Goal: Information Seeking & Learning: Learn about a topic

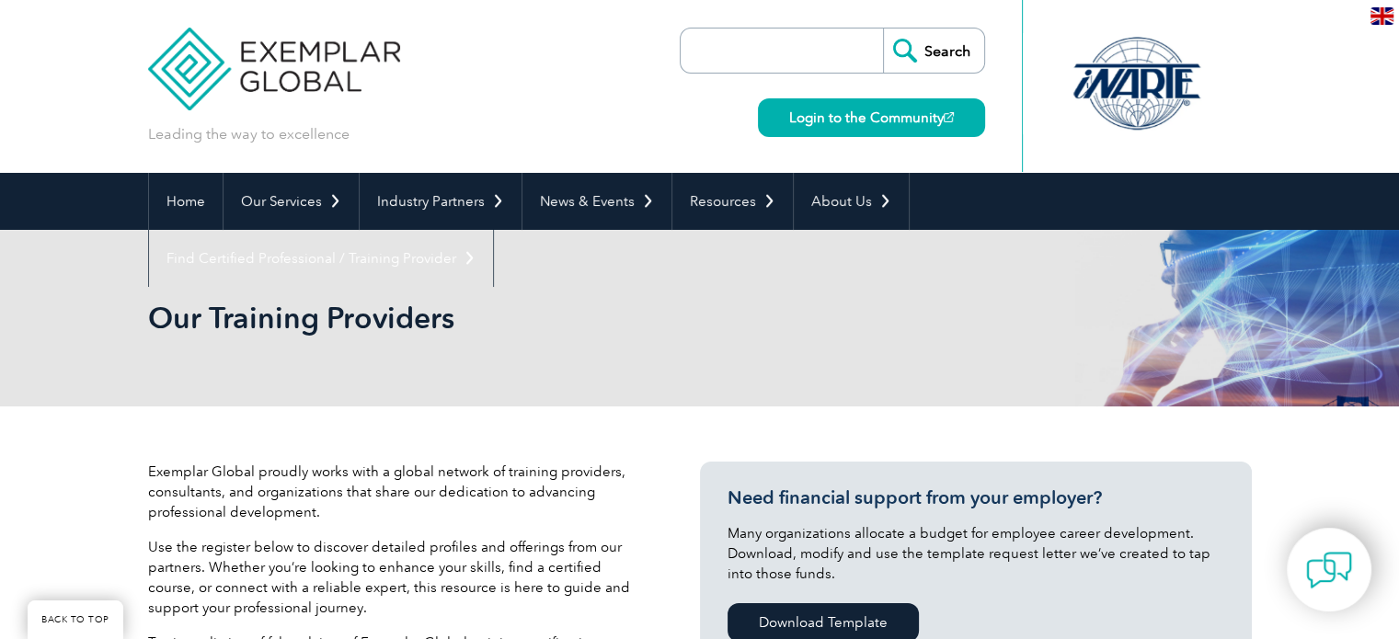
scroll to position [552, 0]
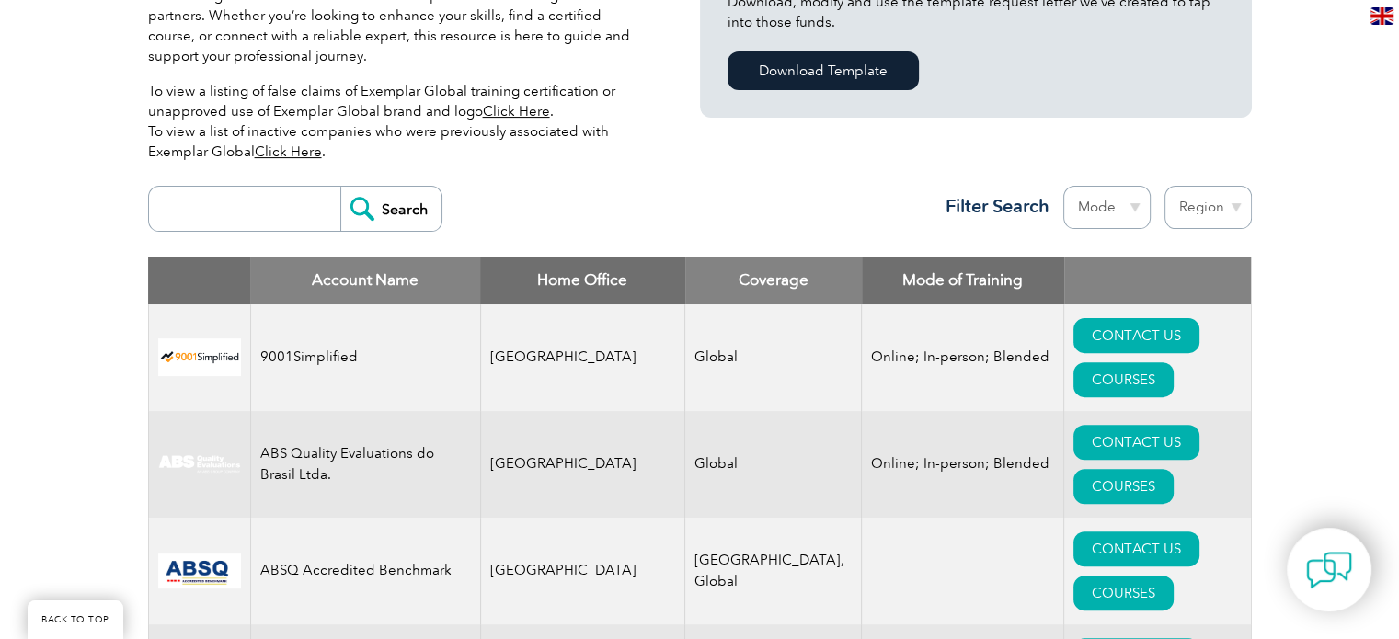
click at [1113, 213] on select "Mode Online In-person Blended" at bounding box center [1106, 207] width 87 height 43
select select "Online"
click at [1063, 186] on select "Mode Online In-person Blended" at bounding box center [1106, 207] width 87 height 43
click at [1223, 217] on select "Region [GEOGRAPHIC_DATA] [GEOGRAPHIC_DATA] [GEOGRAPHIC_DATA] [GEOGRAPHIC_DATA] …" at bounding box center [1208, 207] width 87 height 43
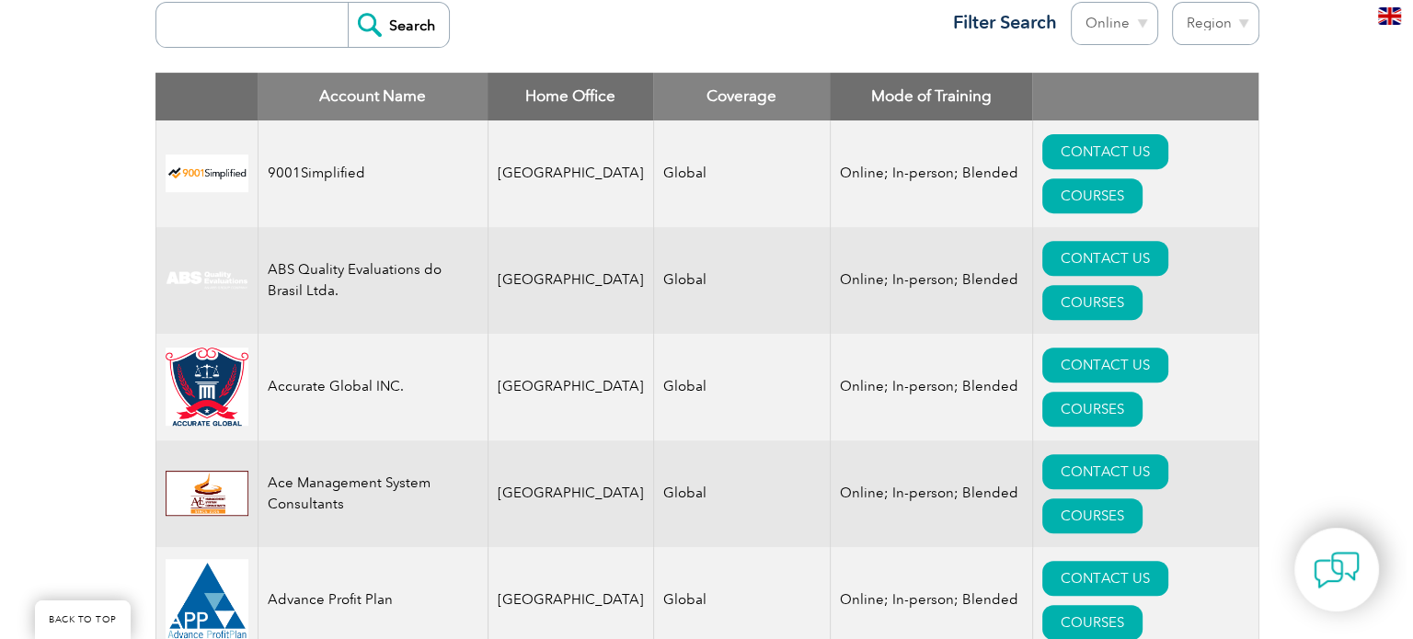
scroll to position [920, 0]
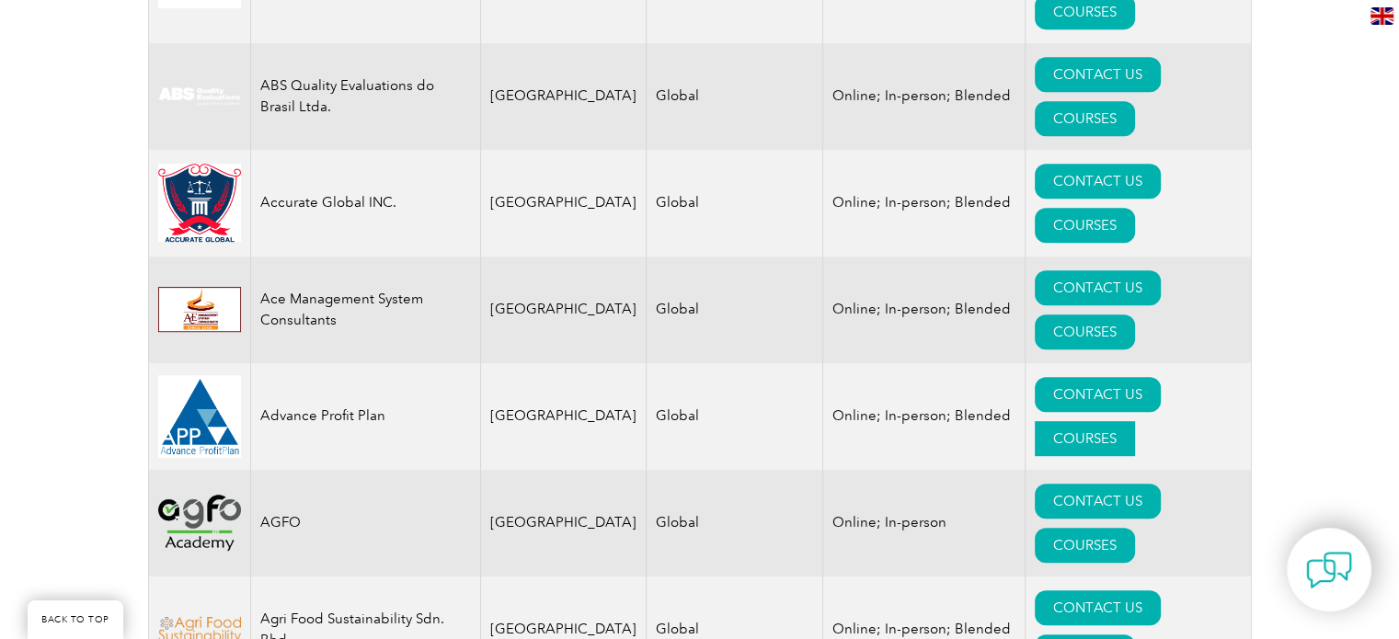
click at [1135, 421] on link "COURSES" at bounding box center [1085, 438] width 100 height 35
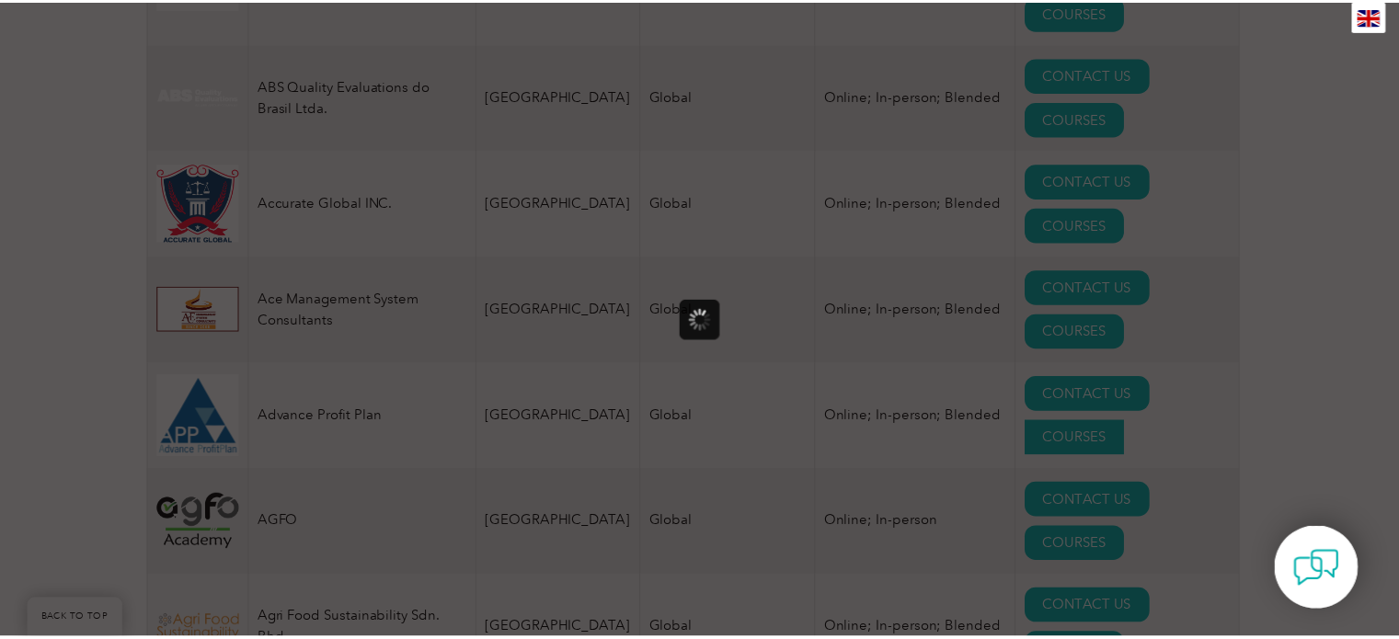
scroll to position [0, 0]
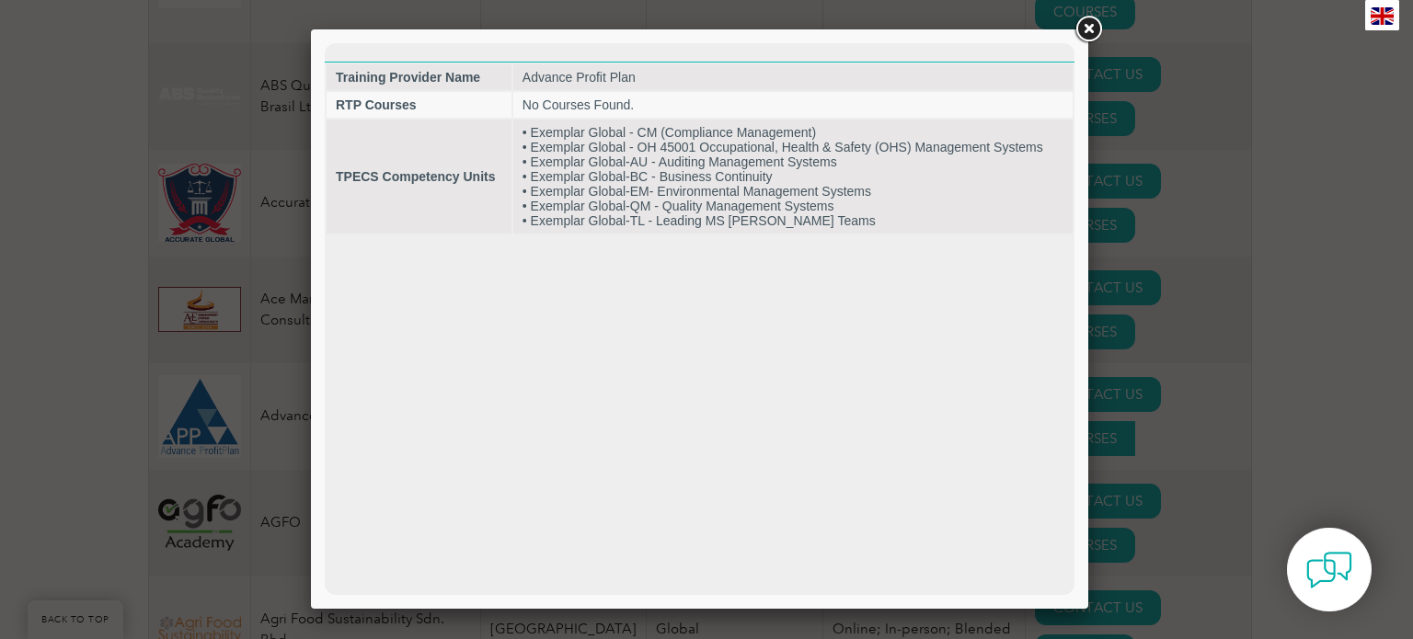
click at [1185, 274] on div at bounding box center [706, 319] width 1413 height 639
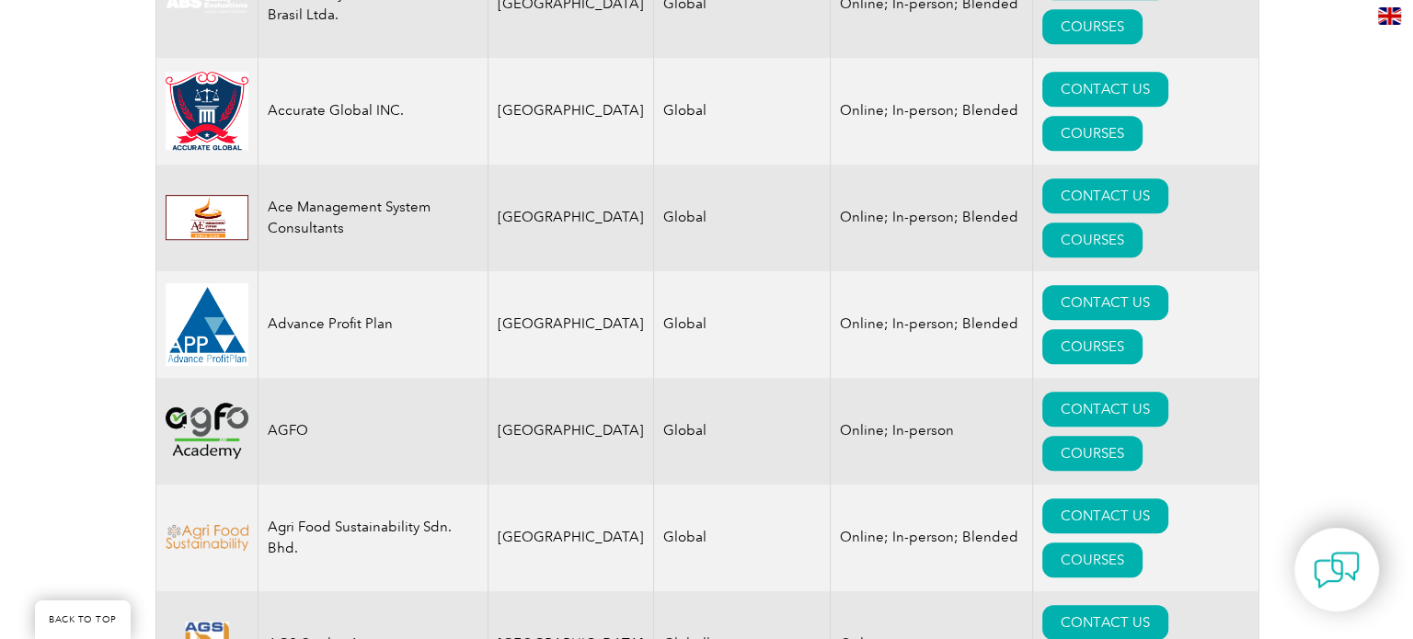
scroll to position [1104, 0]
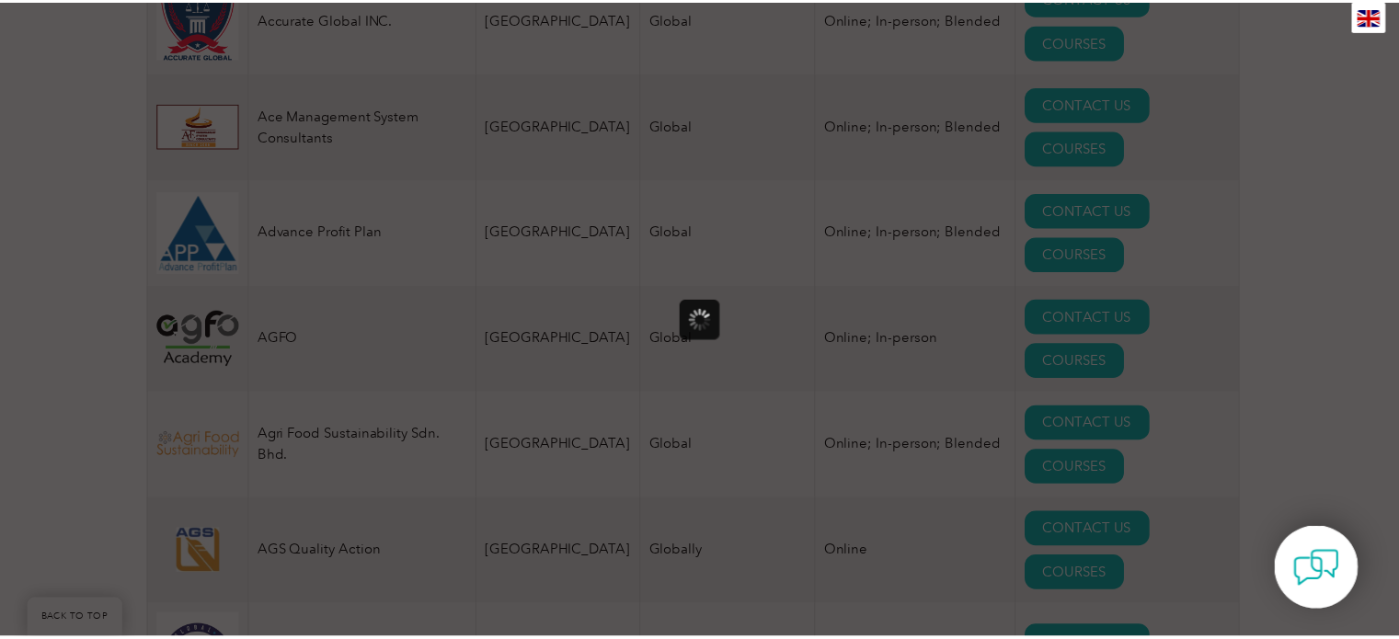
scroll to position [0, 0]
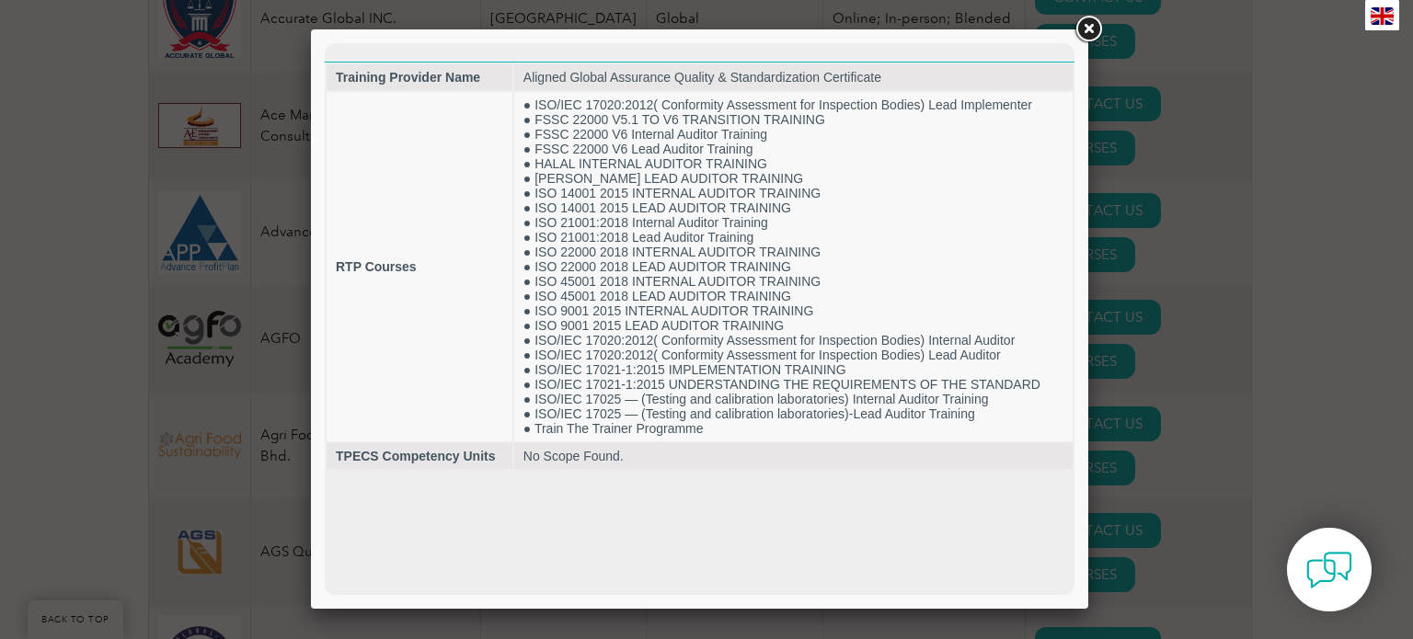
click at [1163, 411] on div at bounding box center [706, 319] width 1413 height 639
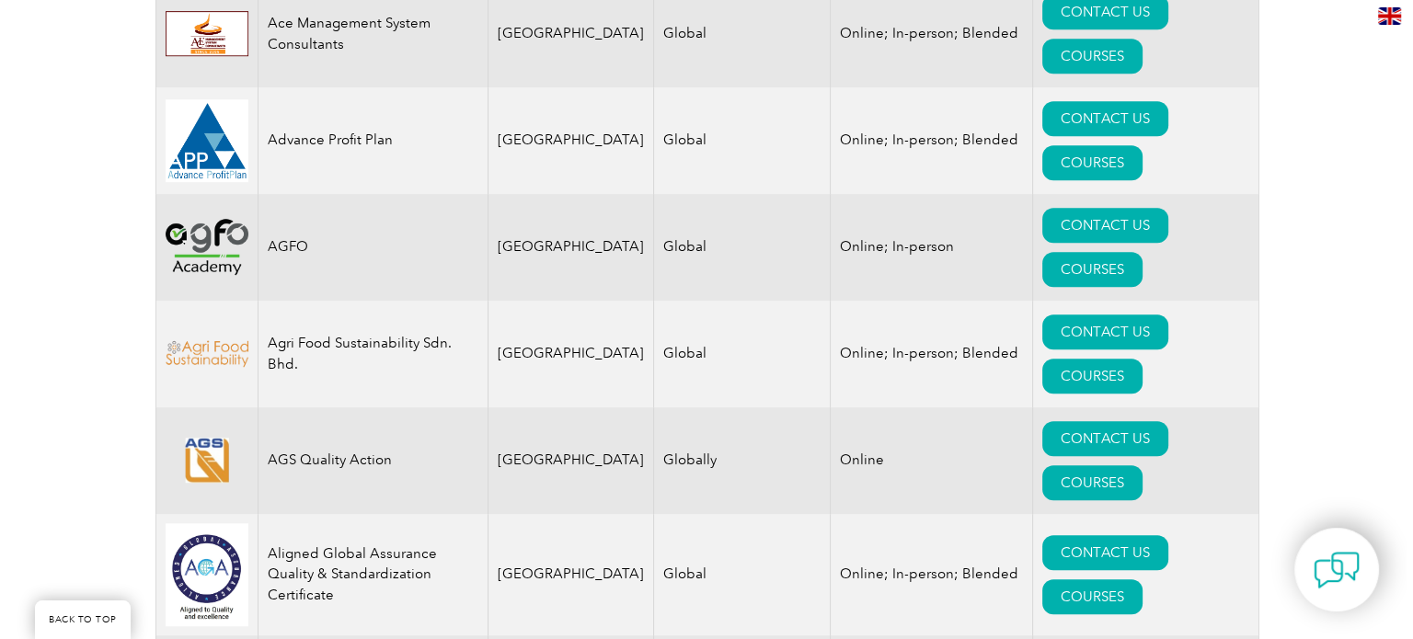
scroll to position [1288, 0]
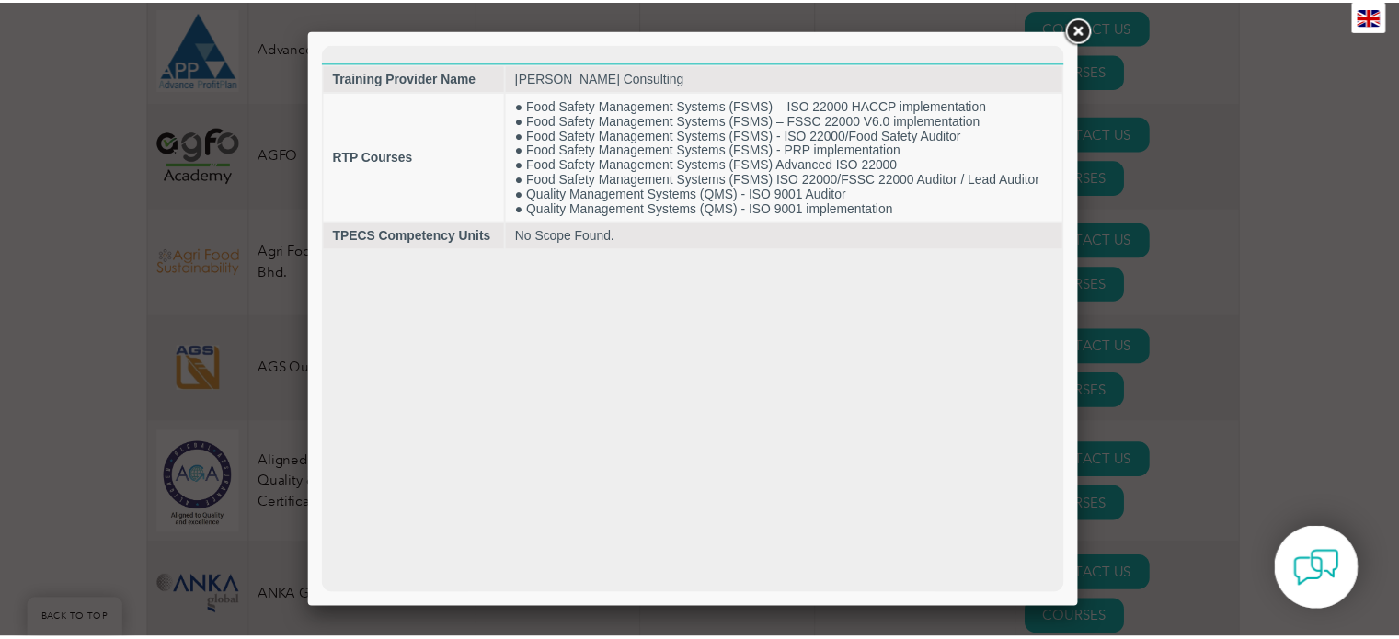
scroll to position [0, 0]
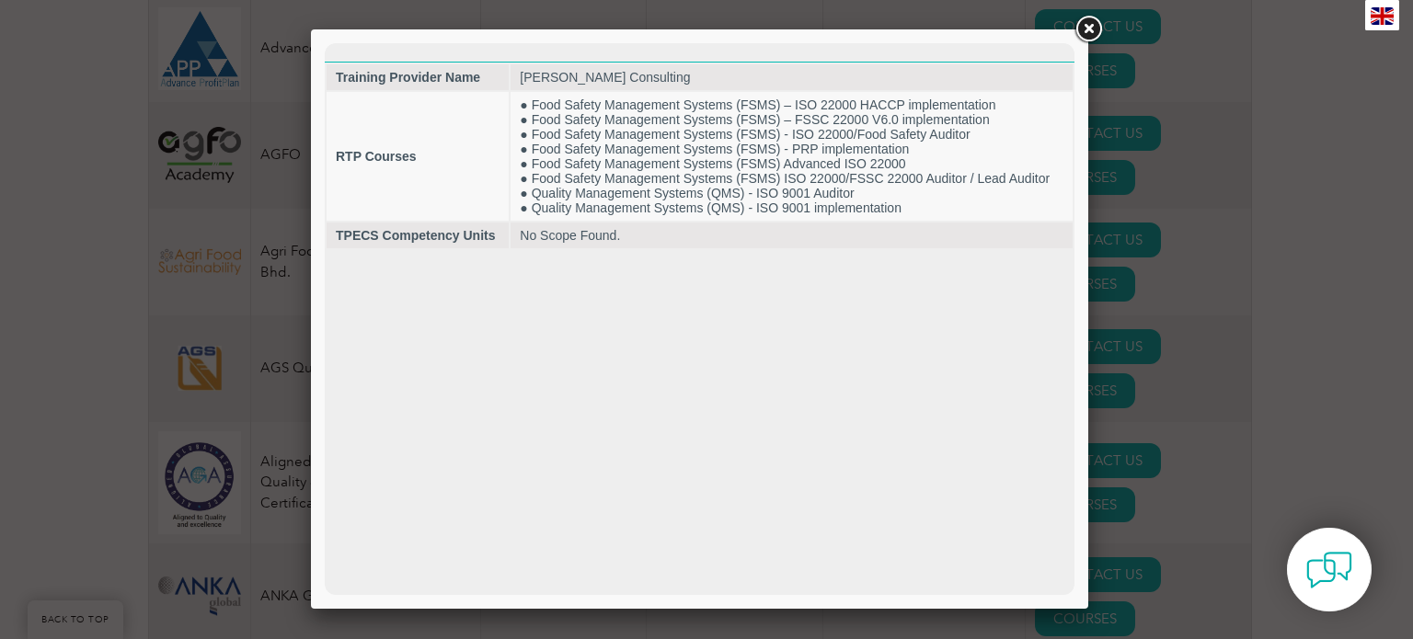
click at [1155, 390] on div at bounding box center [706, 319] width 1413 height 639
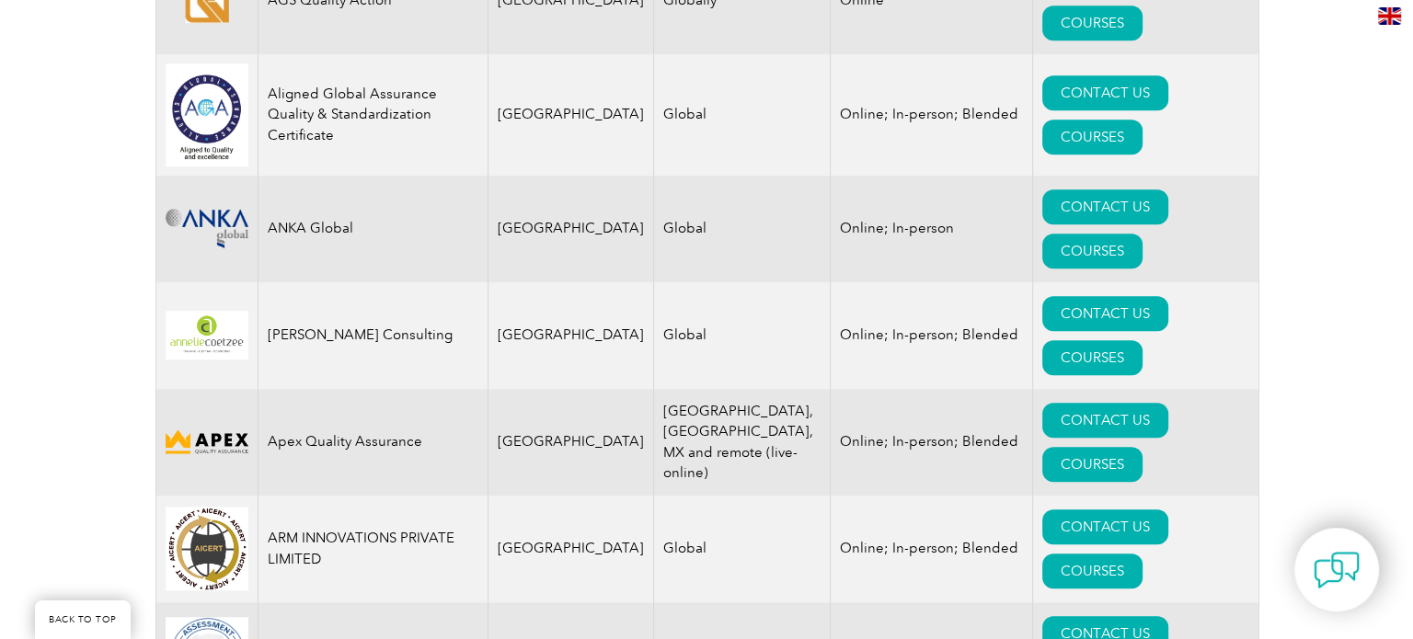
scroll to position [1840, 0]
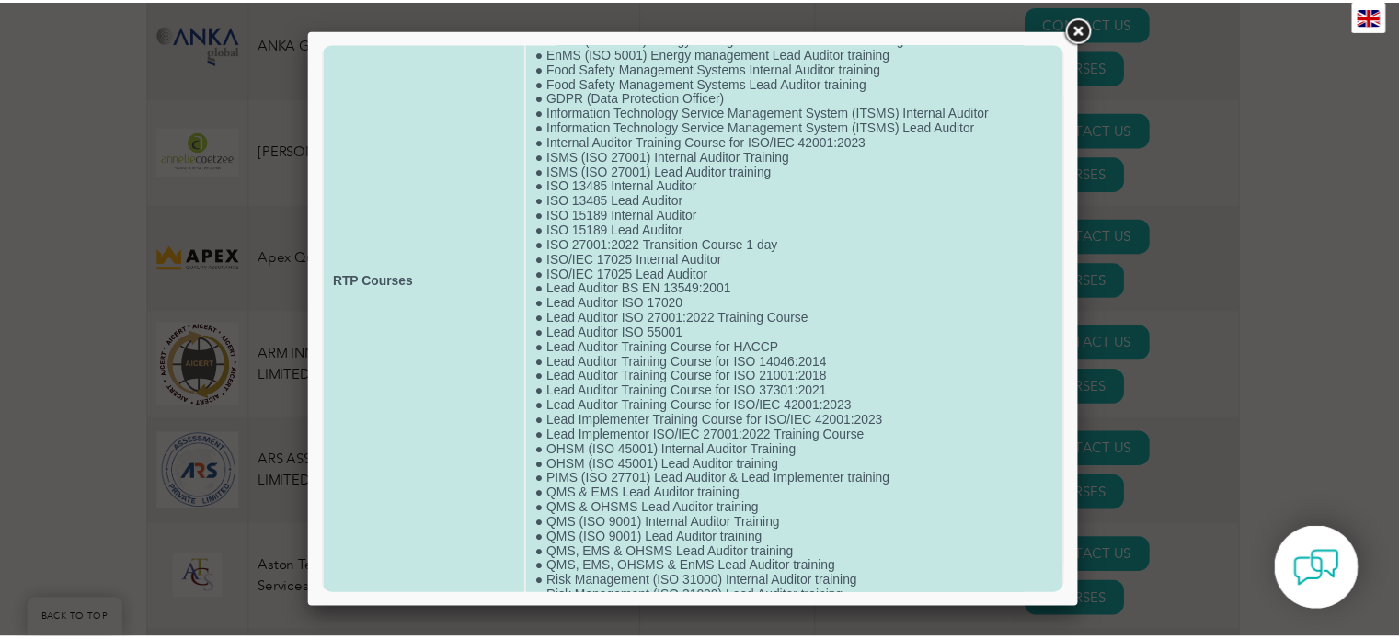
scroll to position [293, 0]
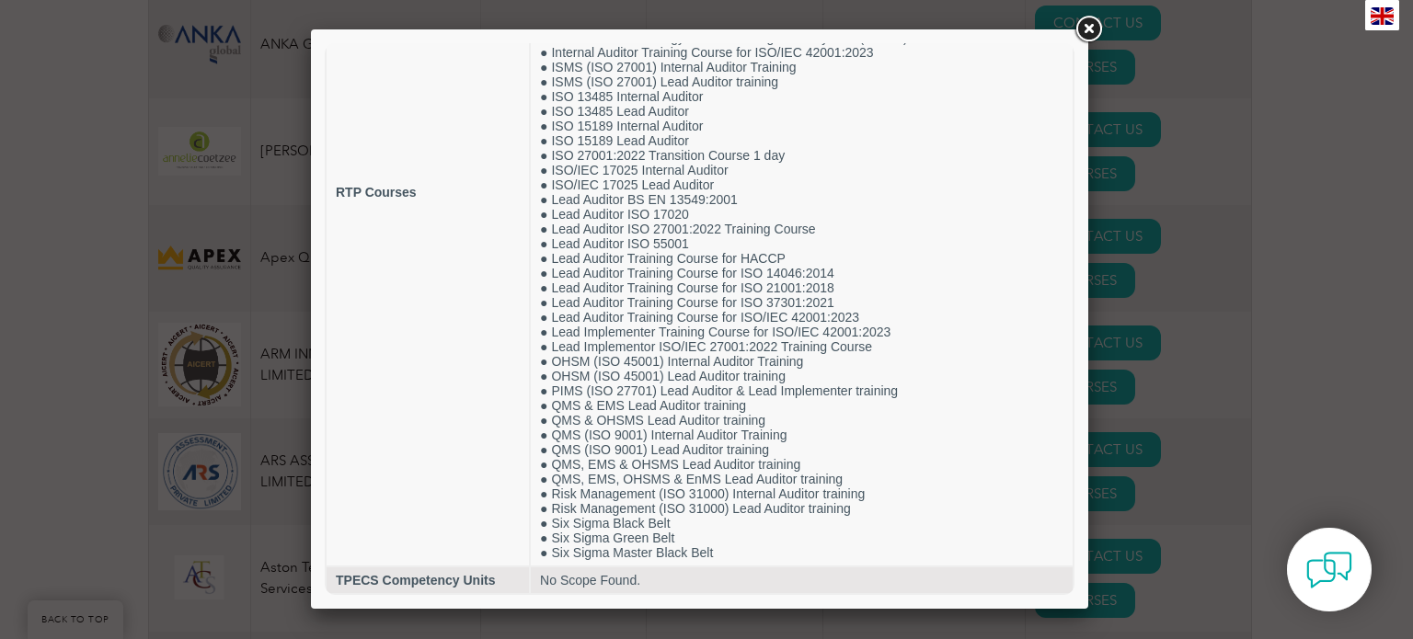
click at [1115, 314] on div at bounding box center [706, 319] width 1413 height 639
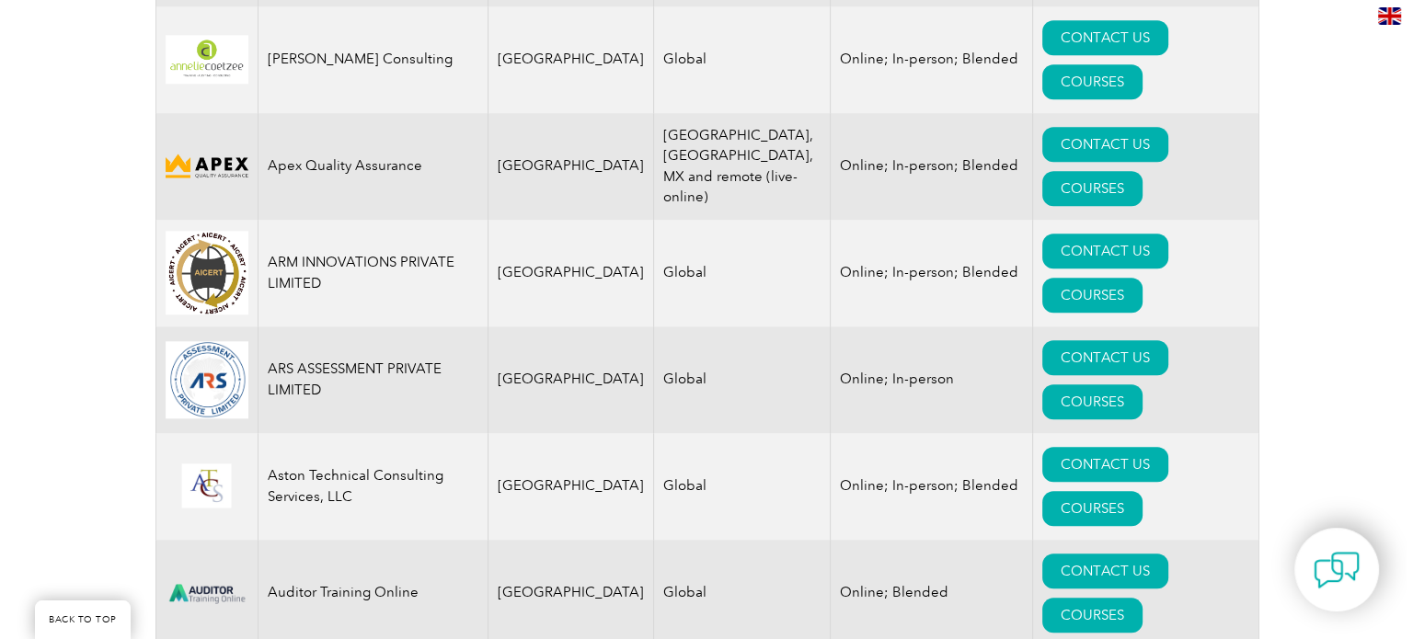
scroll to position [2116, 0]
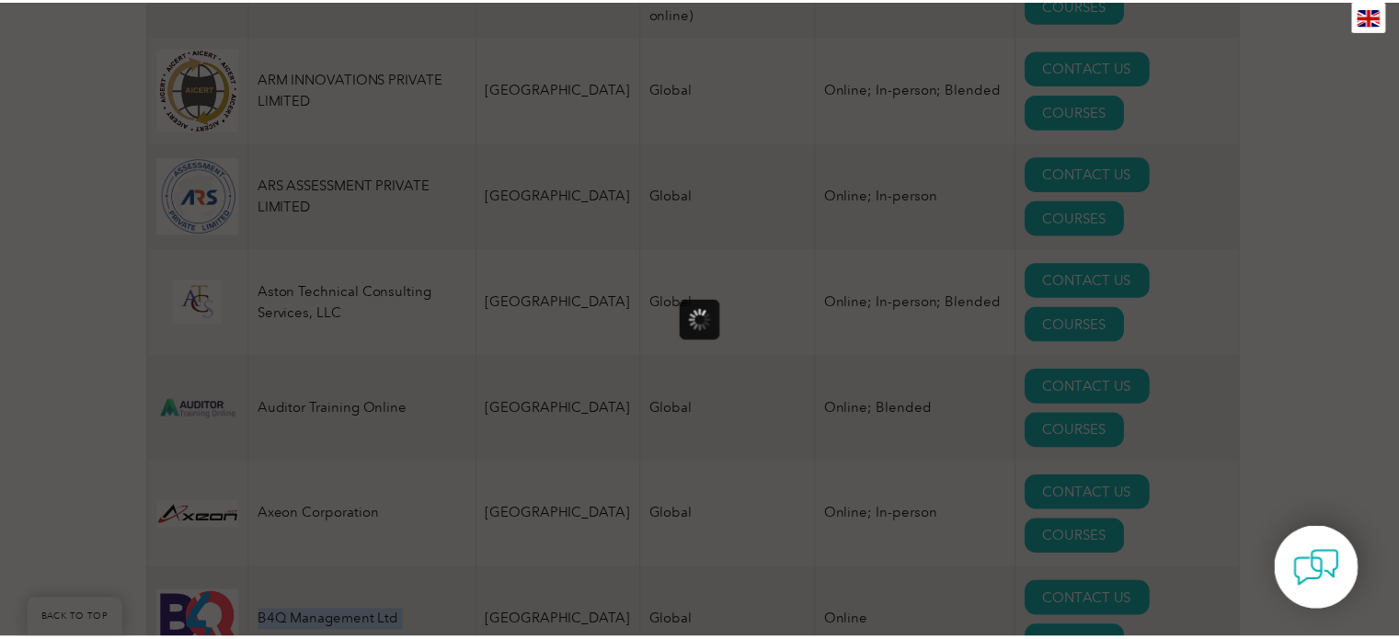
scroll to position [0, 0]
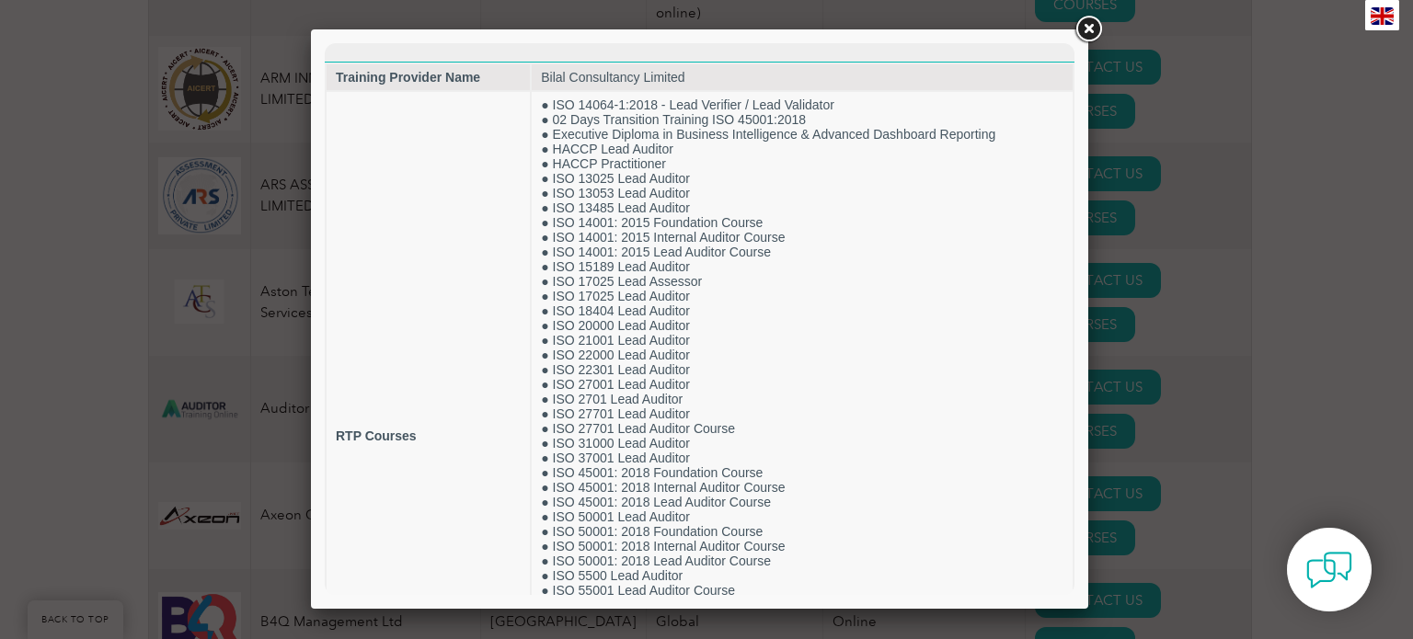
click at [1198, 402] on div at bounding box center [706, 319] width 1413 height 639
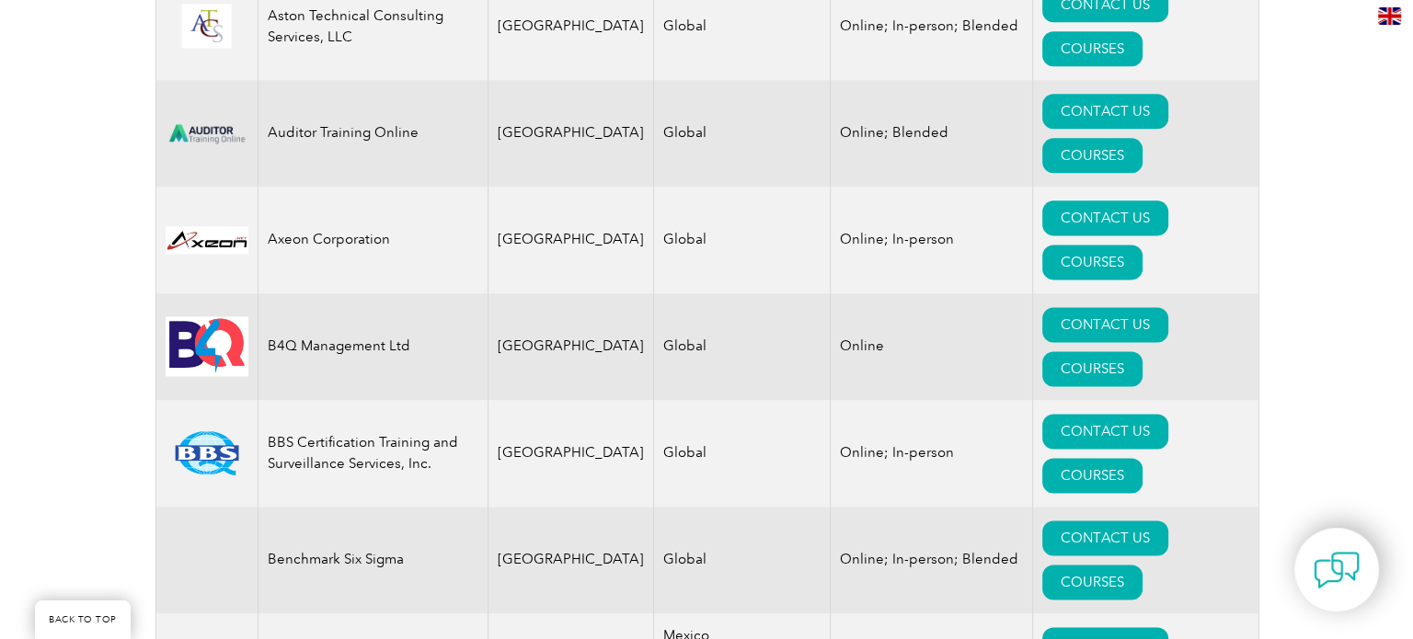
scroll to position [2576, 0]
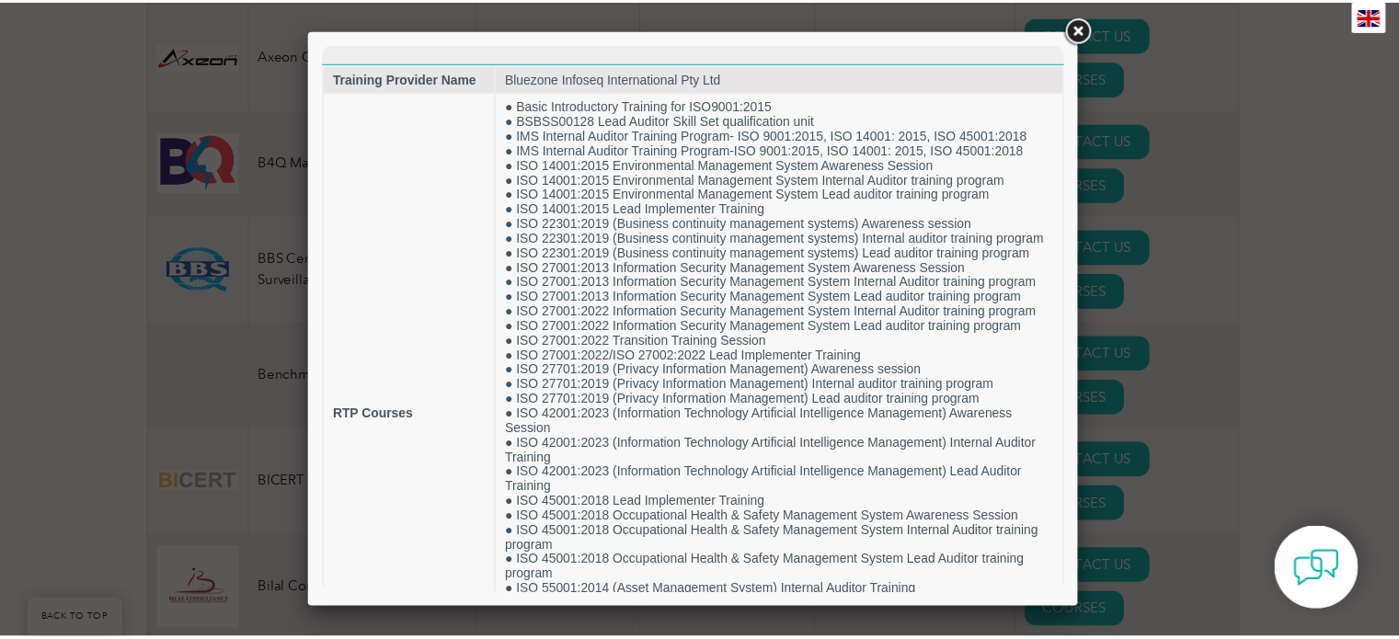
scroll to position [0, 0]
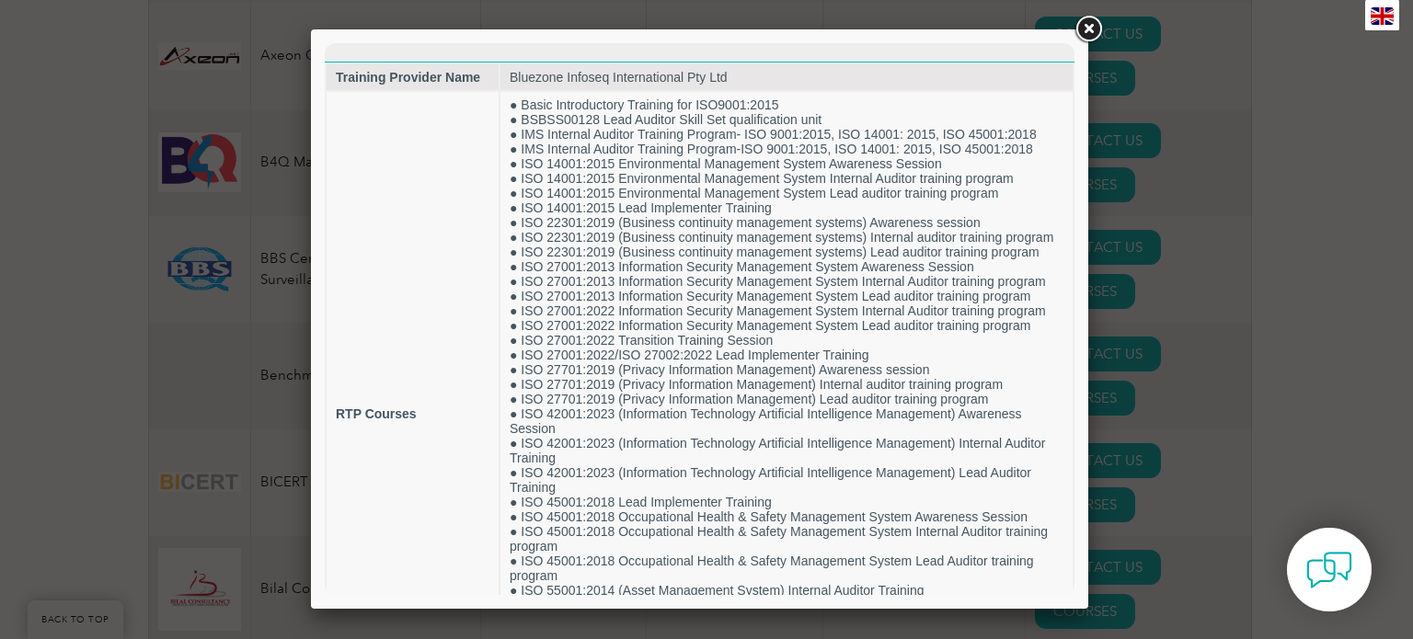
click at [1225, 381] on div at bounding box center [706, 319] width 1413 height 639
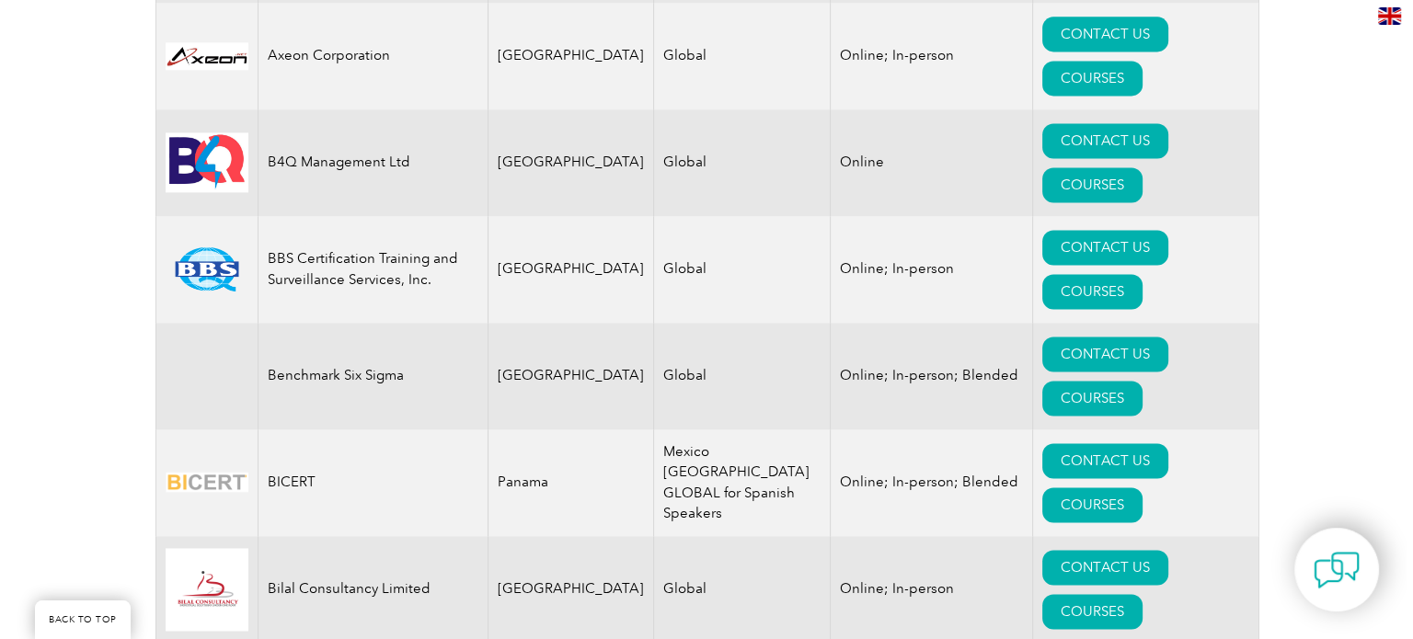
scroll to position [2668, 0]
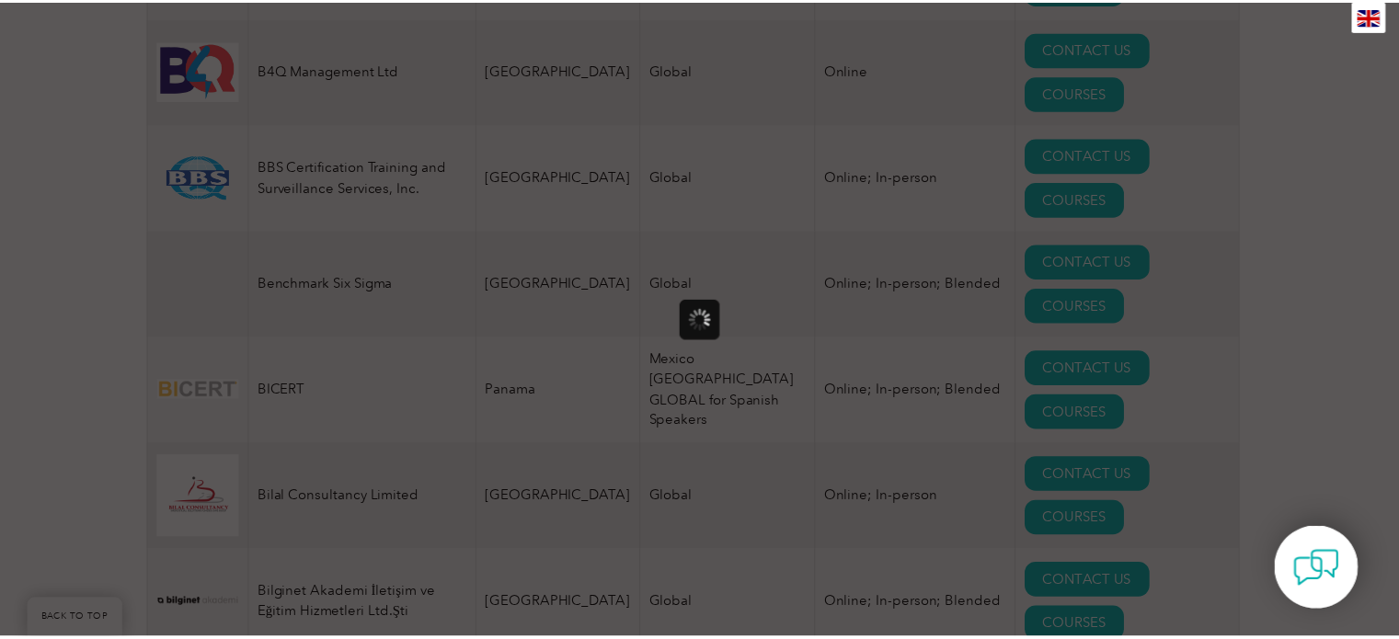
scroll to position [0, 0]
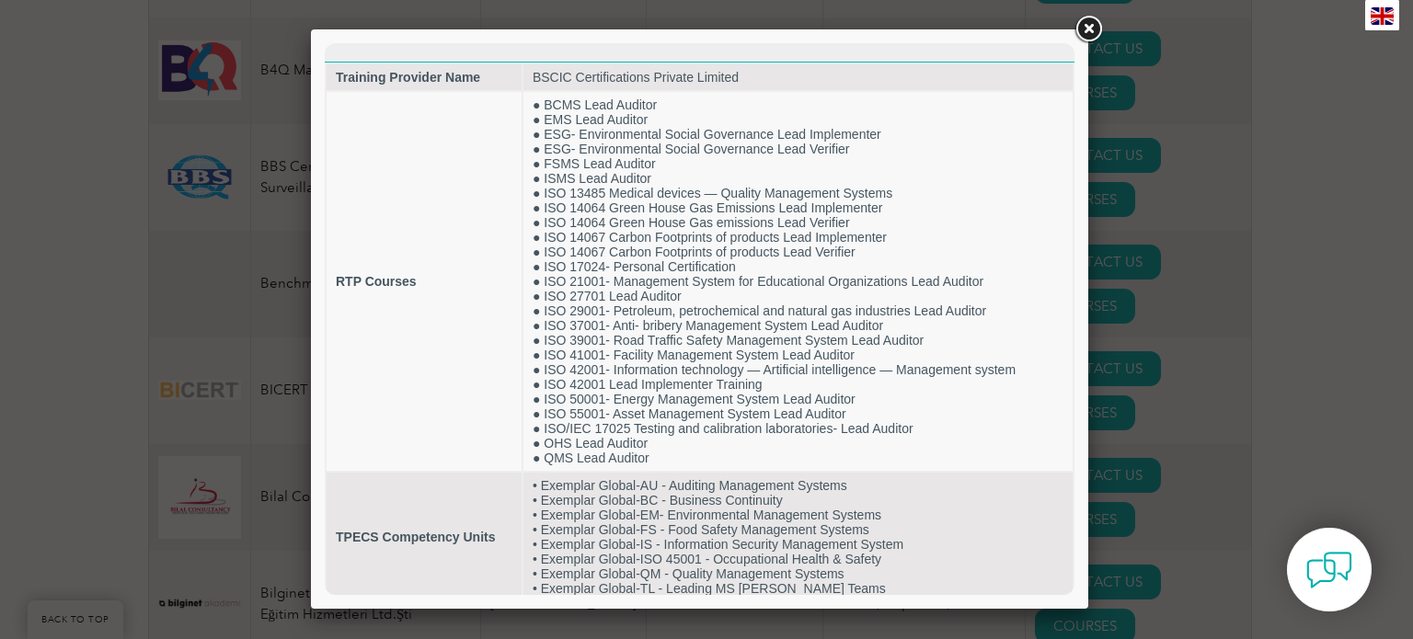
click at [1160, 343] on div at bounding box center [706, 319] width 1413 height 639
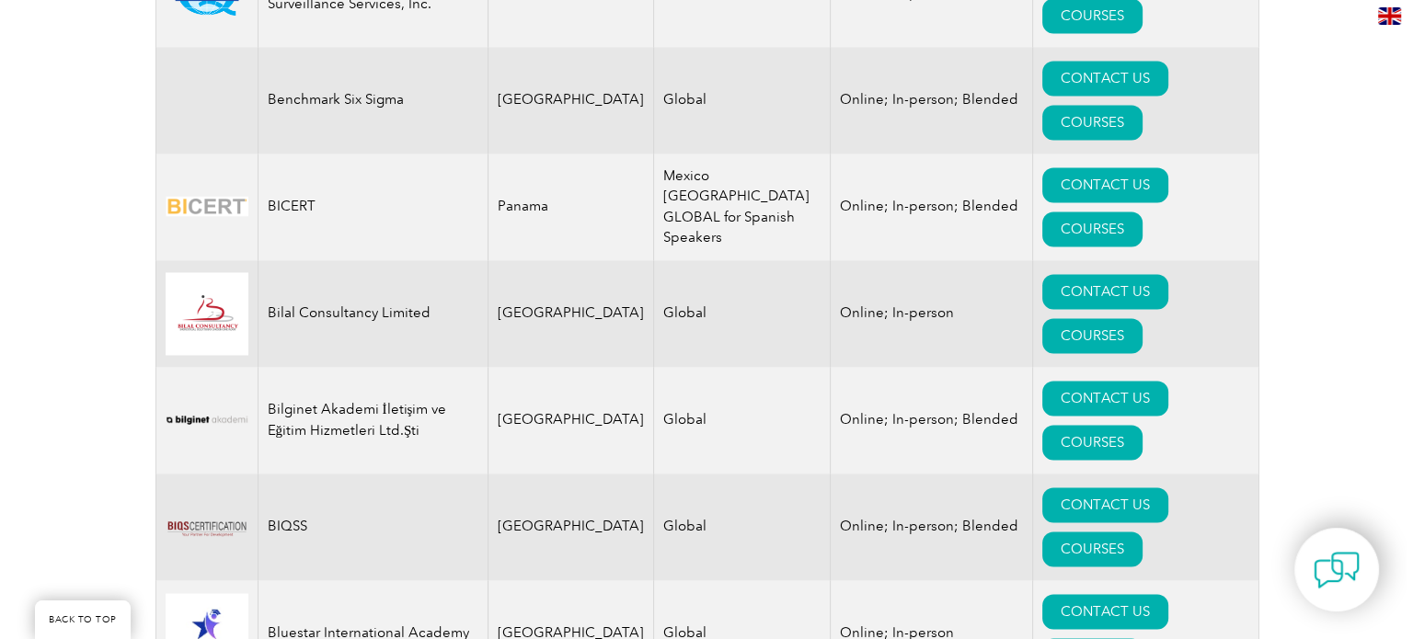
scroll to position [2944, 0]
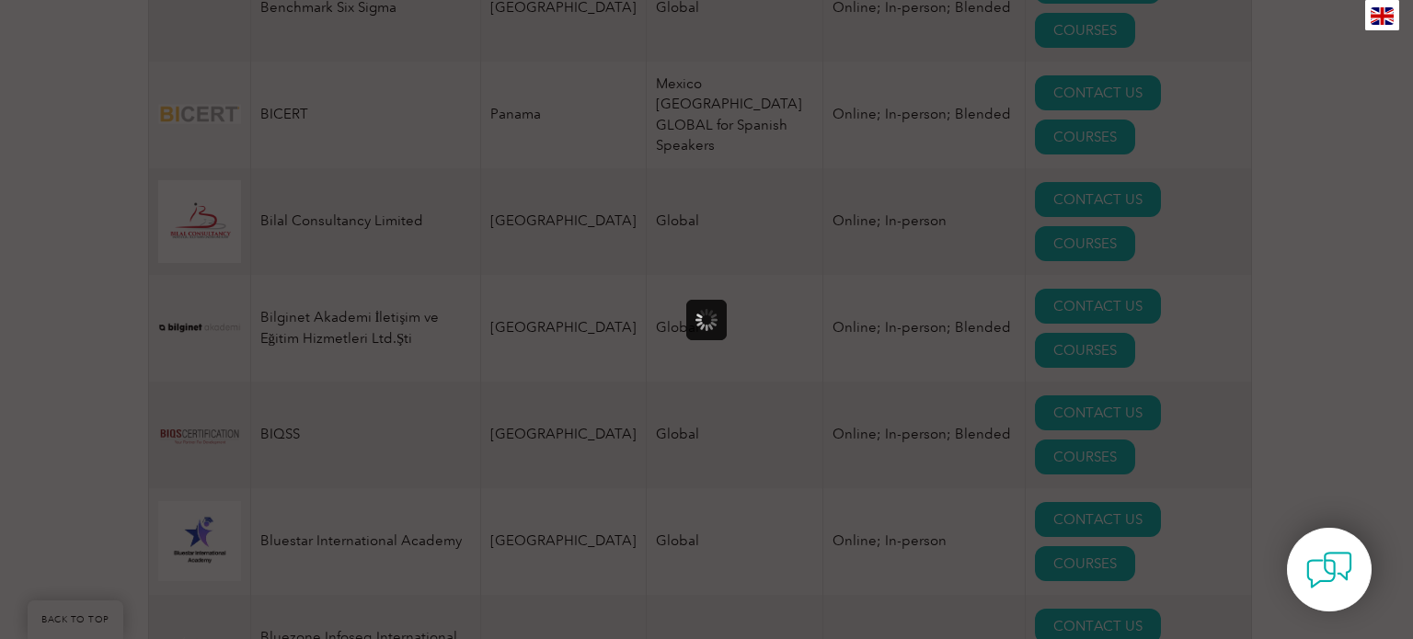
scroll to position [0, 0]
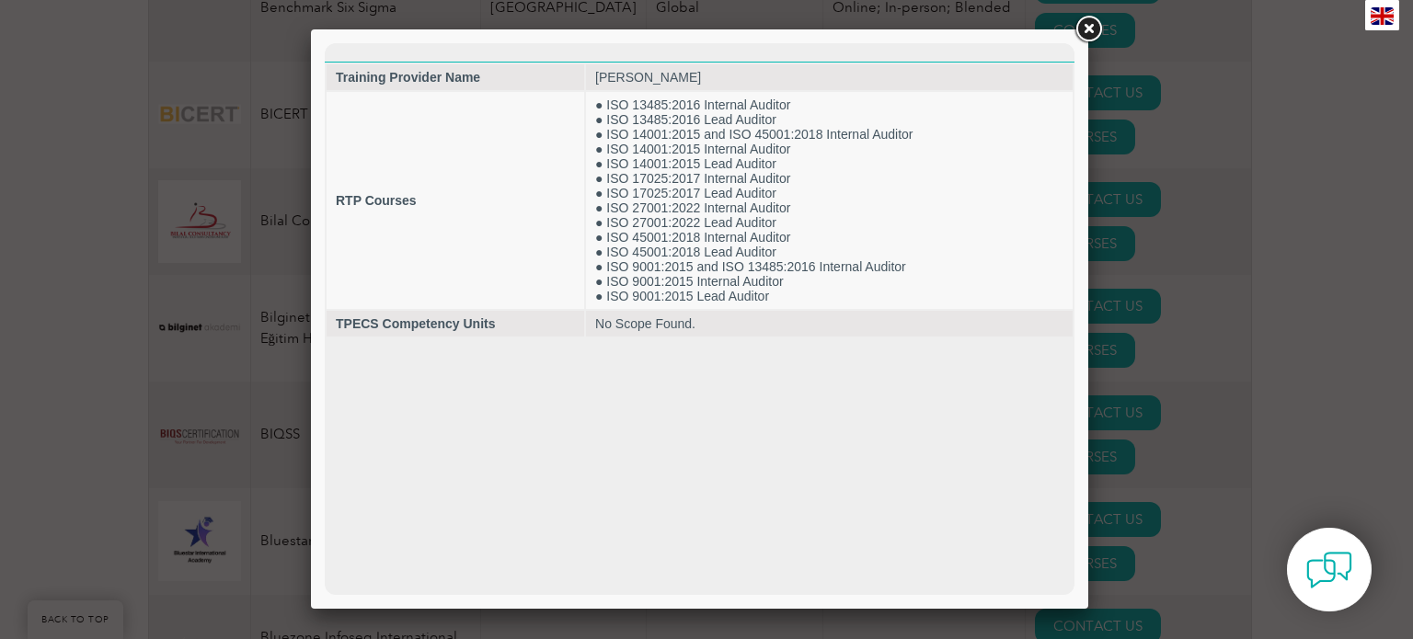
click at [1156, 300] on div at bounding box center [706, 319] width 1413 height 639
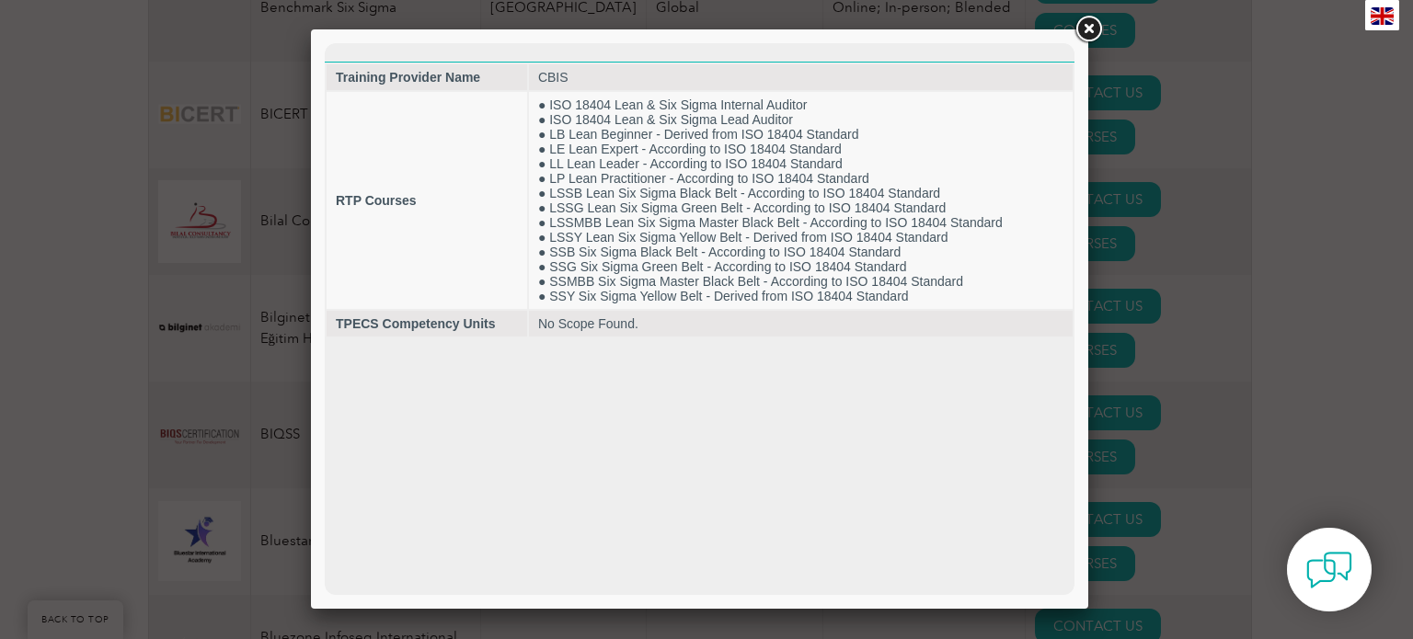
click at [1170, 367] on div at bounding box center [706, 319] width 1413 height 639
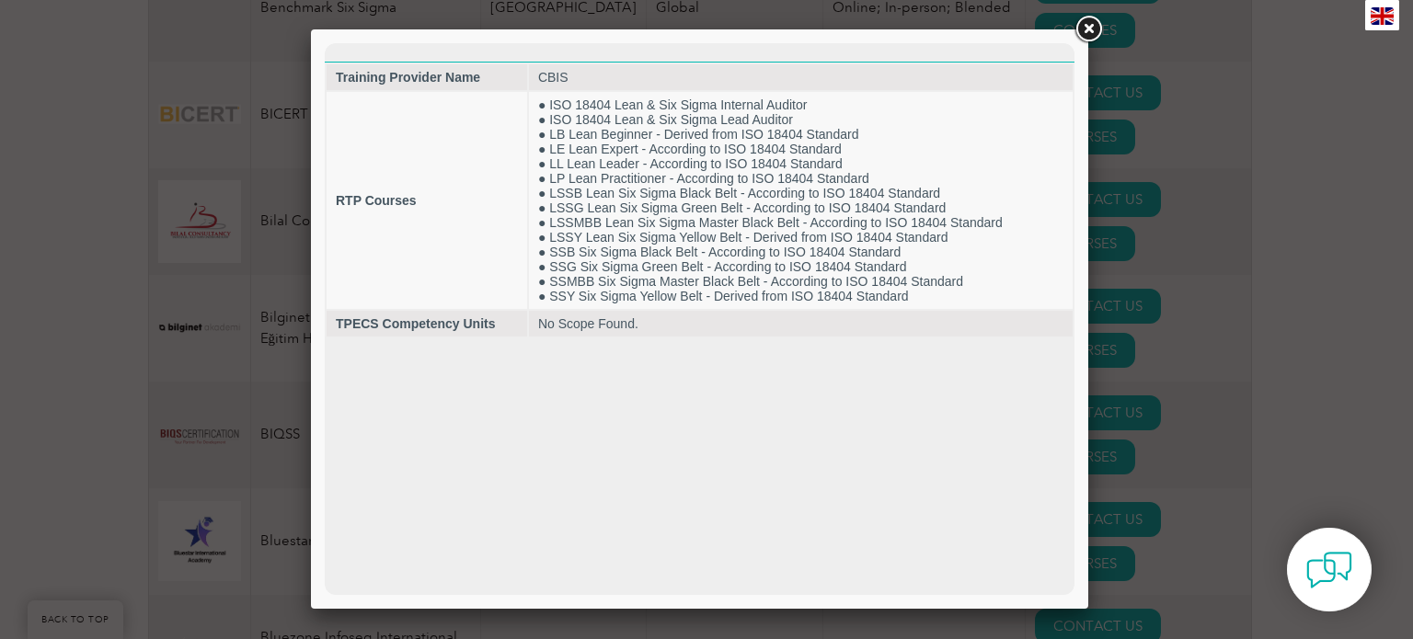
click at [1170, 367] on div at bounding box center [706, 319] width 1413 height 639
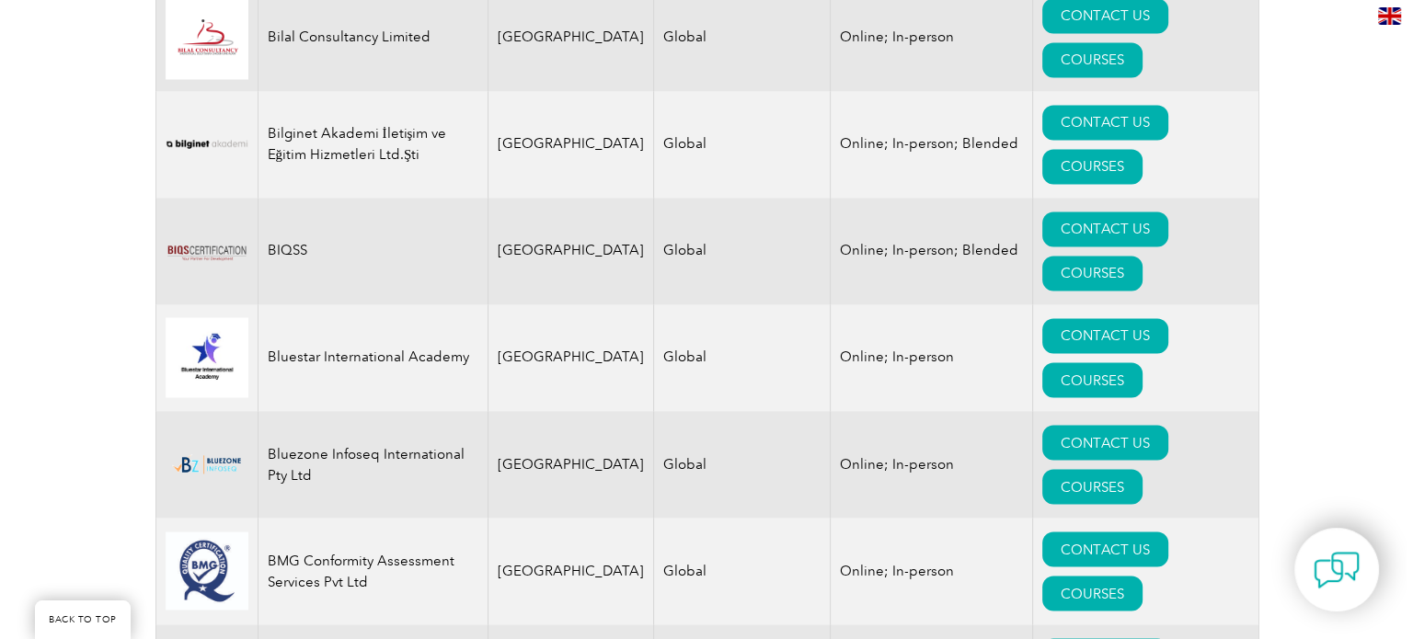
scroll to position [3312, 0]
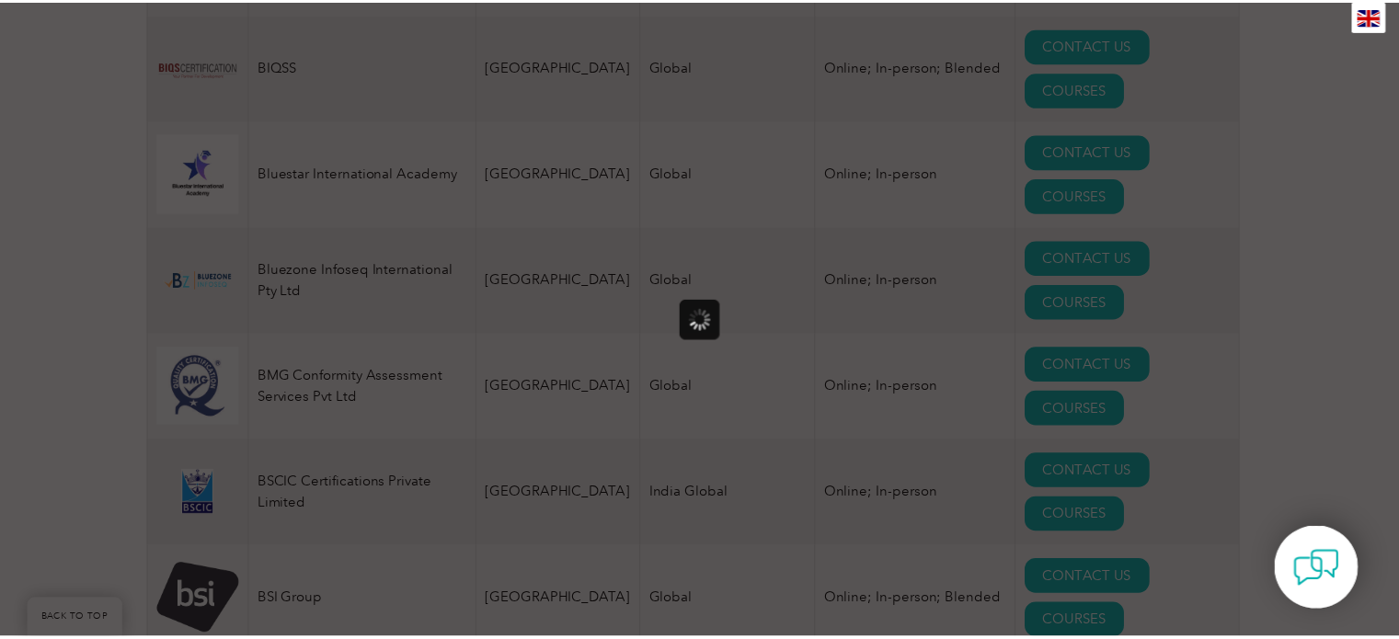
scroll to position [0, 0]
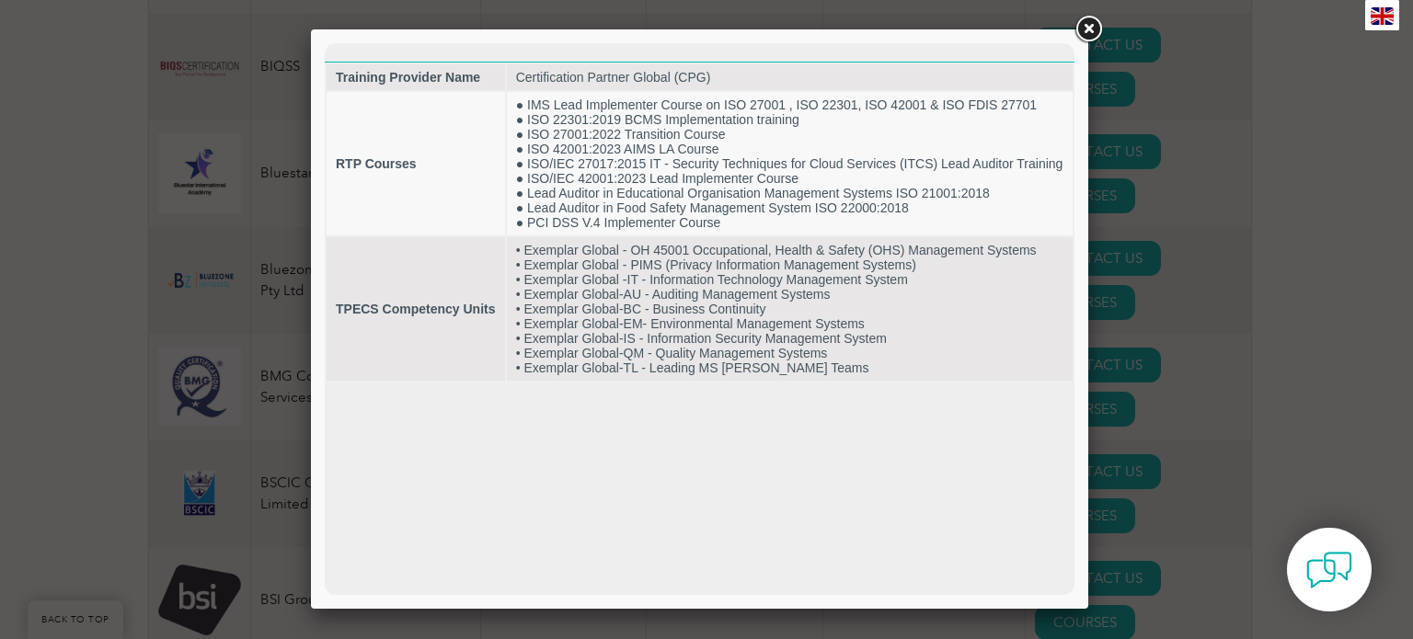
click at [1172, 368] on div at bounding box center [706, 319] width 1413 height 639
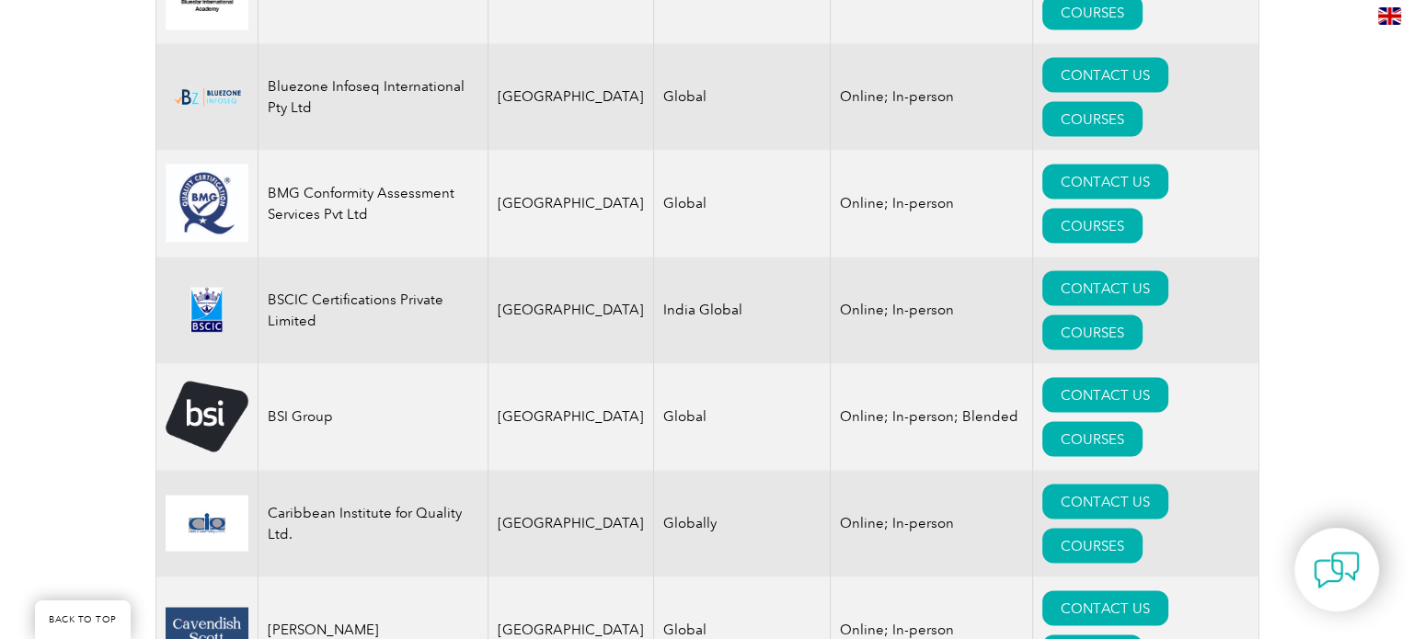
scroll to position [3588, 0]
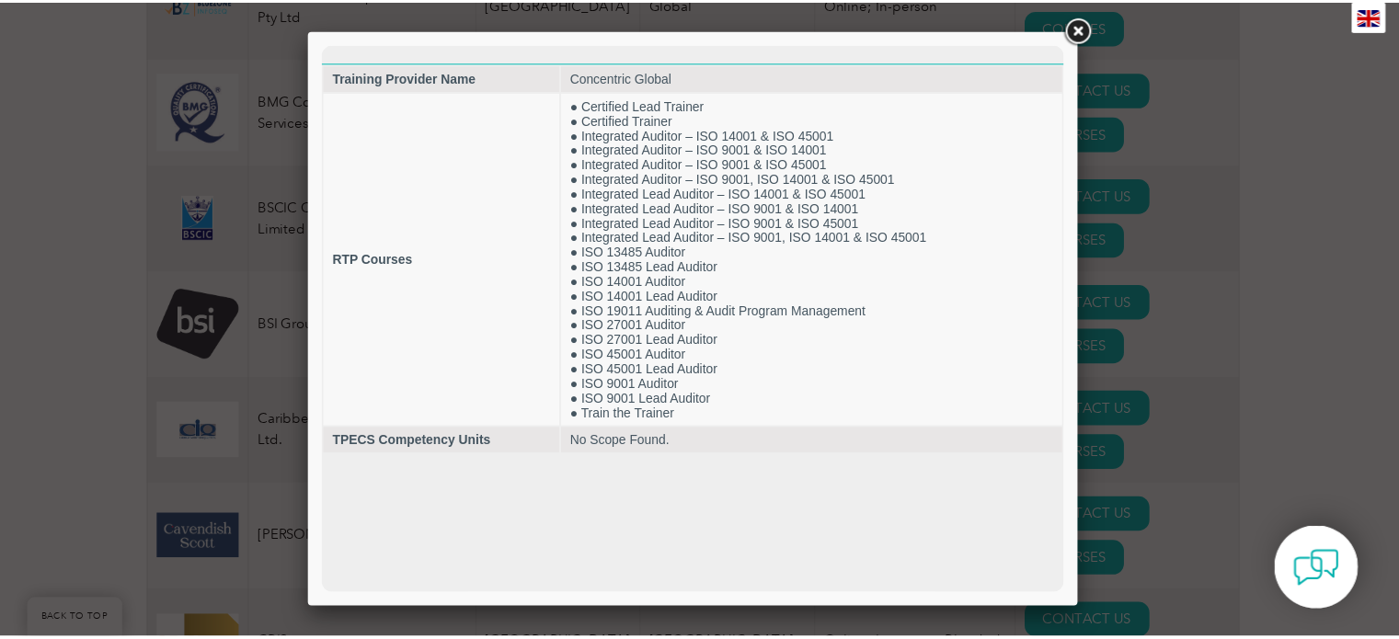
scroll to position [0, 0]
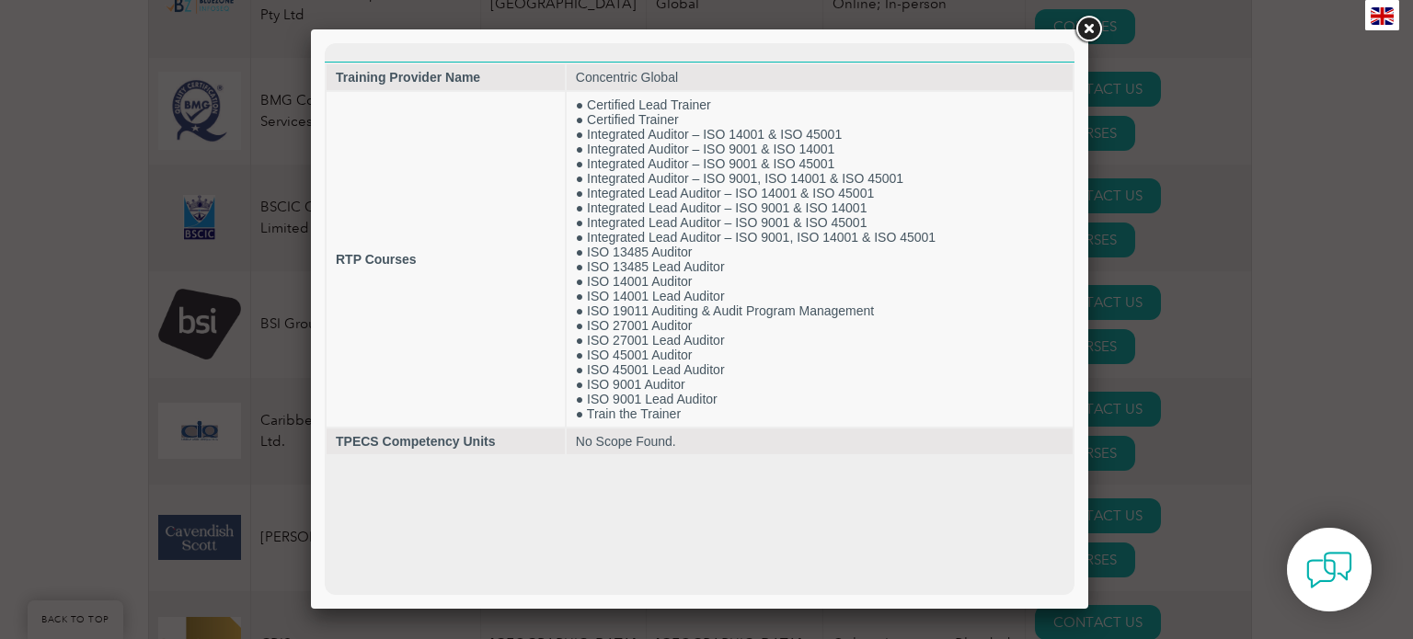
click at [1151, 437] on div at bounding box center [706, 319] width 1413 height 639
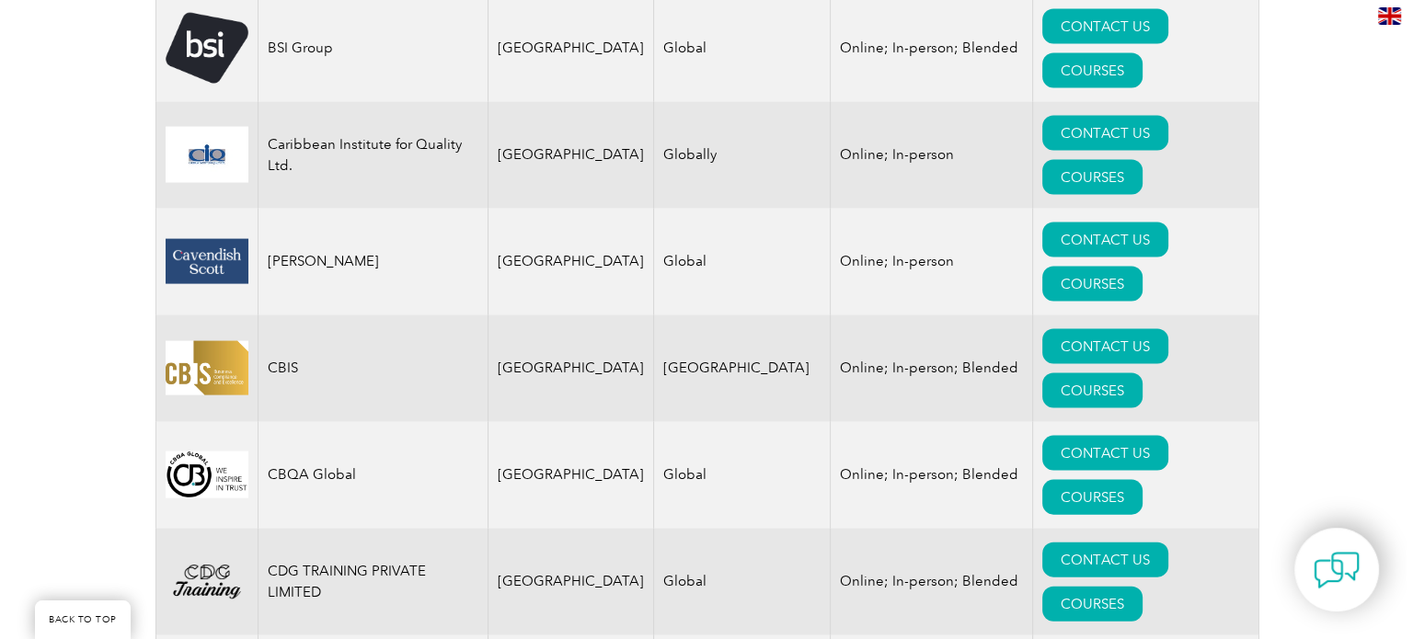
scroll to position [4048, 0]
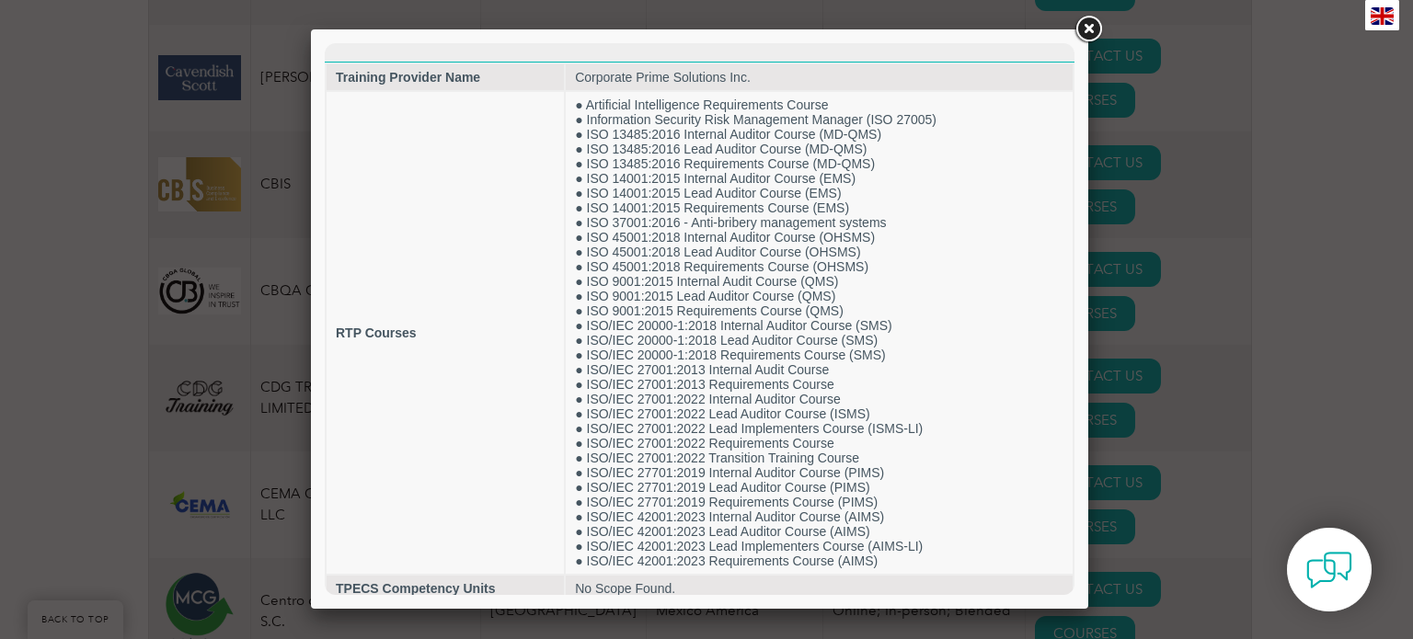
scroll to position [0, 0]
click at [1194, 359] on div at bounding box center [706, 319] width 1413 height 639
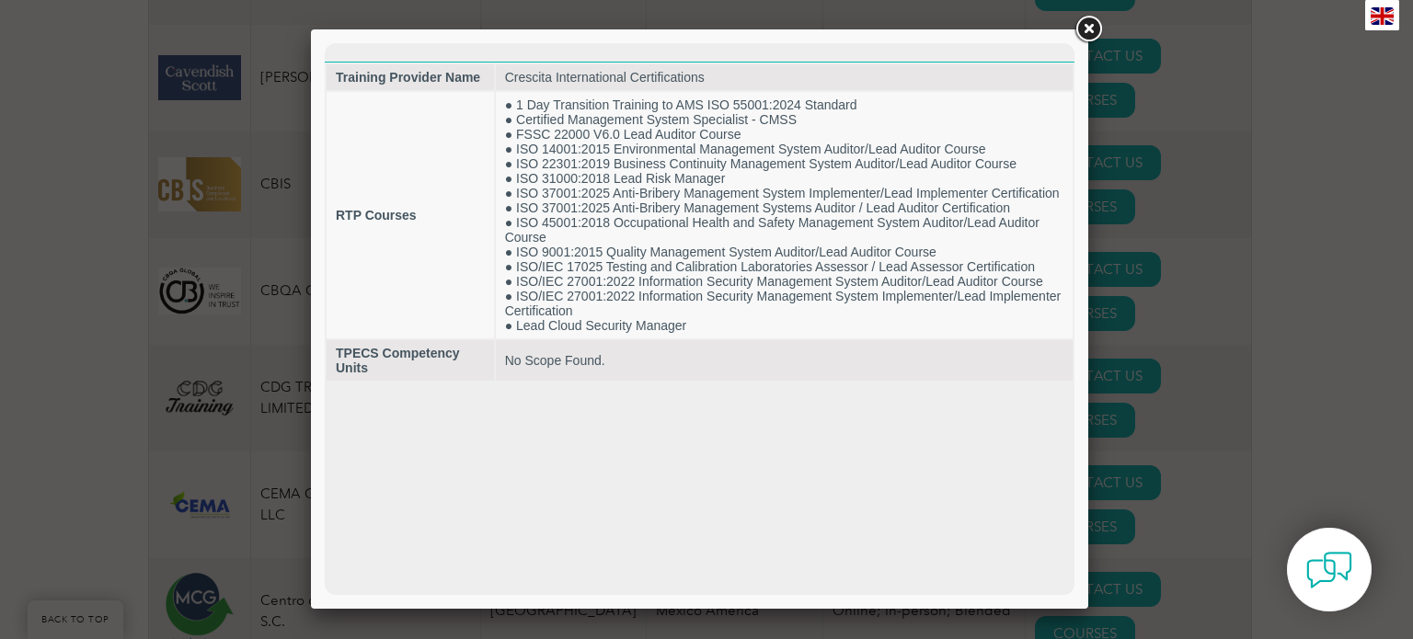
click at [1163, 415] on div at bounding box center [706, 319] width 1413 height 639
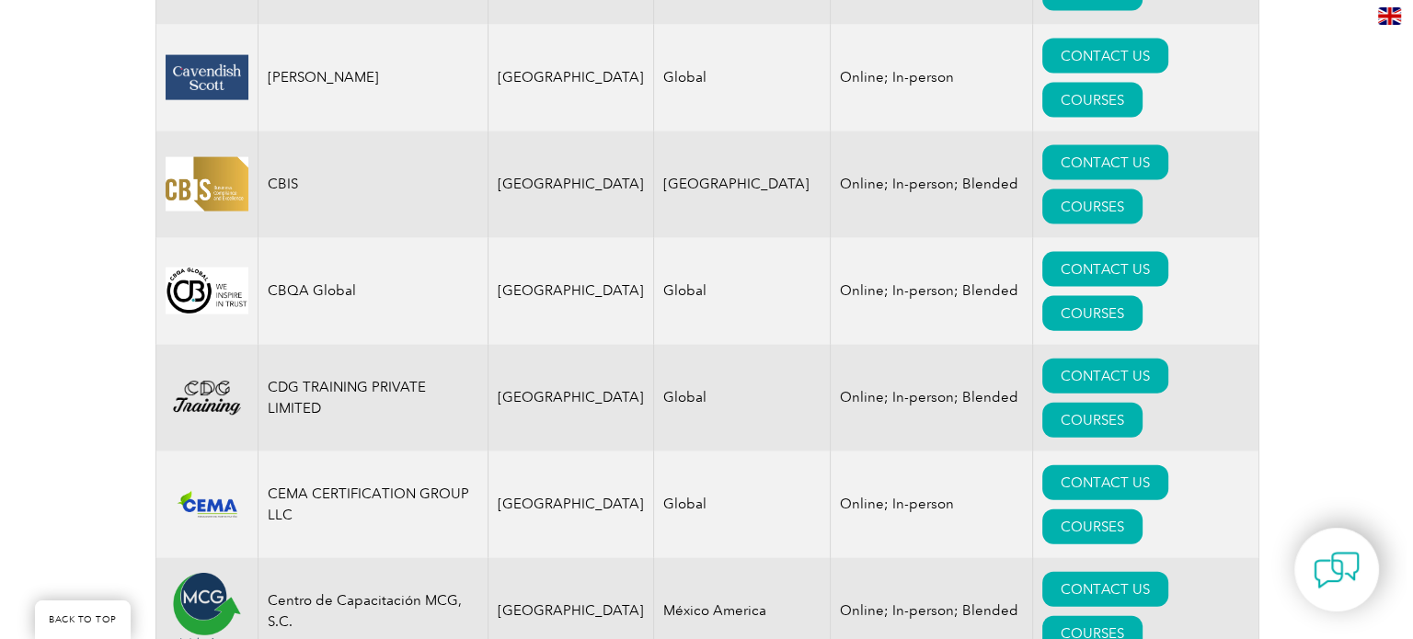
scroll to position [4232, 0]
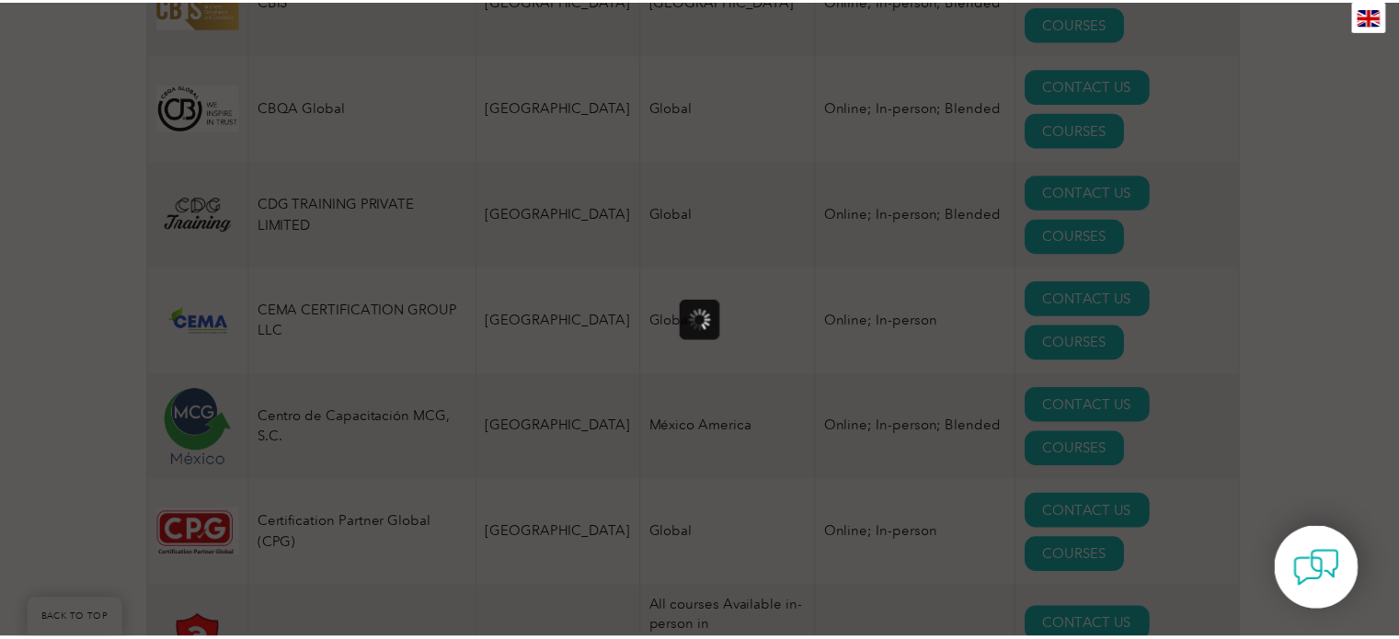
scroll to position [0, 0]
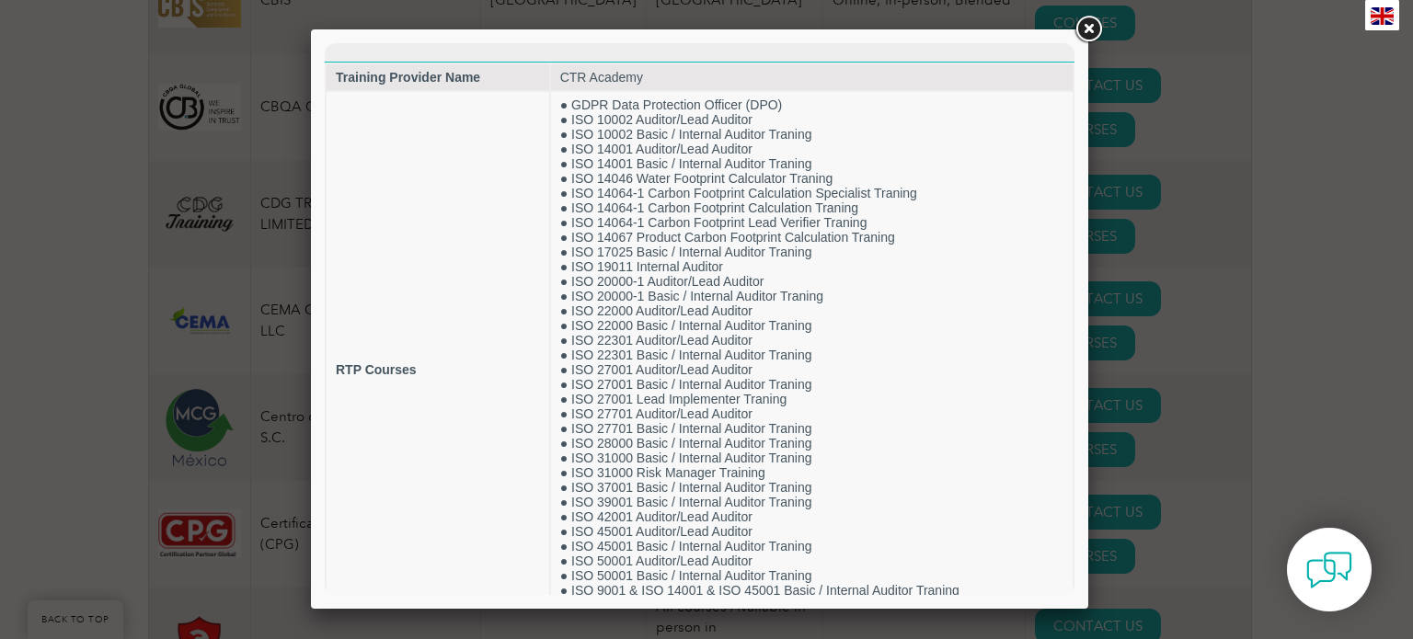
click at [1181, 287] on div at bounding box center [706, 319] width 1413 height 639
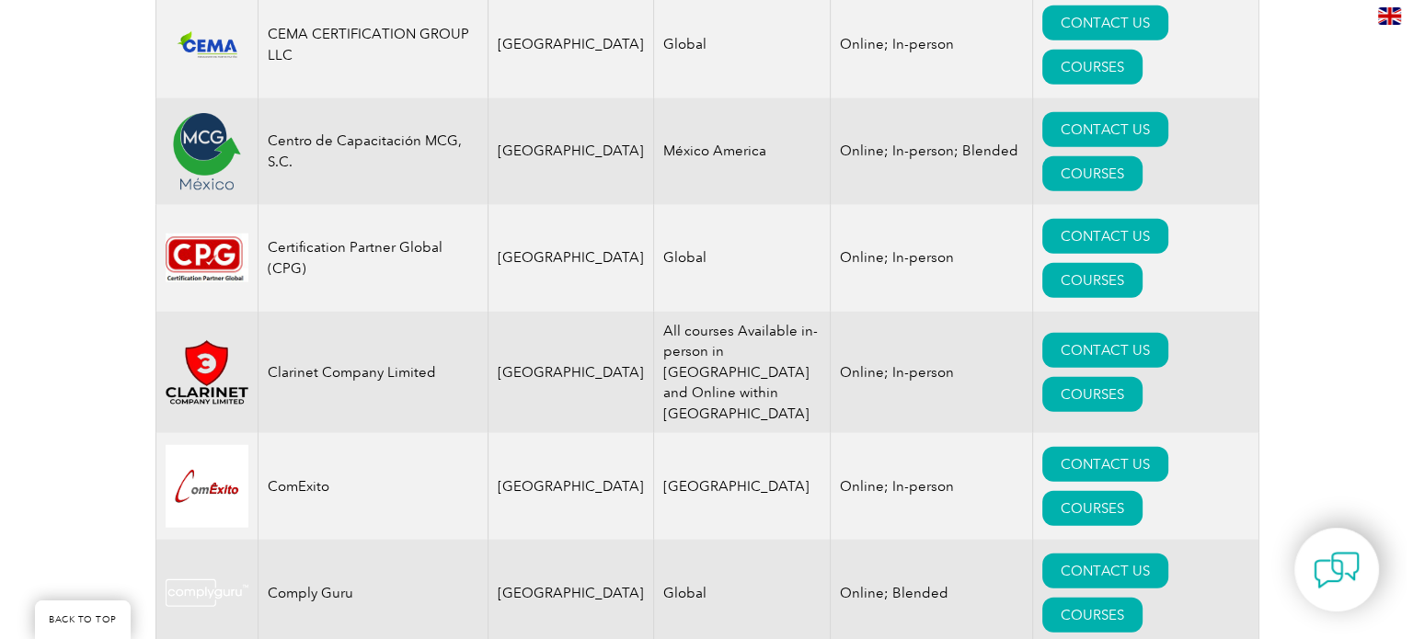
scroll to position [4600, 0]
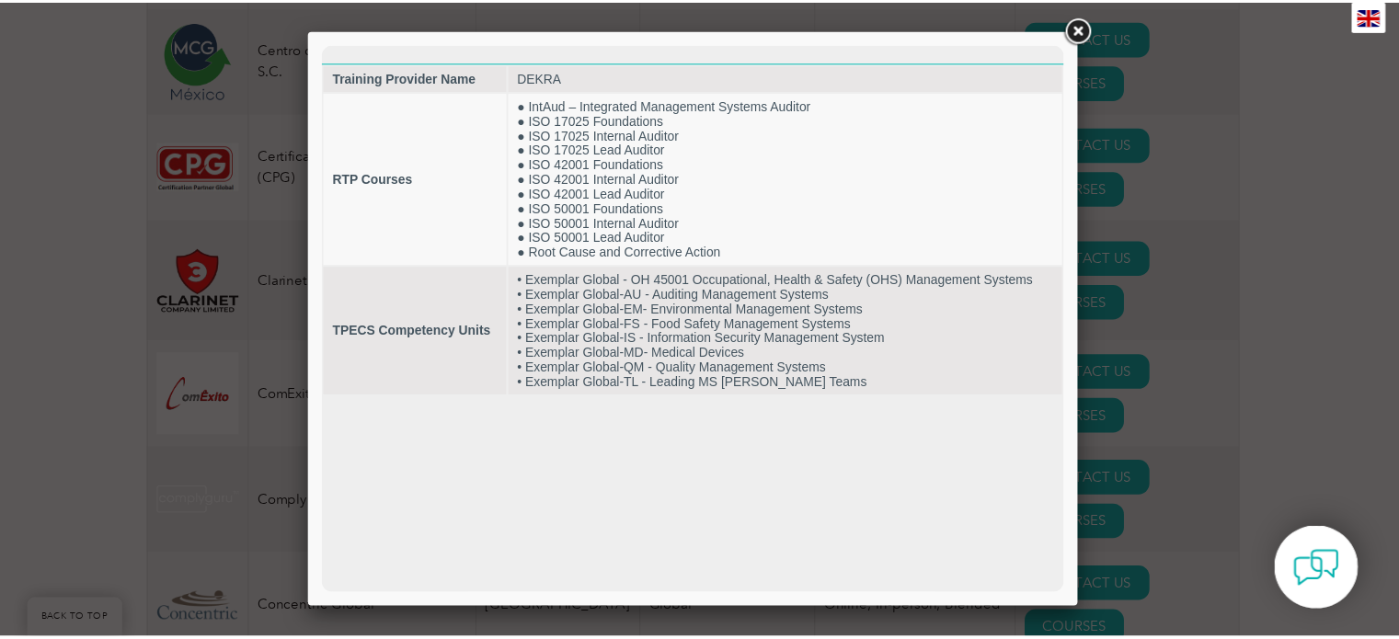
scroll to position [0, 0]
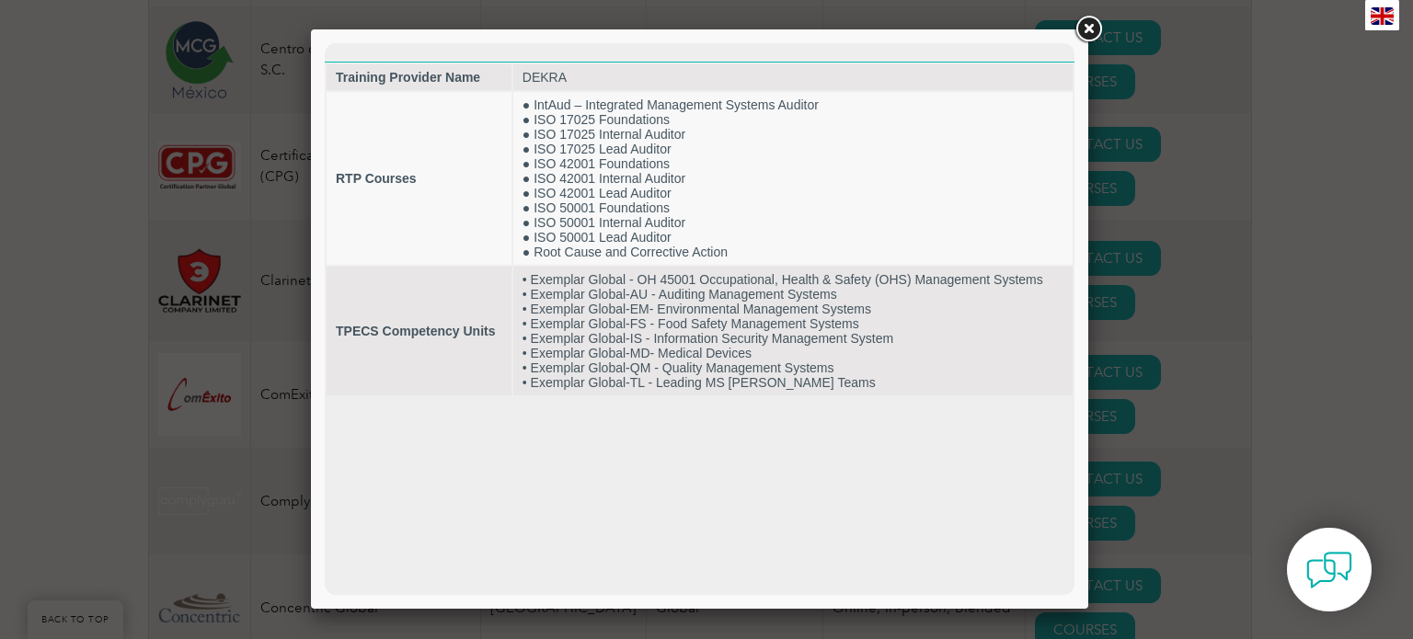
click at [1146, 353] on div at bounding box center [706, 319] width 1413 height 639
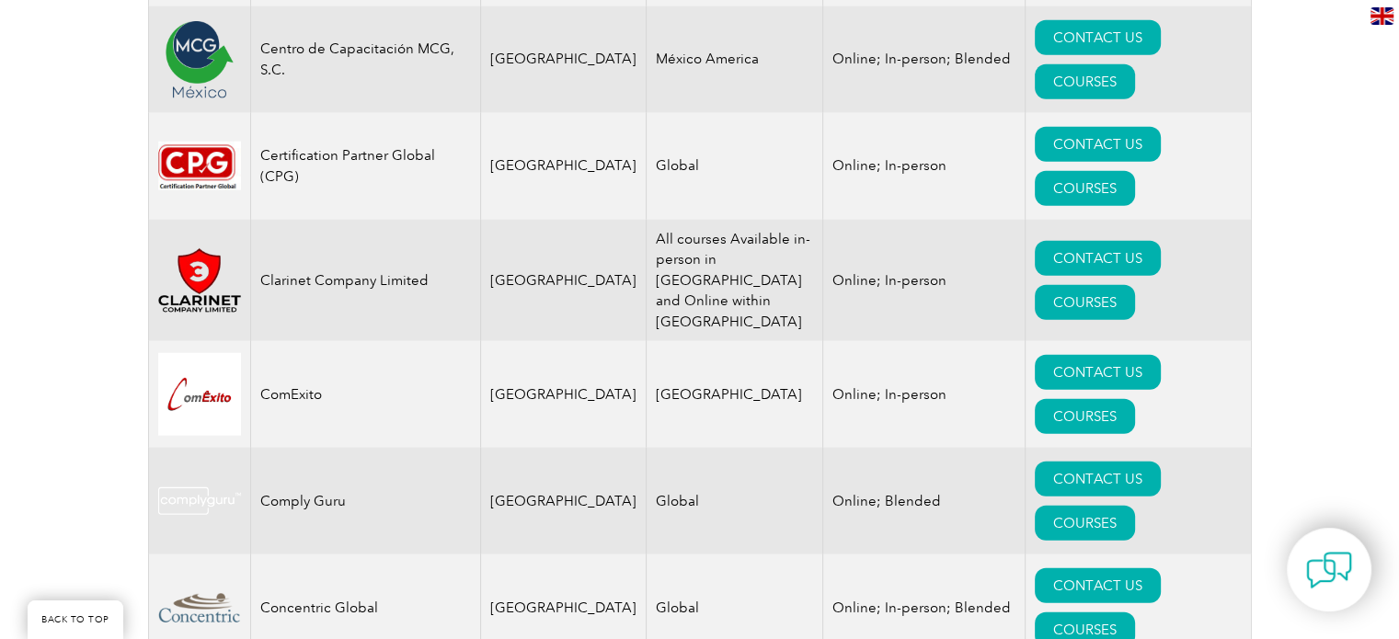
drag, startPoint x: 260, startPoint y: 347, endPoint x: 313, endPoint y: 347, distance: 52.4
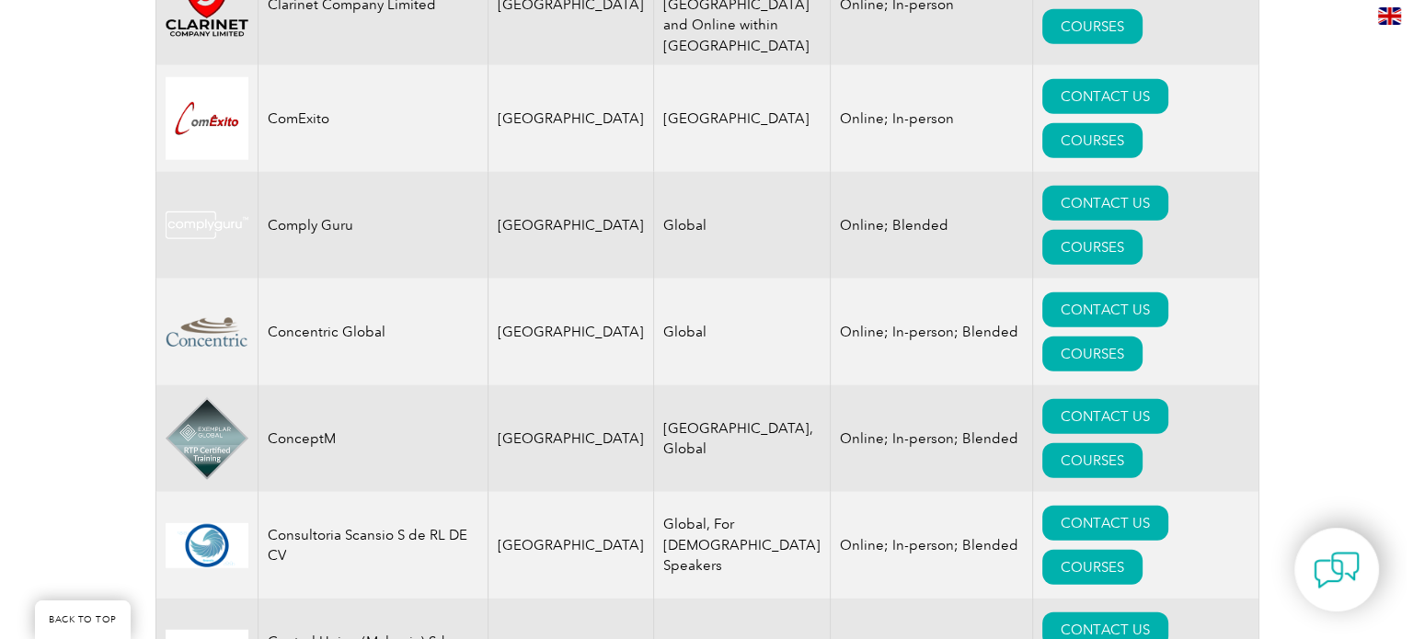
scroll to position [5060, 0]
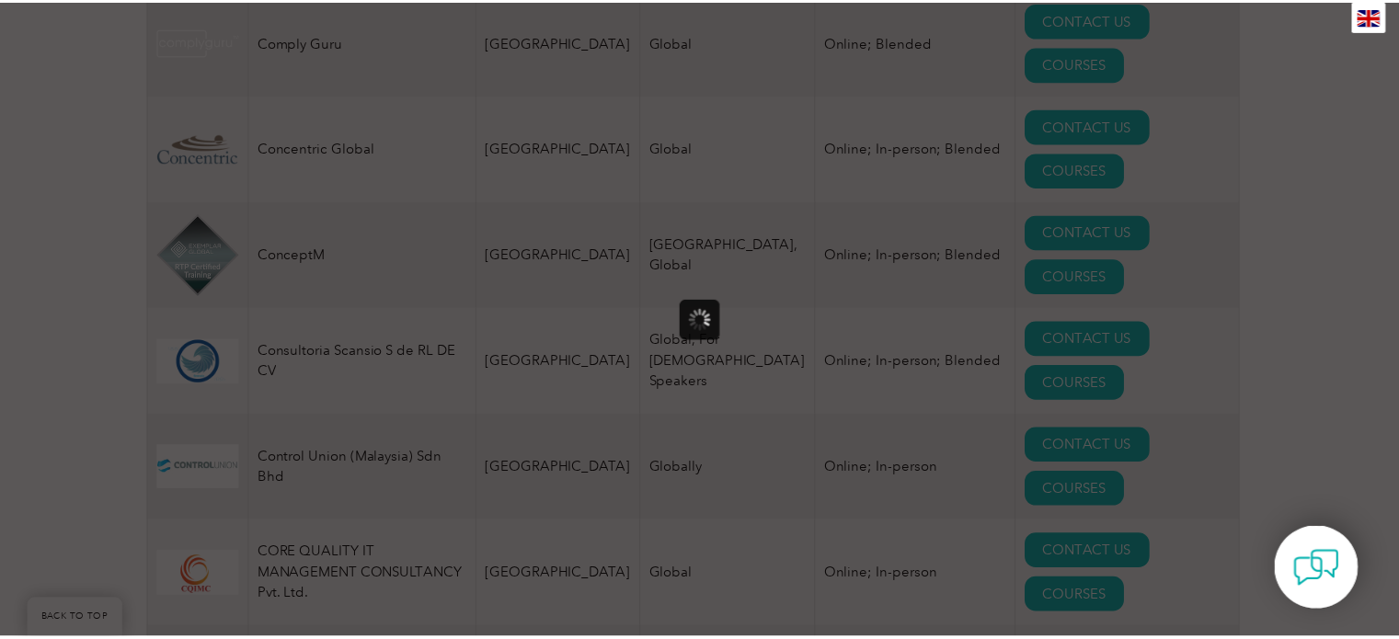
scroll to position [0, 0]
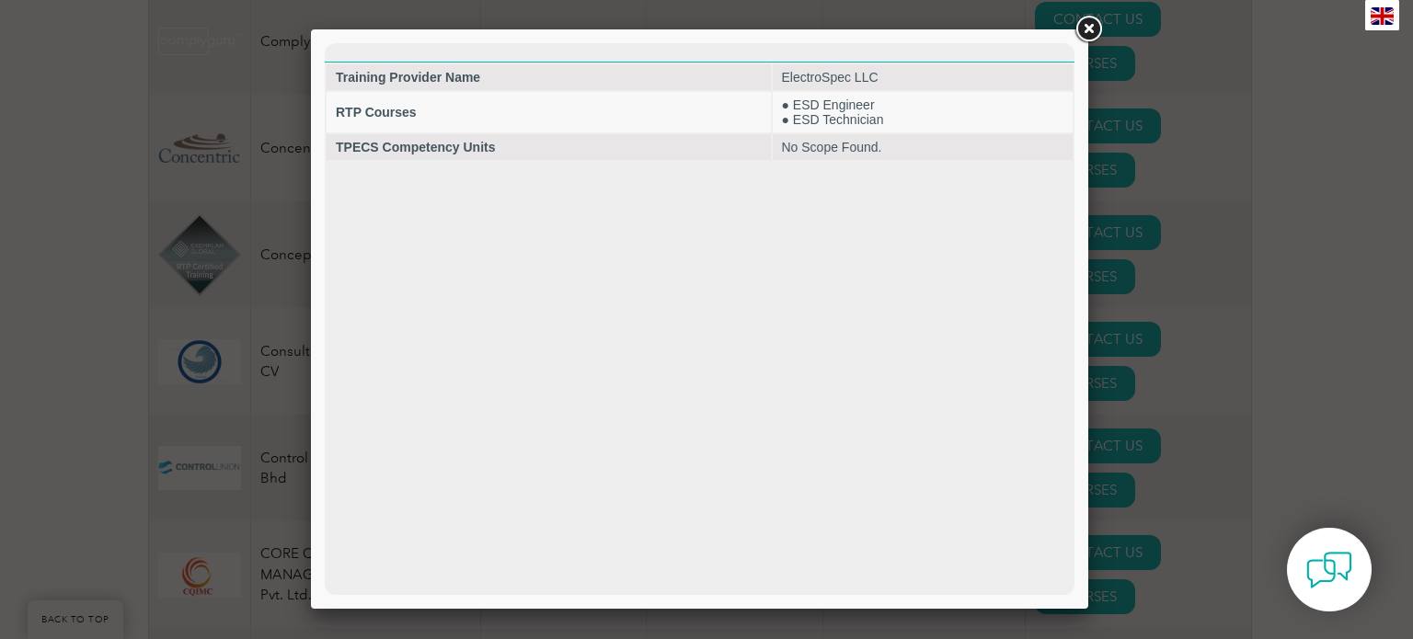
click at [1177, 426] on div at bounding box center [706, 319] width 1413 height 639
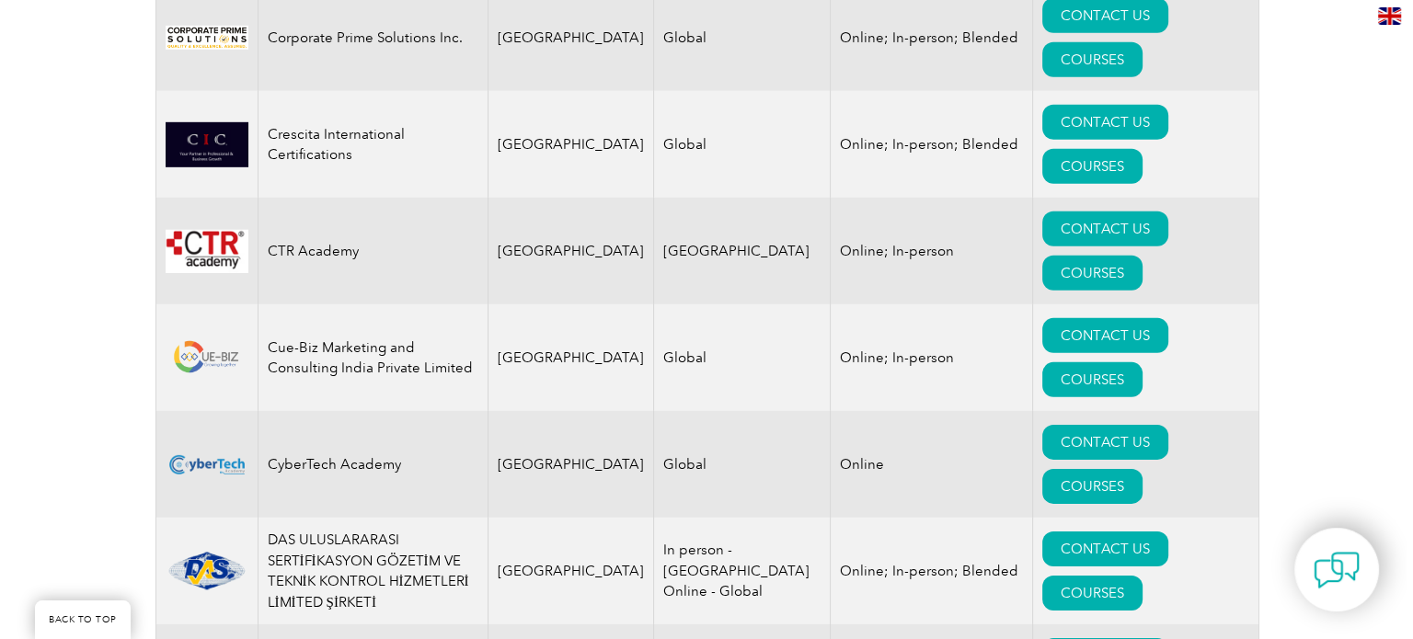
scroll to position [5888, 0]
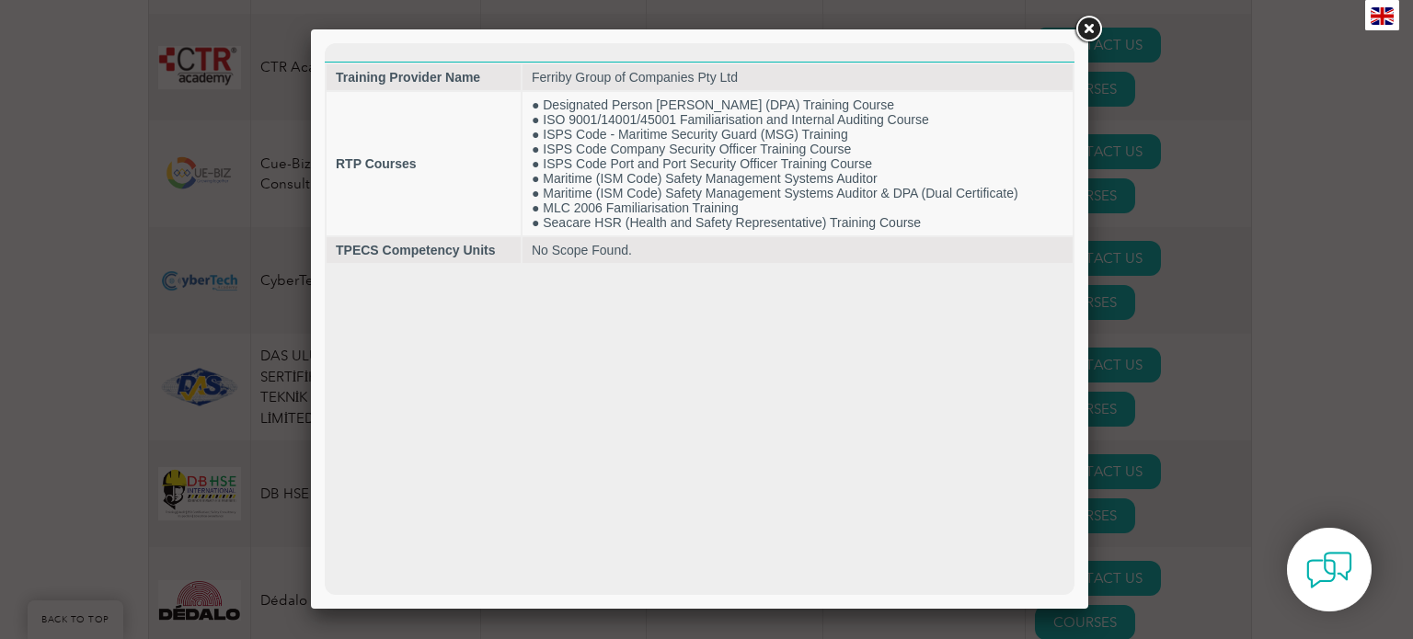
scroll to position [0, 0]
click at [1177, 287] on div at bounding box center [706, 319] width 1413 height 639
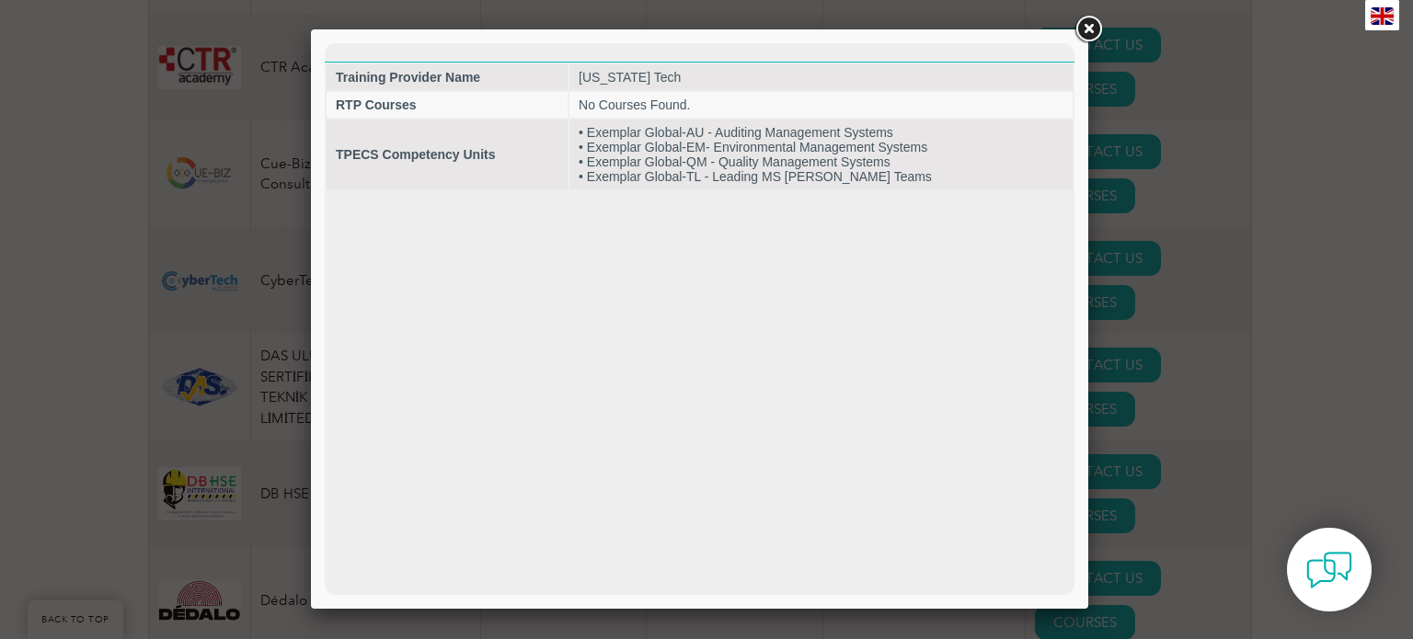
click at [1139, 408] on div at bounding box center [706, 319] width 1413 height 639
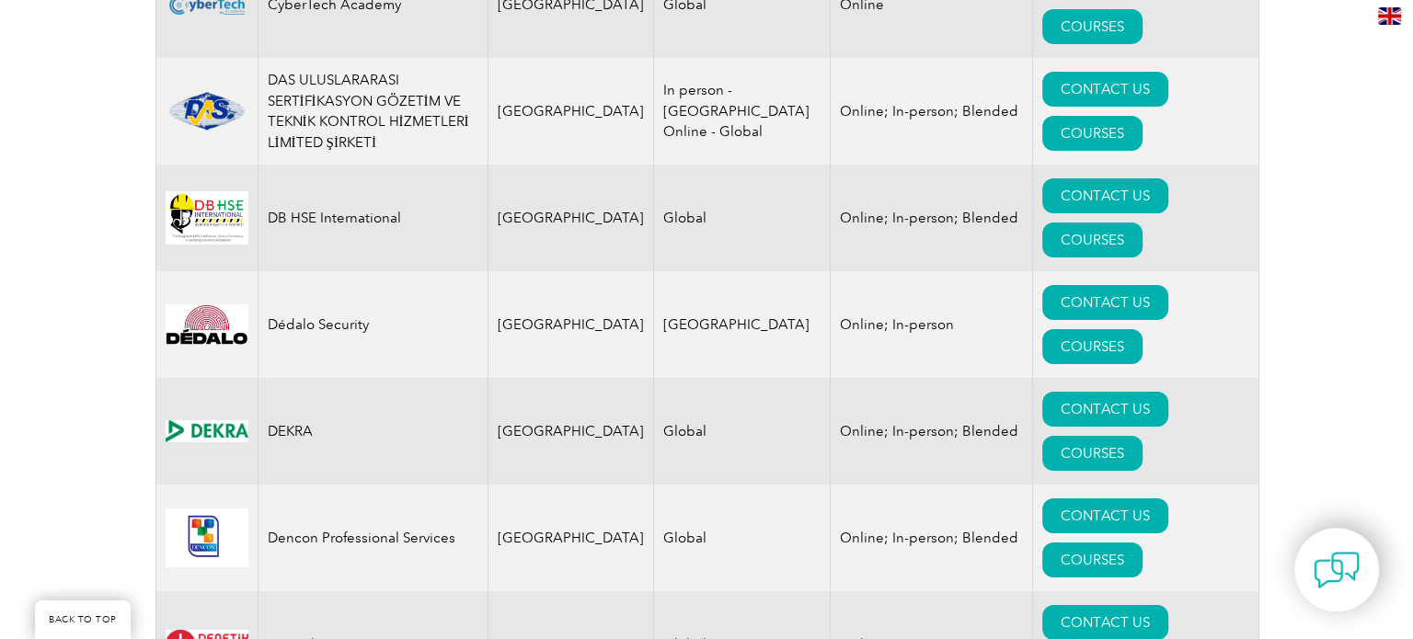
scroll to position [6348, 0]
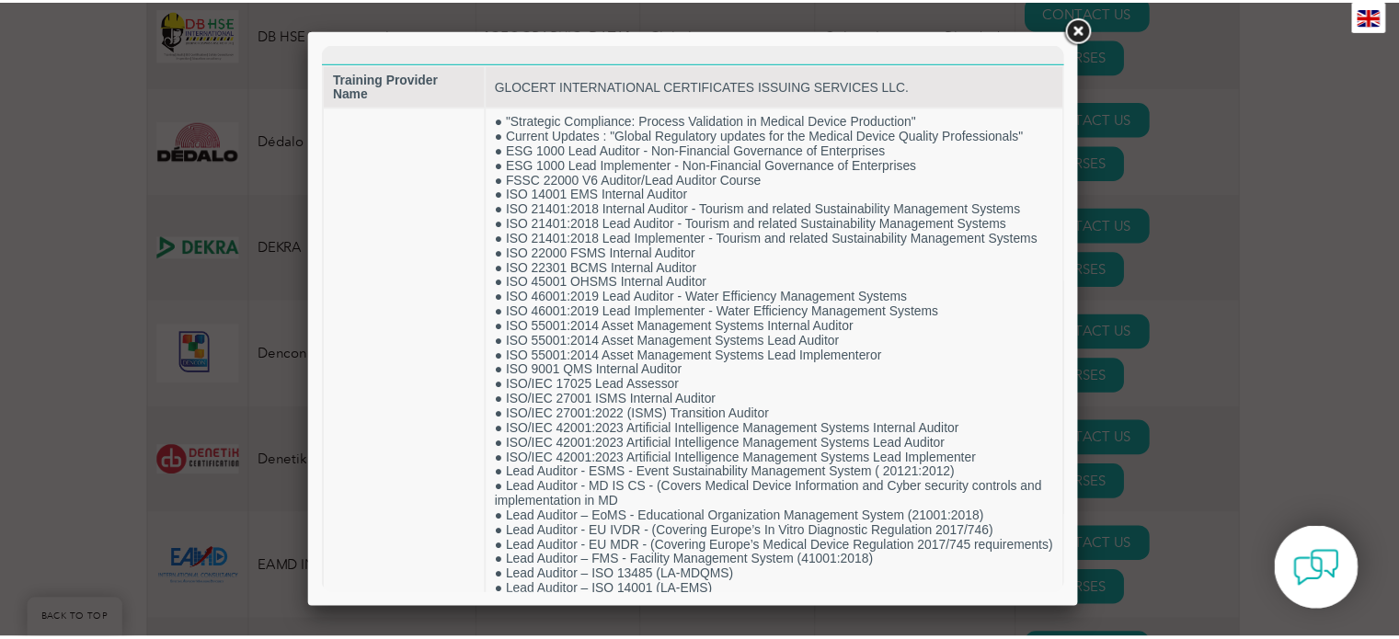
scroll to position [0, 0]
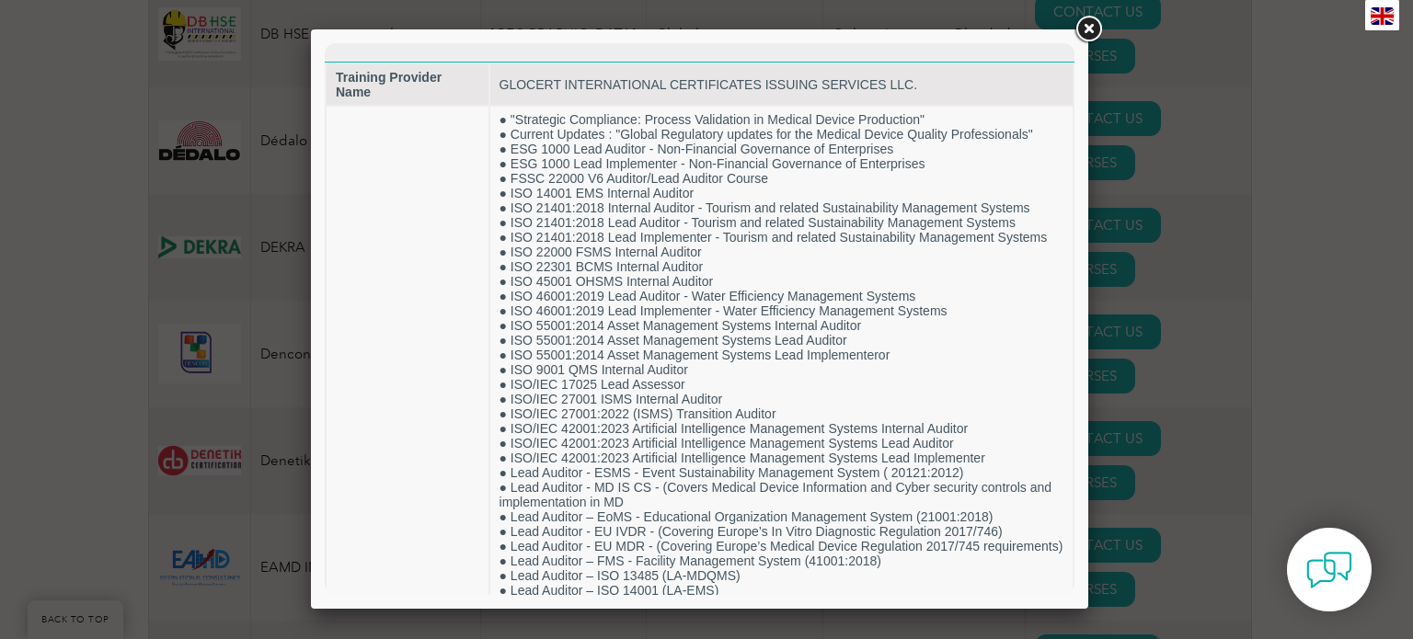
click at [1139, 354] on div at bounding box center [706, 319] width 1413 height 639
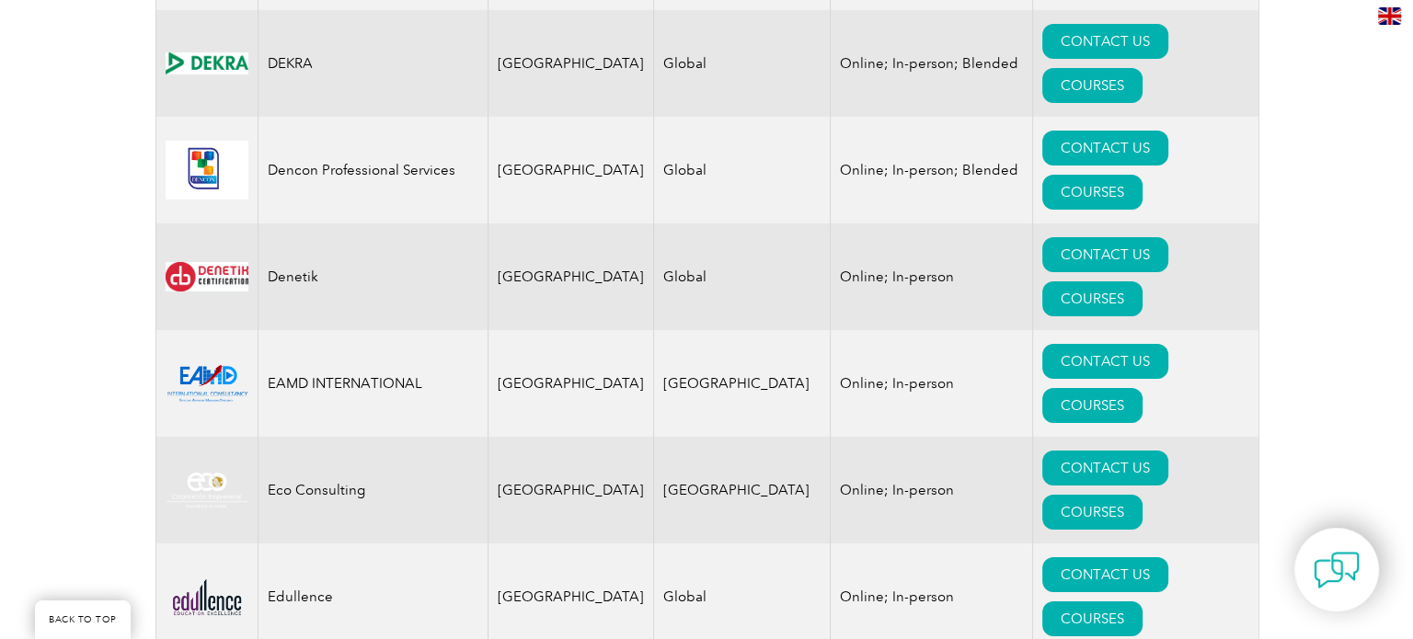
scroll to position [6624, 0]
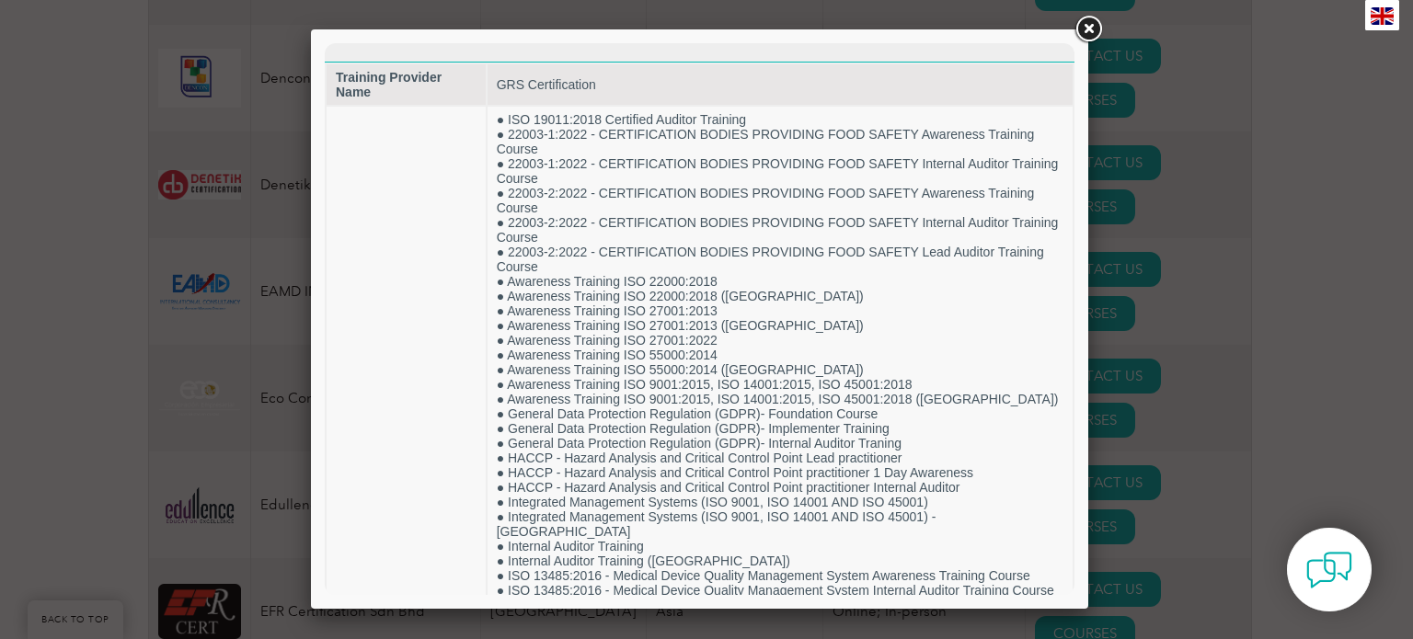
scroll to position [0, 0]
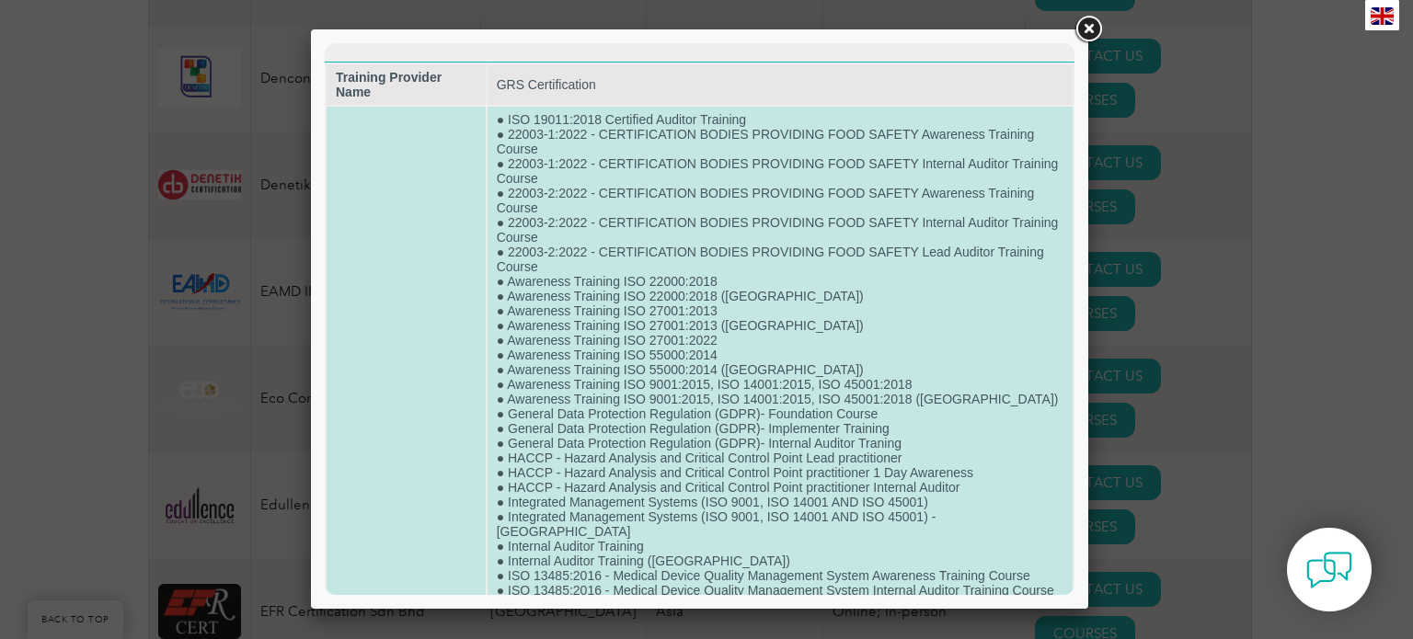
drag, startPoint x: 1517, startPoint y: 354, endPoint x: 810, endPoint y: 328, distance: 707.0
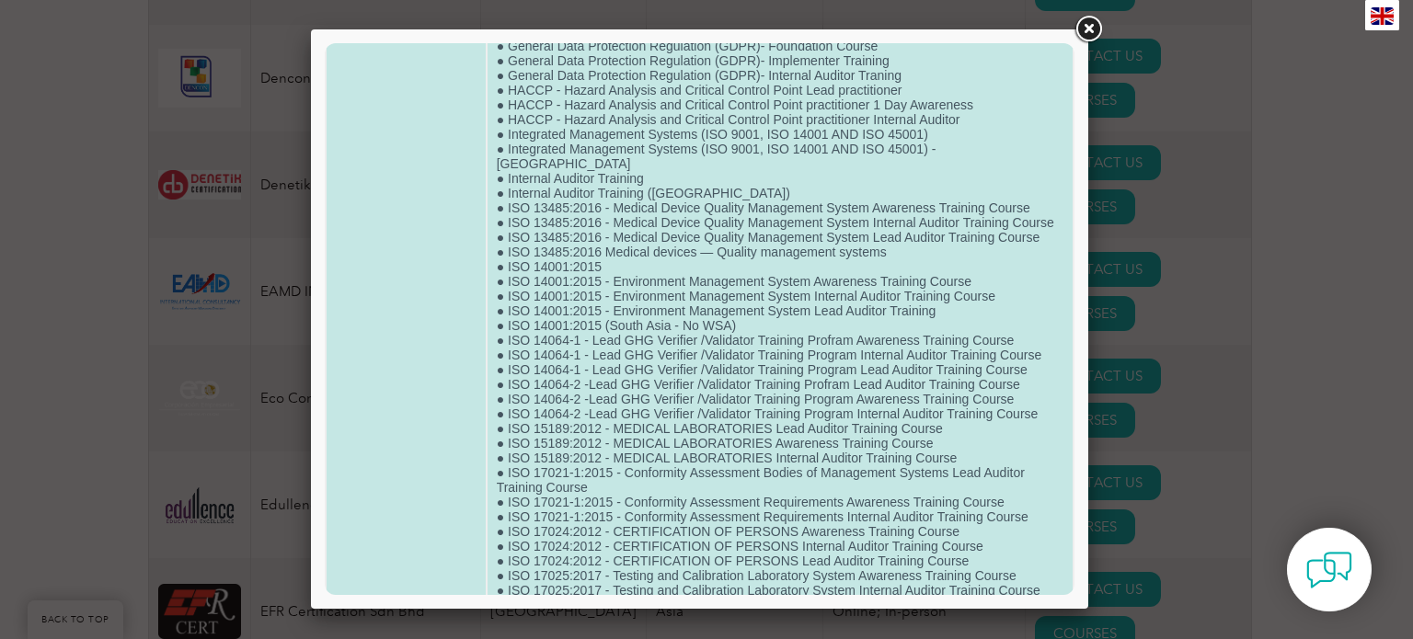
scroll to position [552, 0]
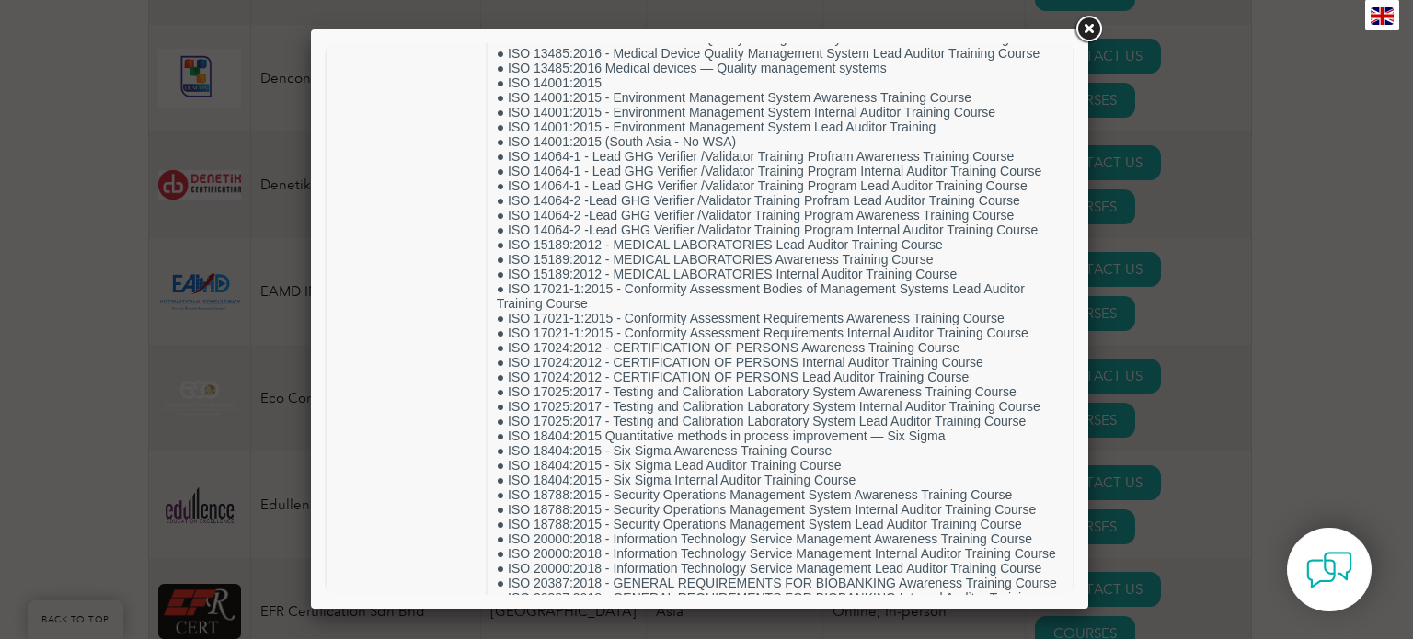
click at [1198, 363] on div at bounding box center [706, 319] width 1413 height 639
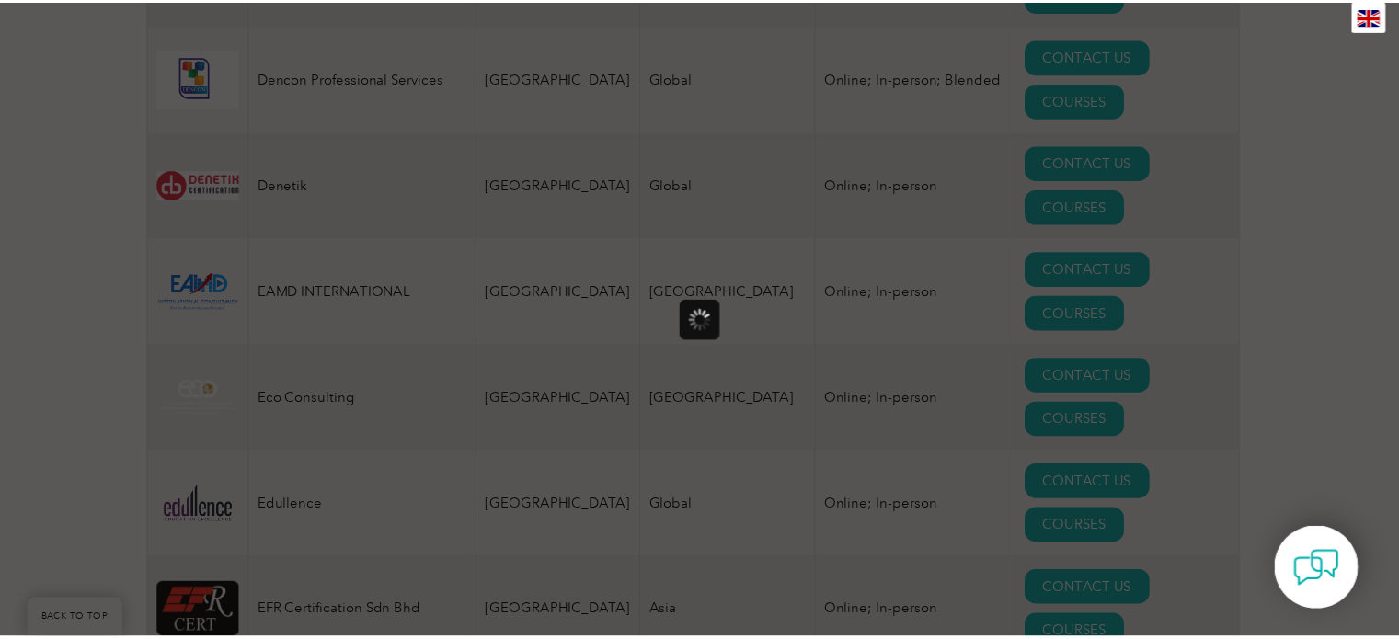
scroll to position [0, 0]
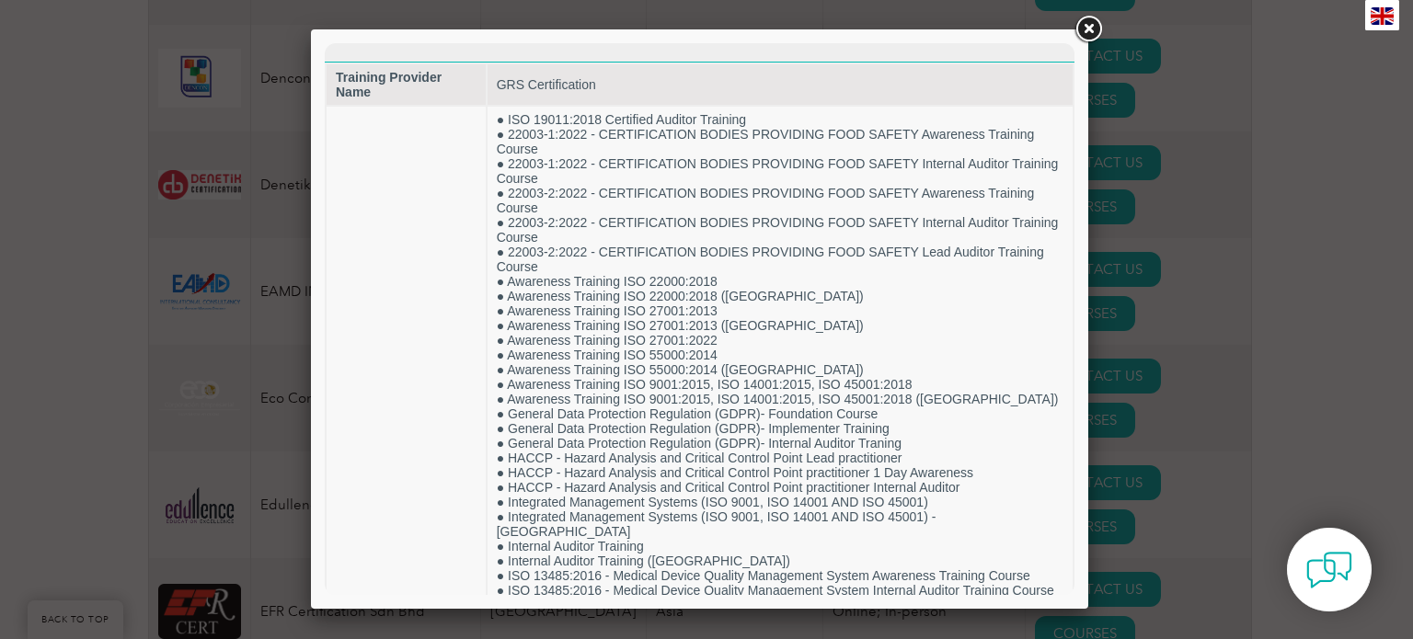
click at [1194, 316] on div at bounding box center [706, 319] width 1413 height 639
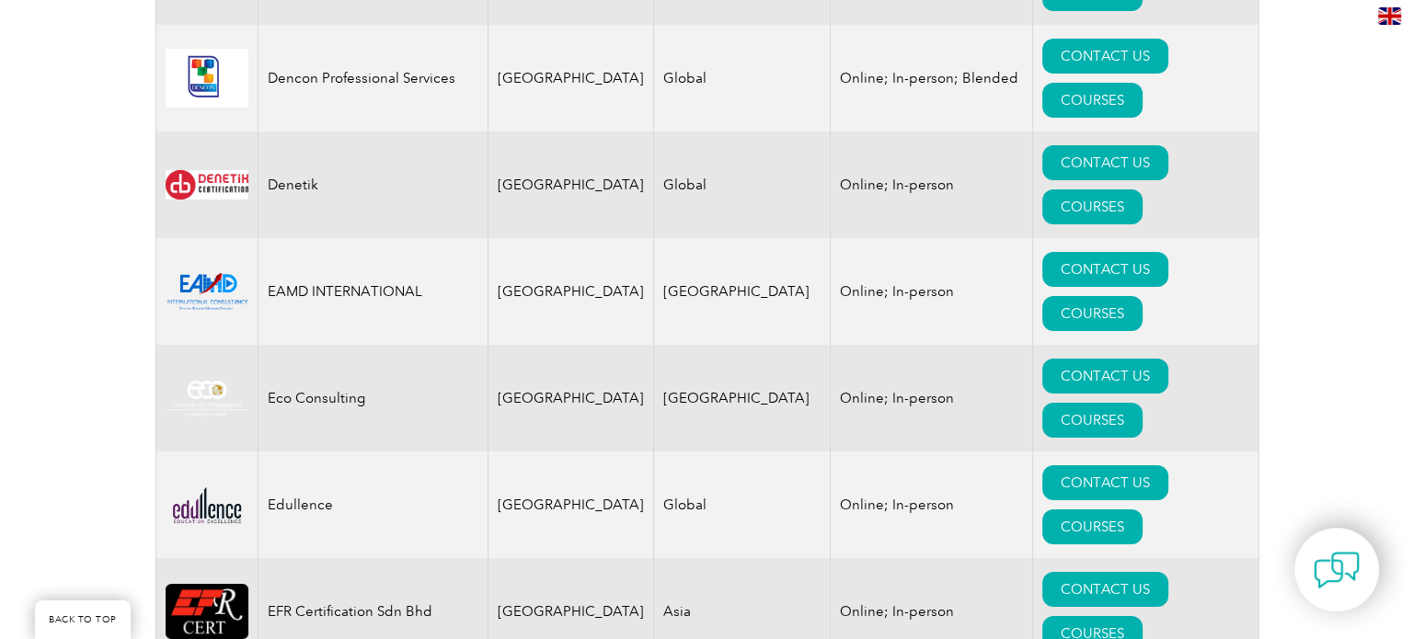
scroll to position [6808, 0]
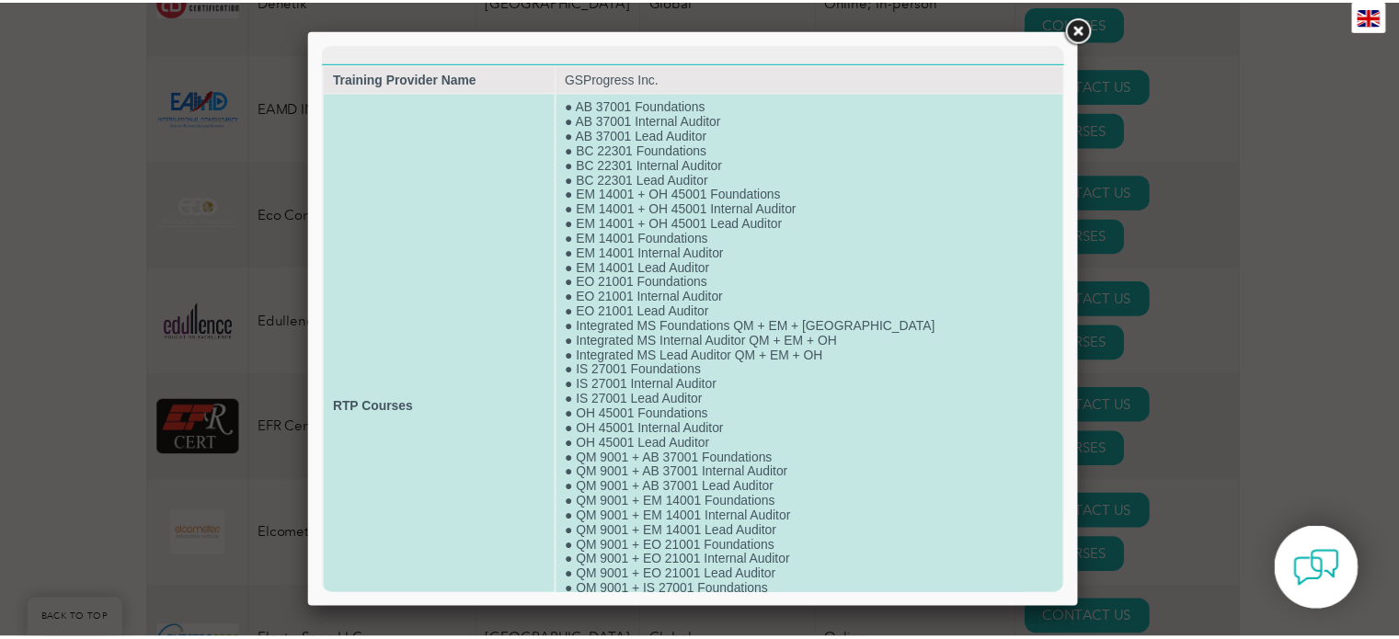
scroll to position [172, 0]
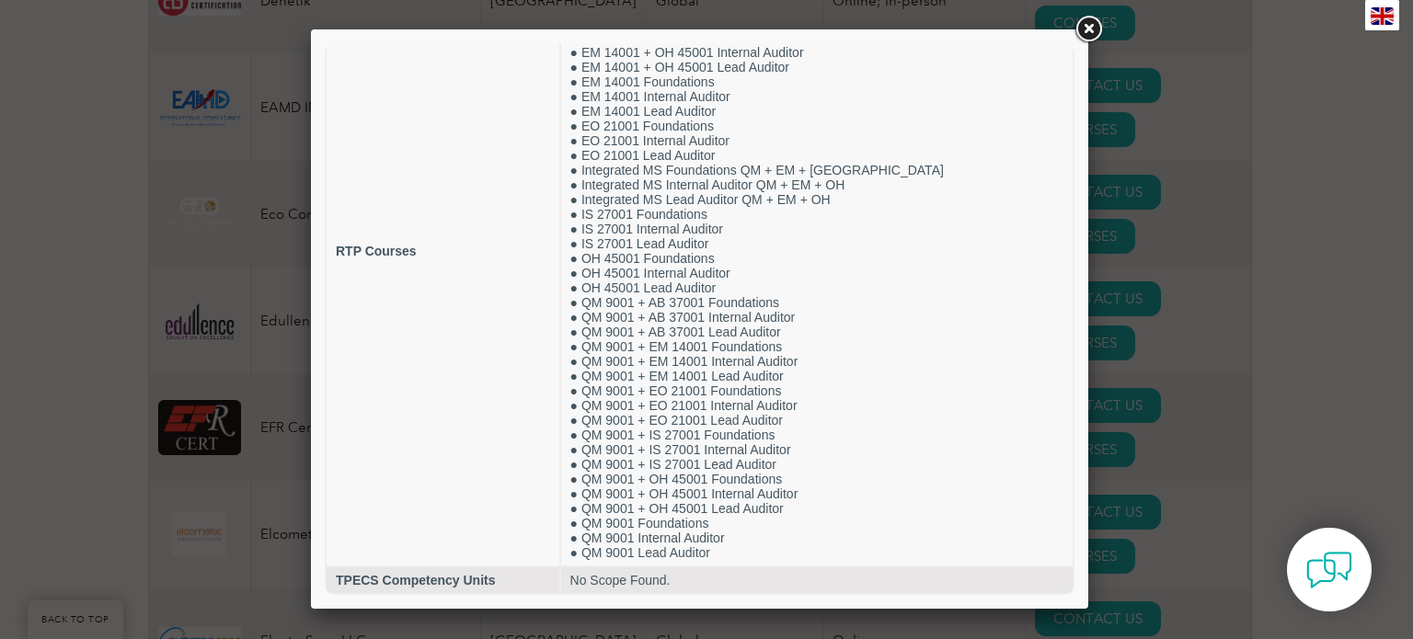
click at [1309, 289] on div at bounding box center [706, 319] width 1413 height 639
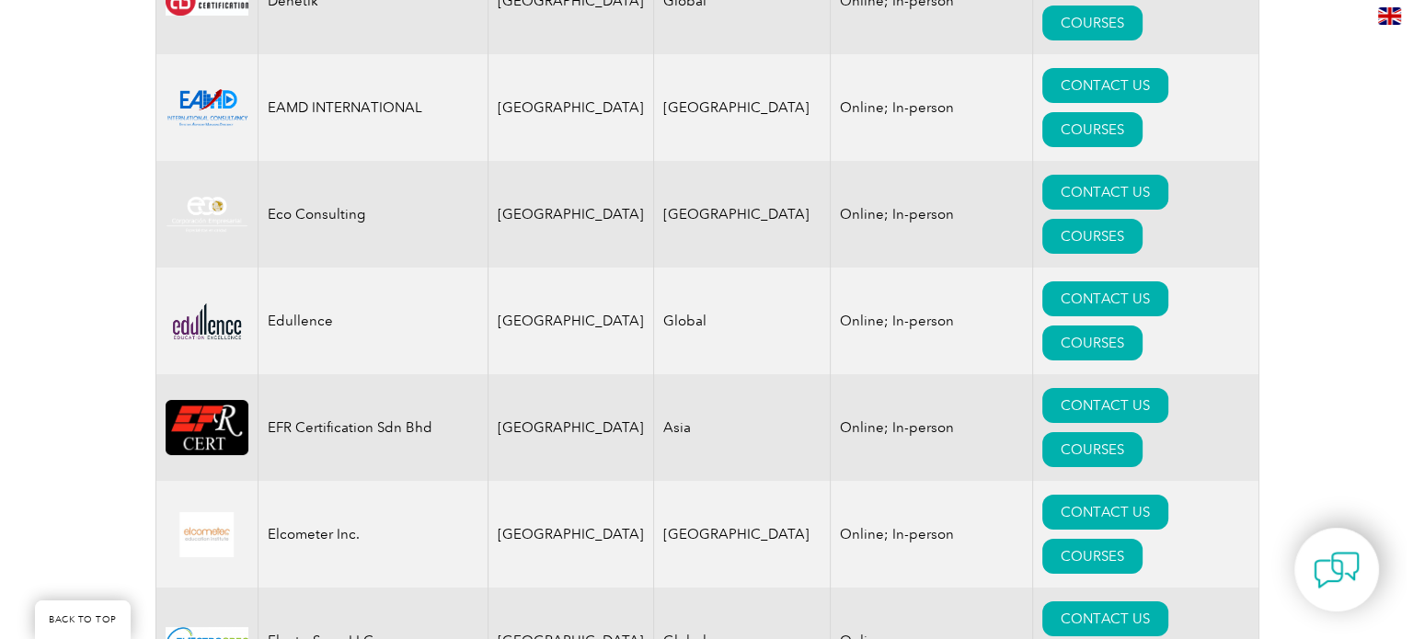
scroll to position [6992, 0]
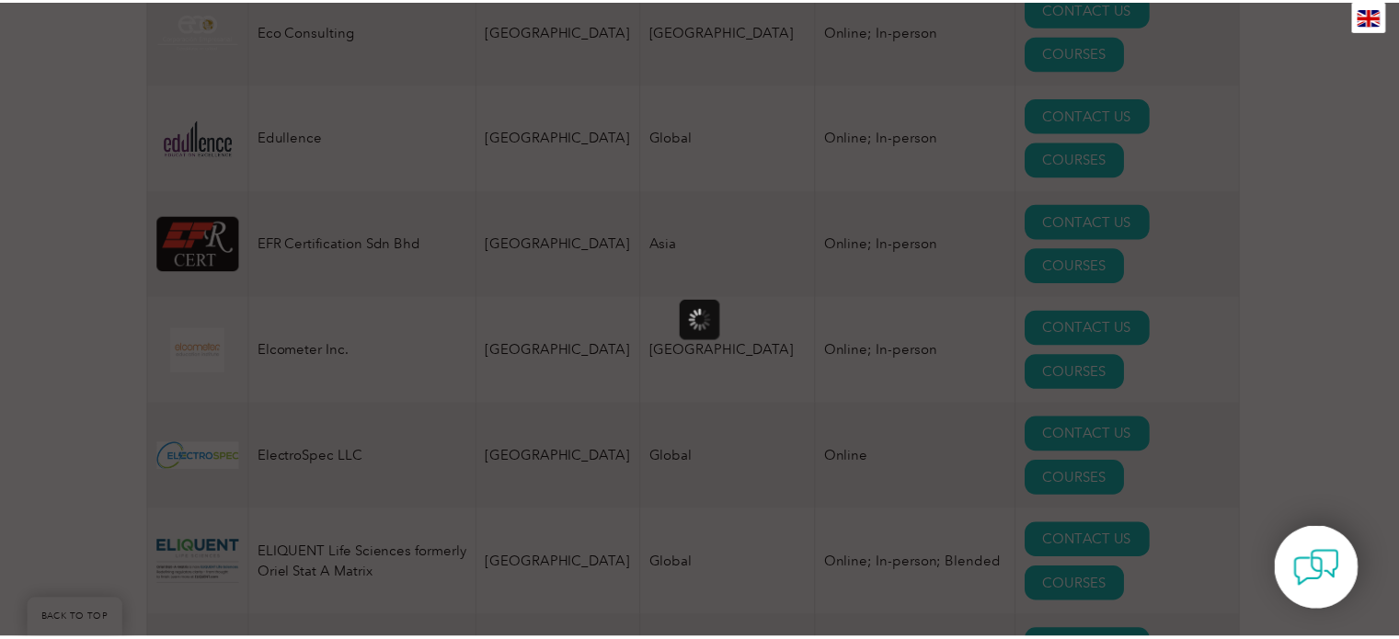
scroll to position [0, 0]
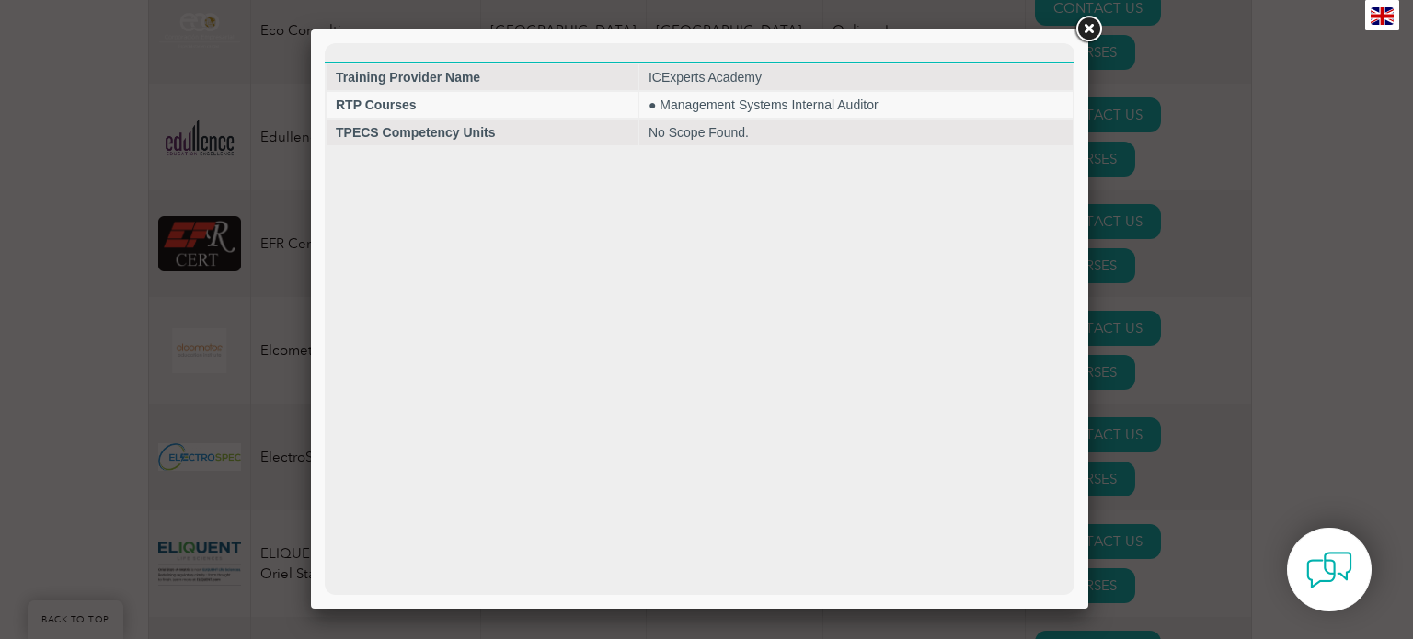
click at [1155, 251] on div at bounding box center [706, 319] width 1413 height 639
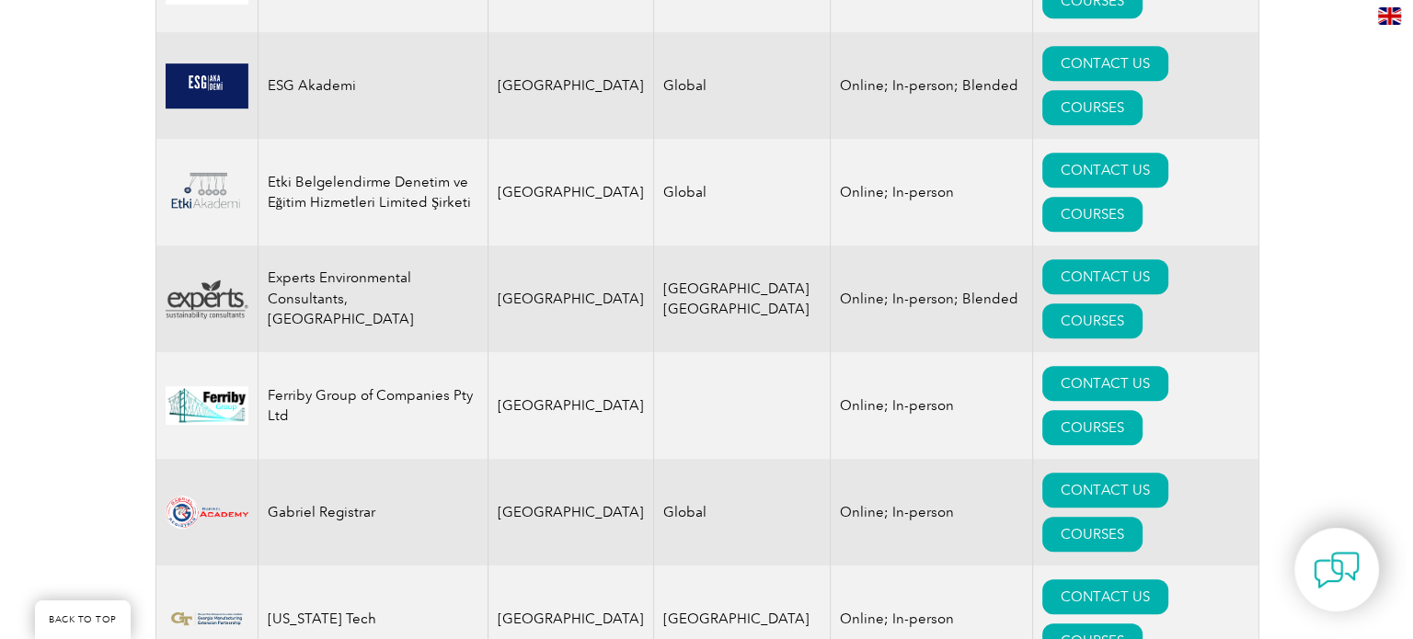
scroll to position [8188, 0]
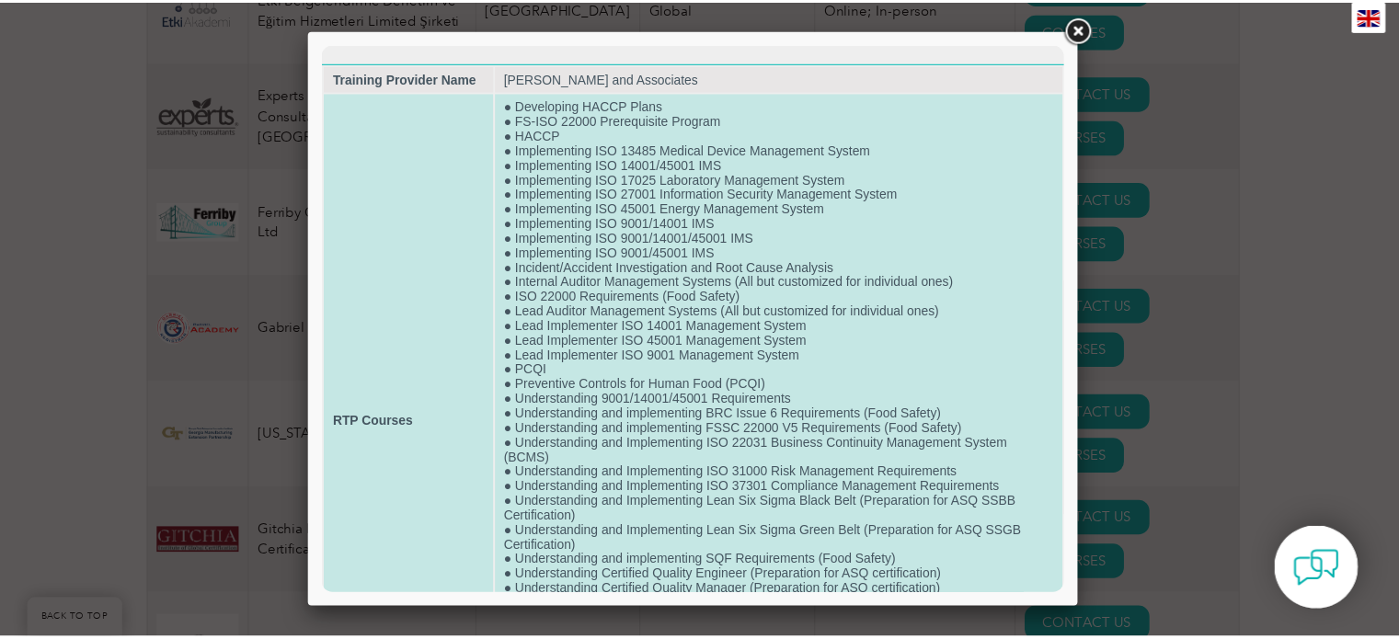
scroll to position [217, 0]
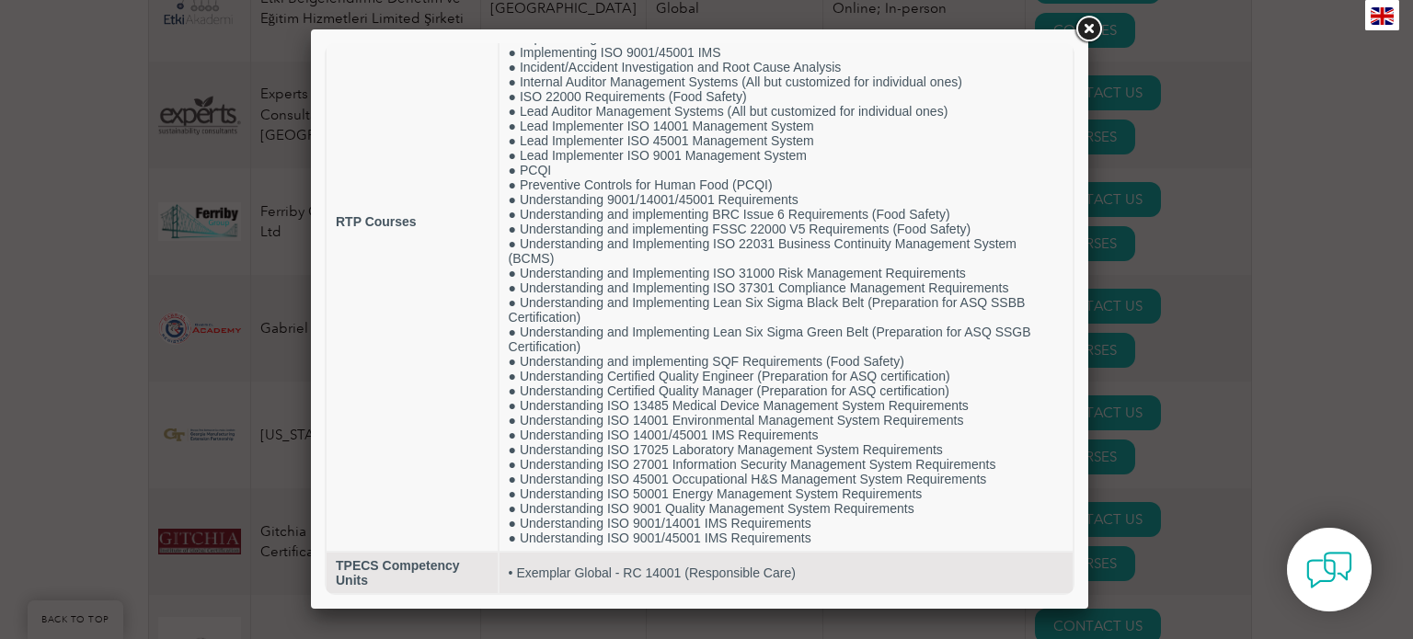
click at [1190, 401] on div at bounding box center [706, 319] width 1413 height 639
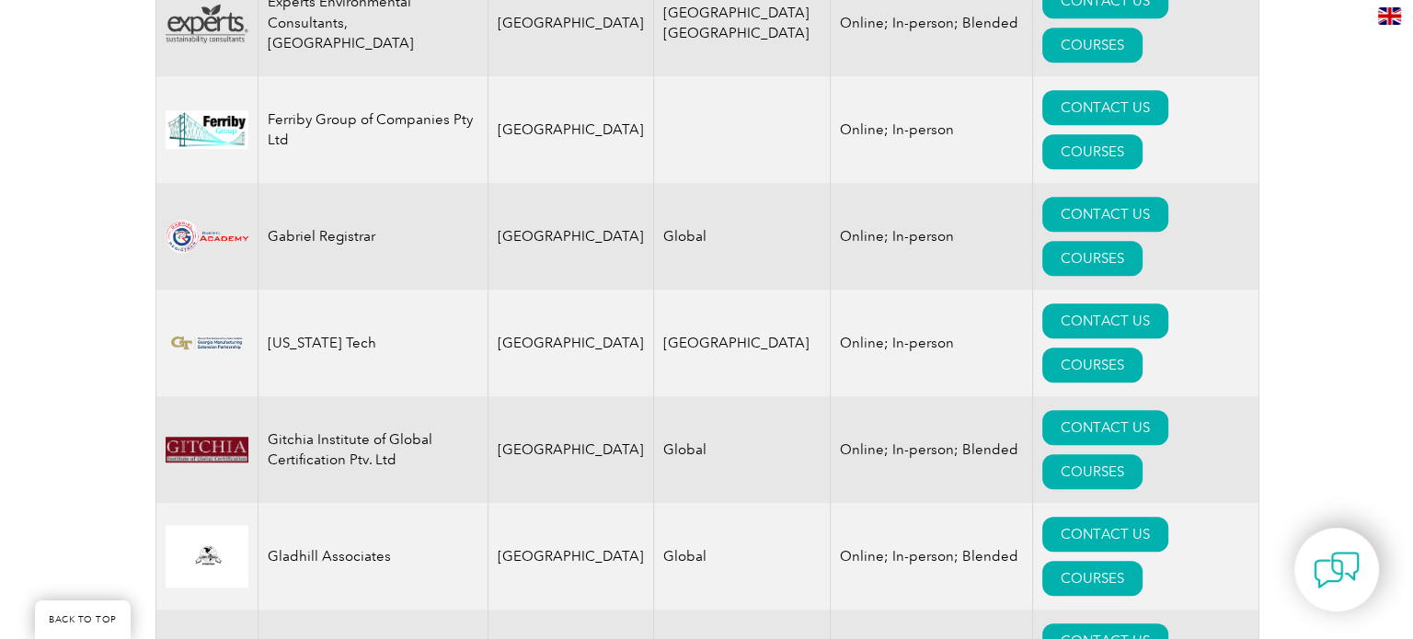
scroll to position [8372, 0]
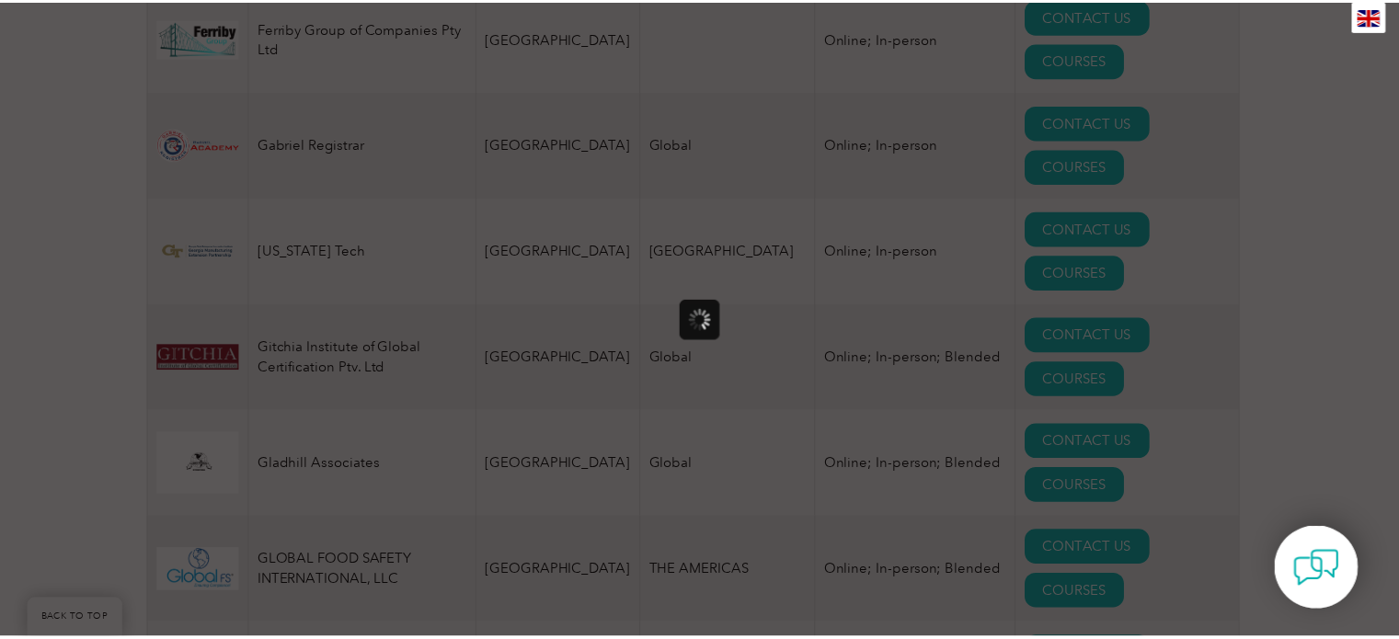
scroll to position [0, 0]
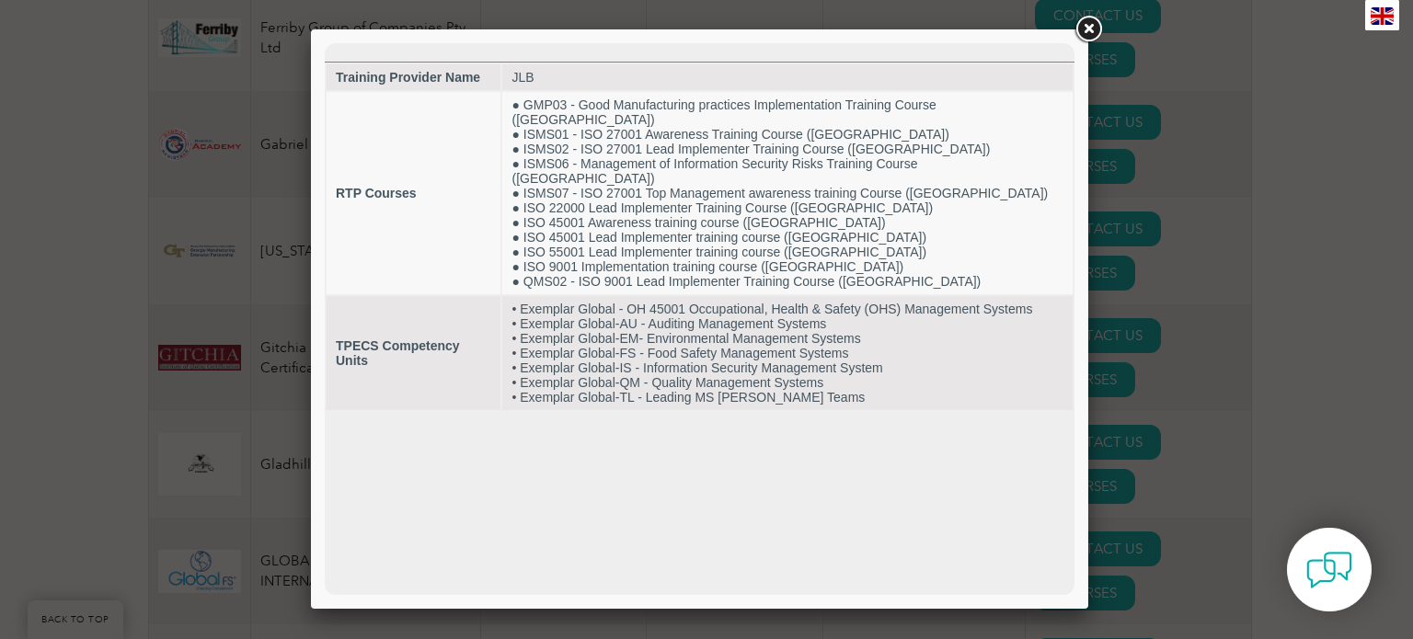
click at [1144, 300] on div at bounding box center [706, 319] width 1413 height 639
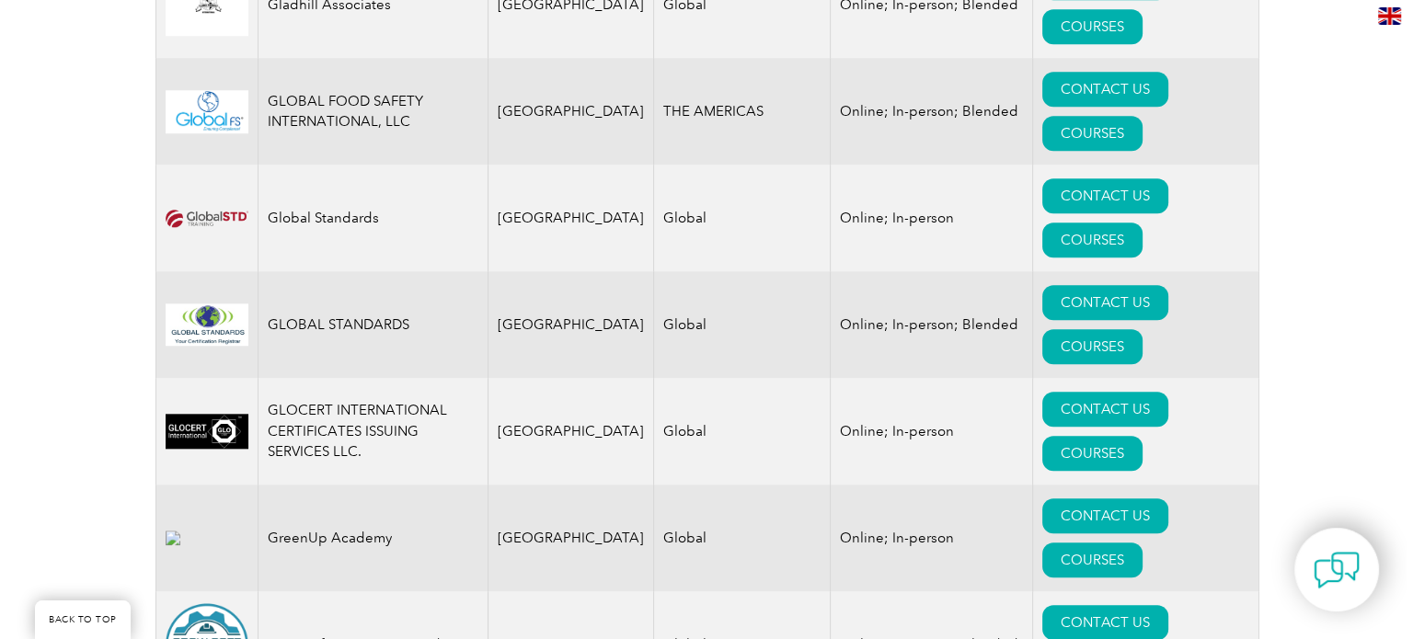
scroll to position [8924, 0]
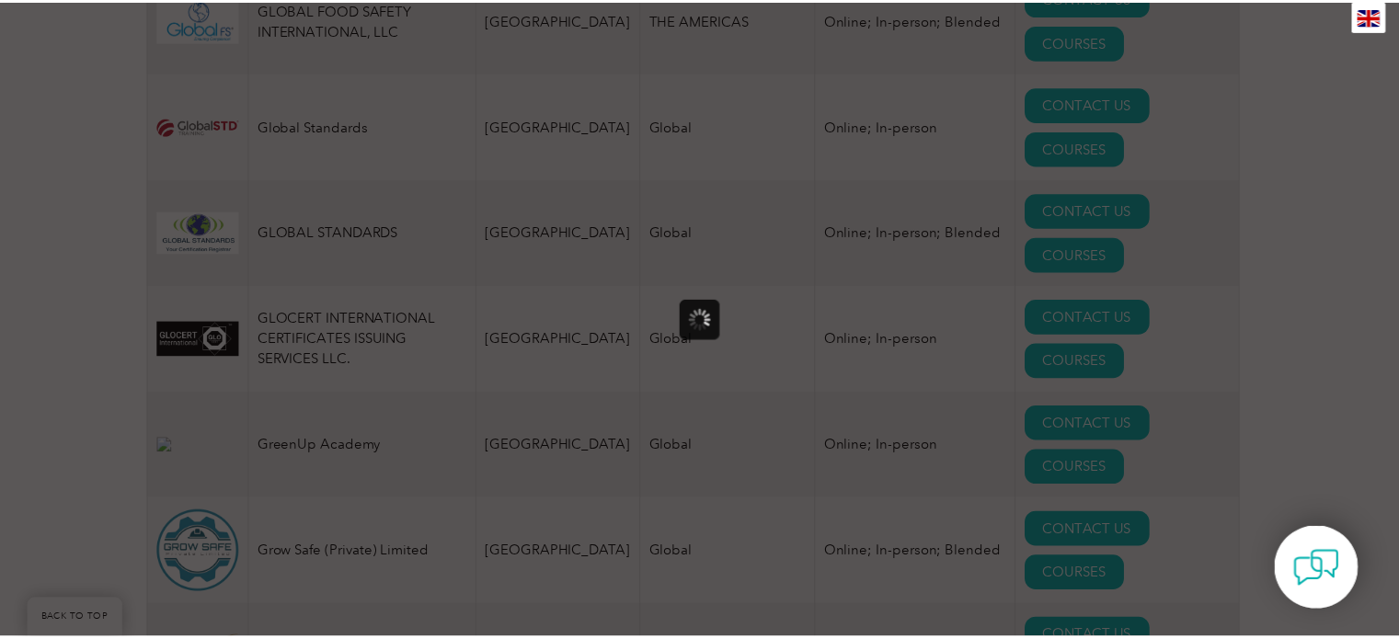
scroll to position [0, 0]
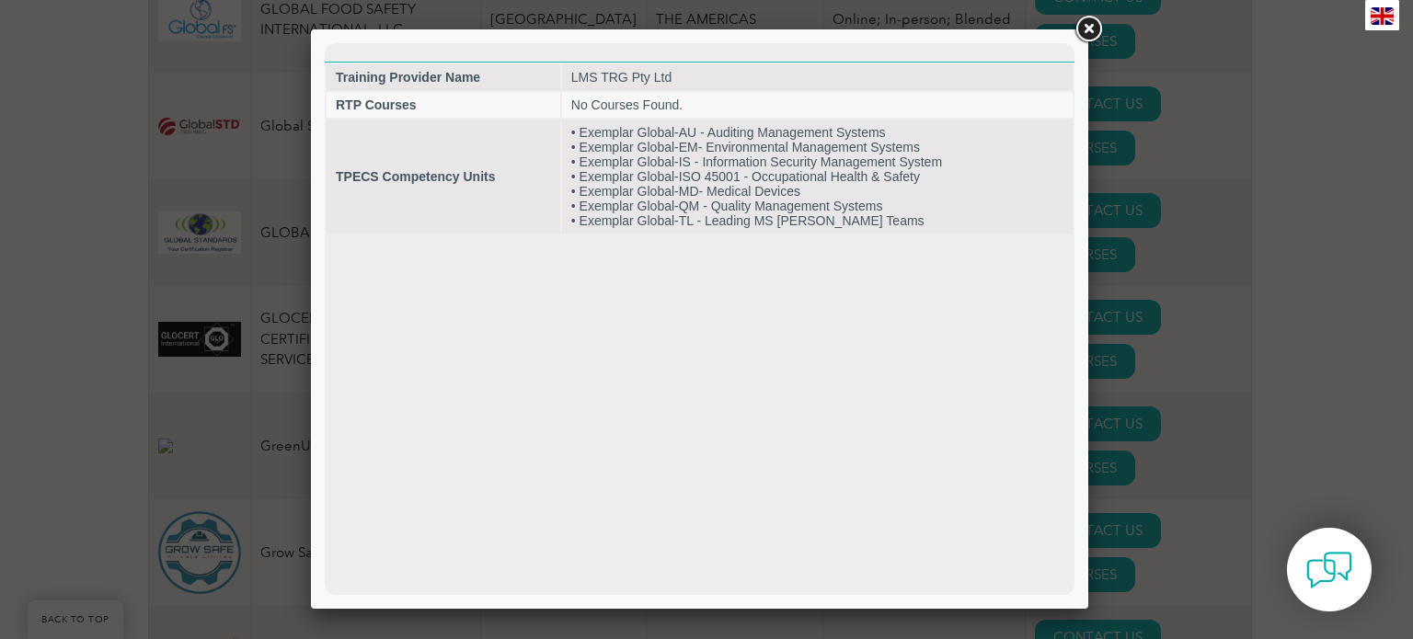
click at [1133, 284] on div at bounding box center [706, 319] width 1413 height 639
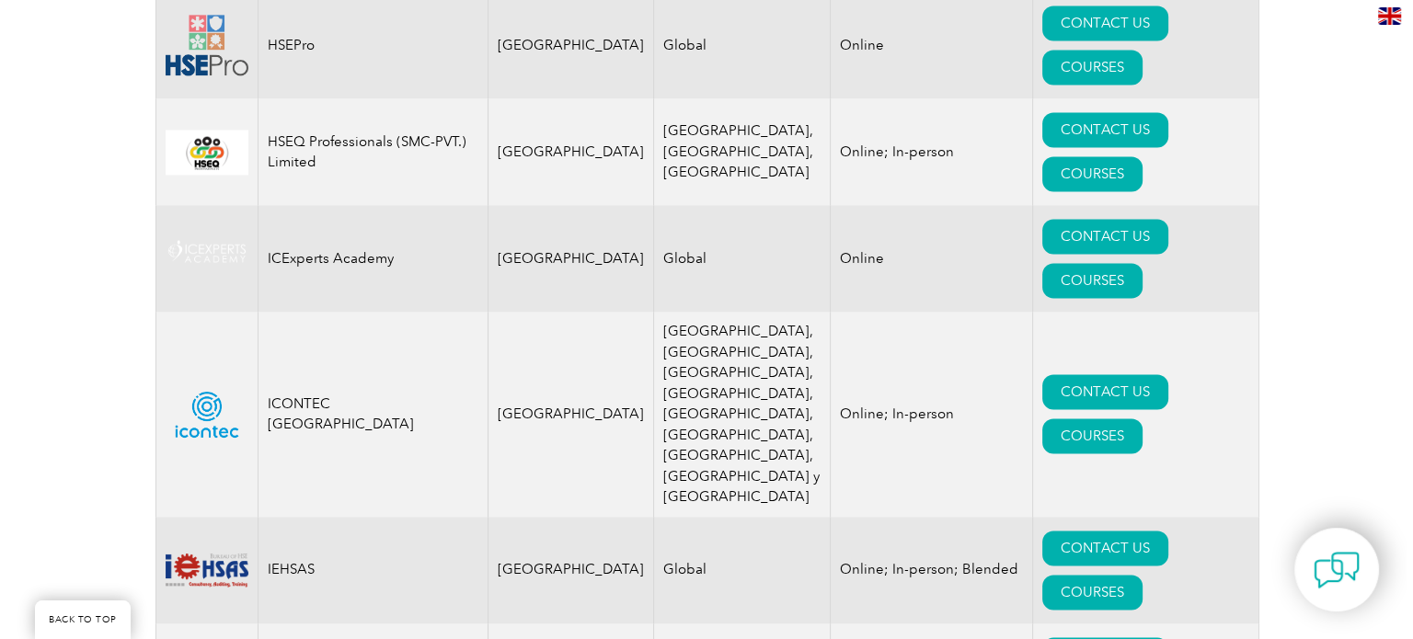
scroll to position [9844, 0]
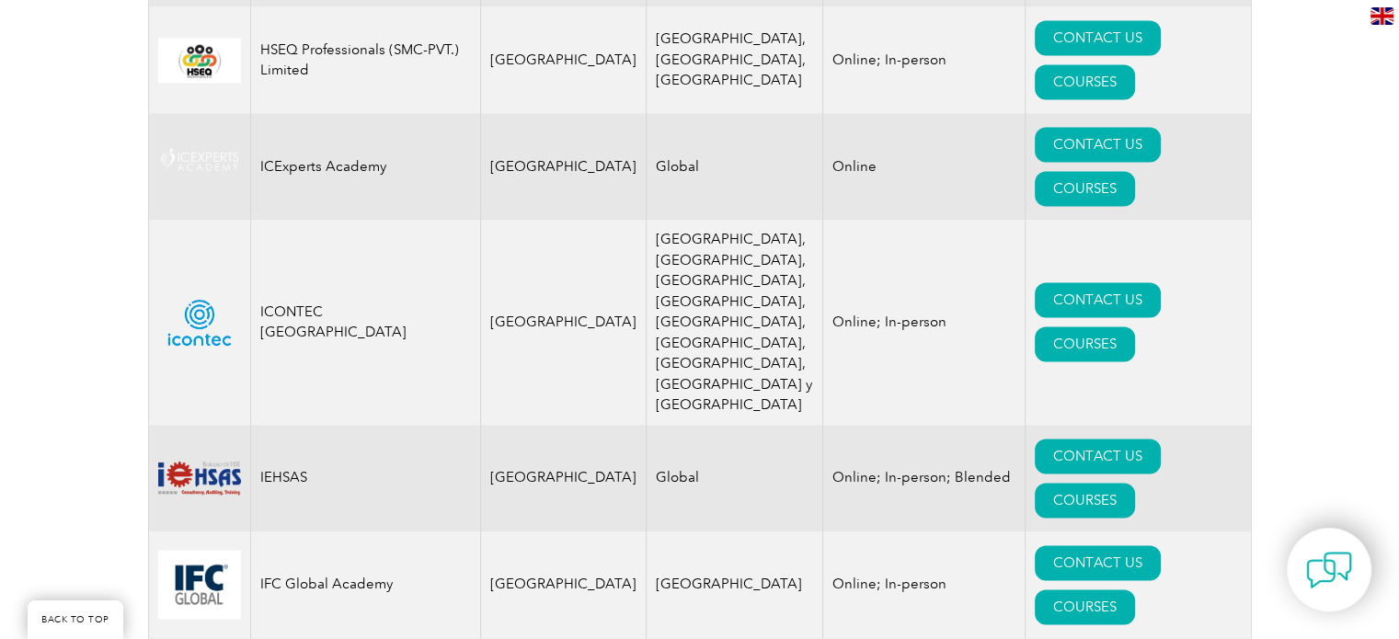
drag, startPoint x: 265, startPoint y: 253, endPoint x: 1165, endPoint y: 246, distance: 899.7
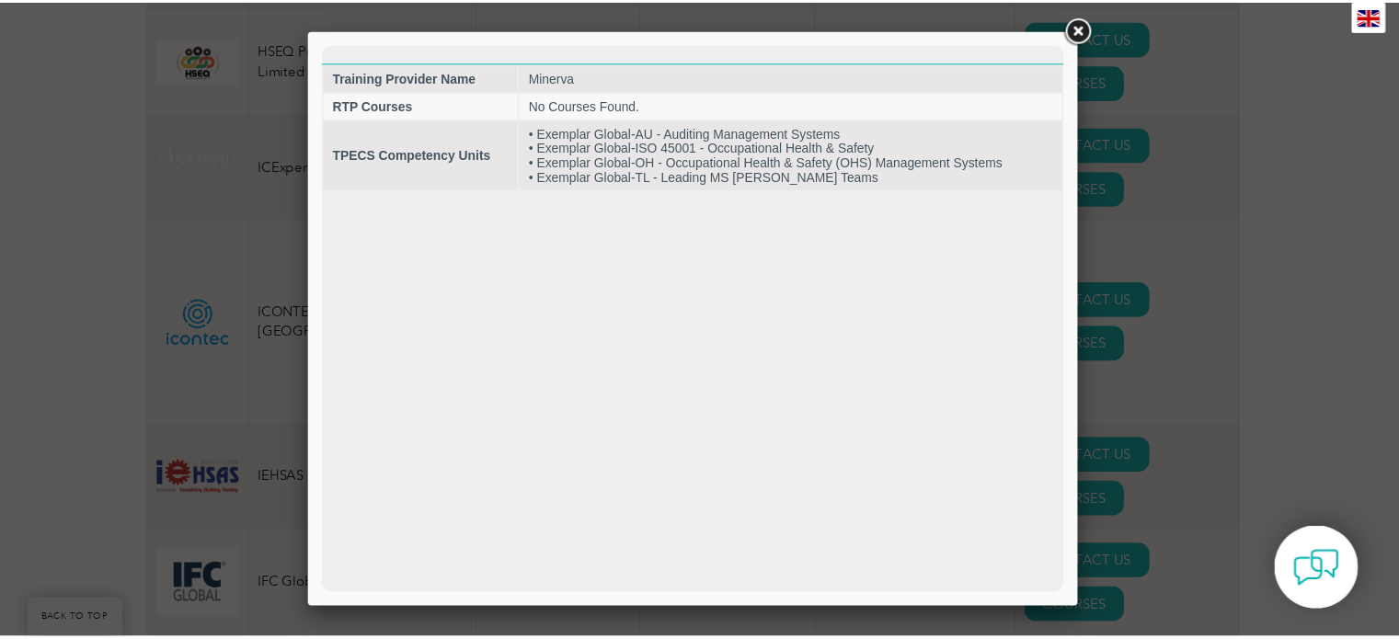
scroll to position [0, 0]
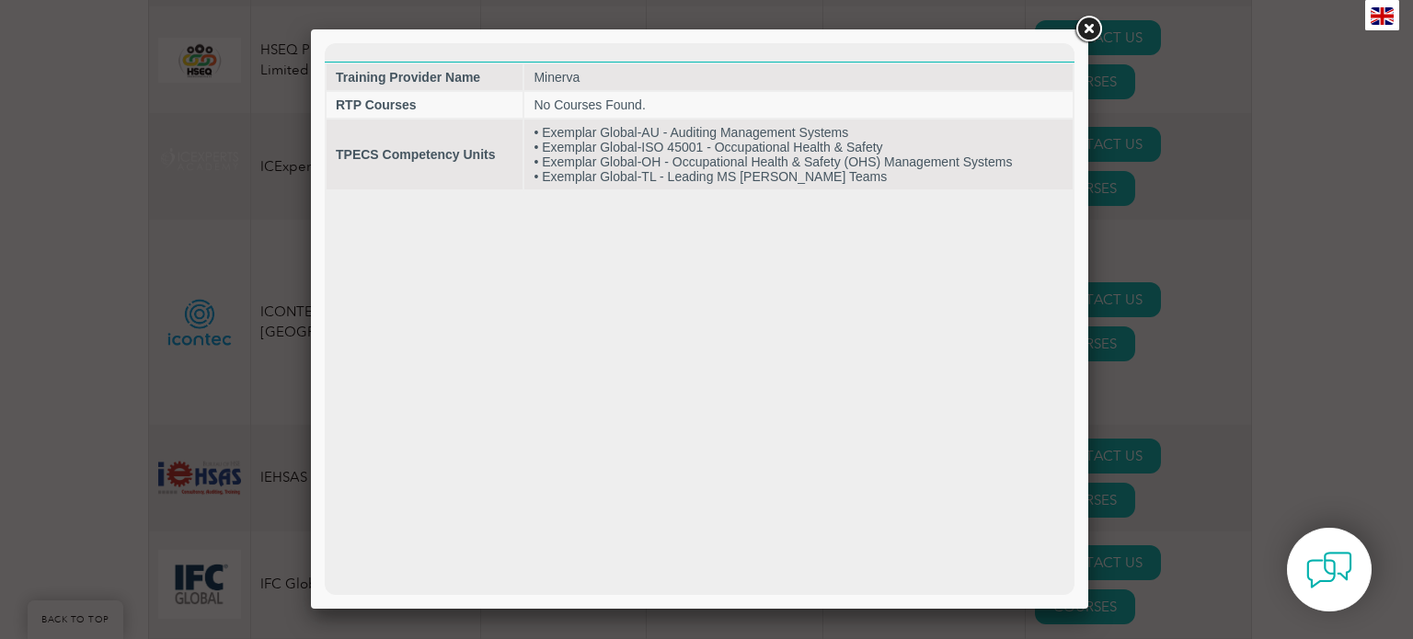
click at [1165, 246] on div at bounding box center [706, 319] width 1413 height 639
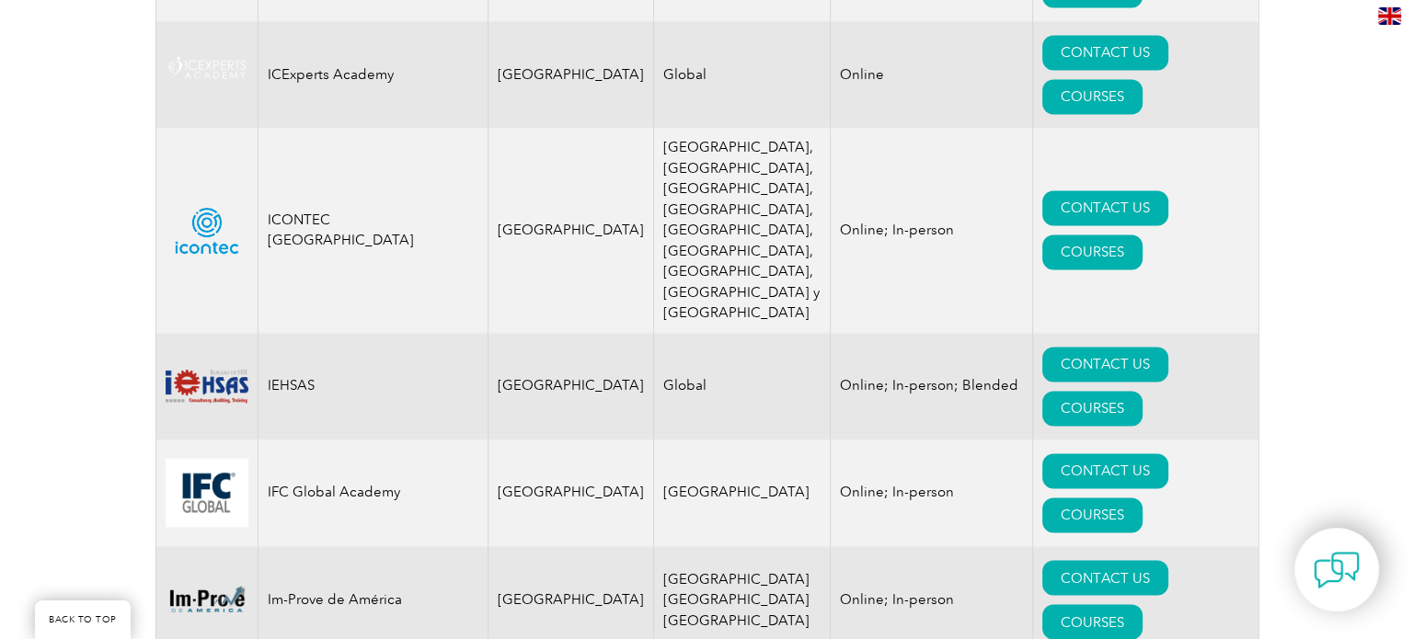
scroll to position [10028, 0]
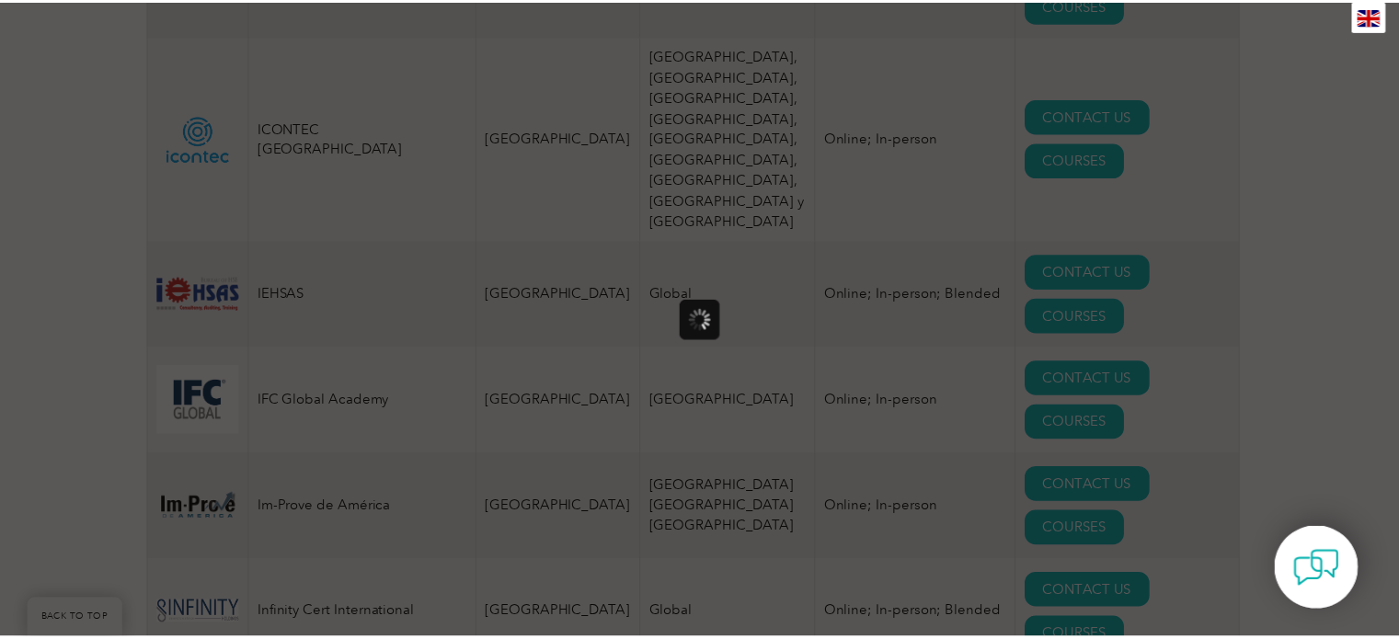
scroll to position [0, 0]
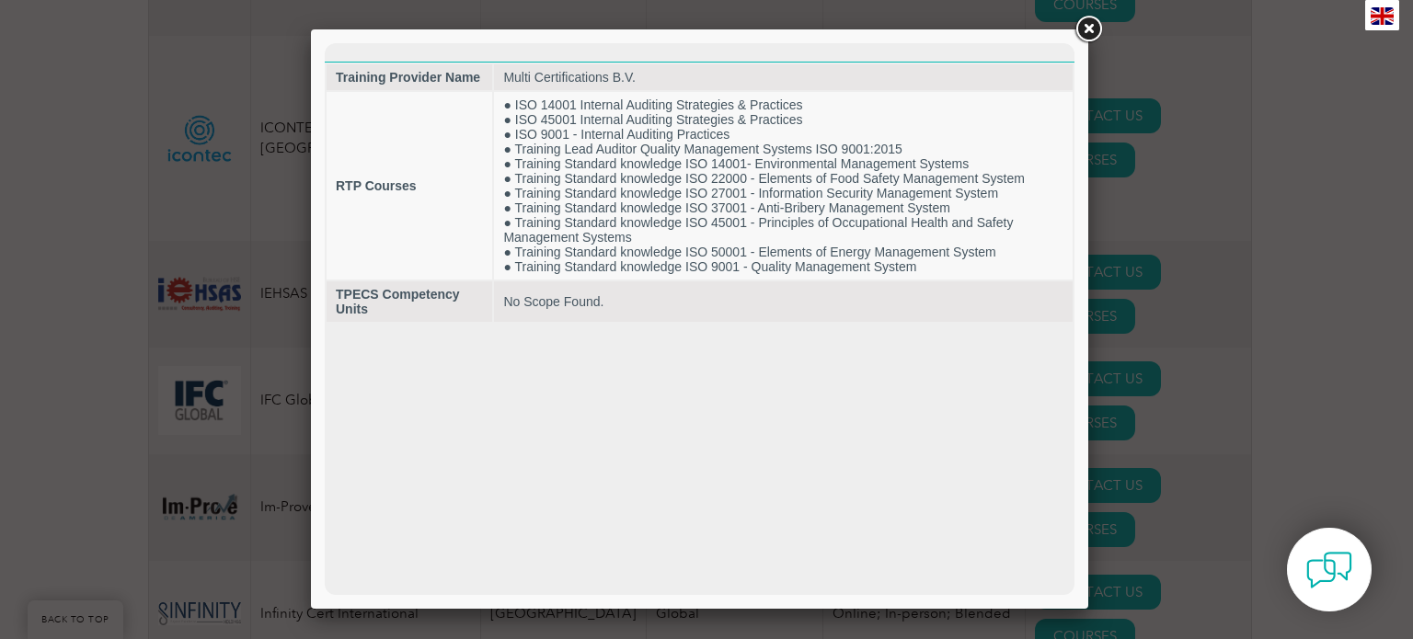
click at [1178, 323] on div at bounding box center [706, 319] width 1413 height 639
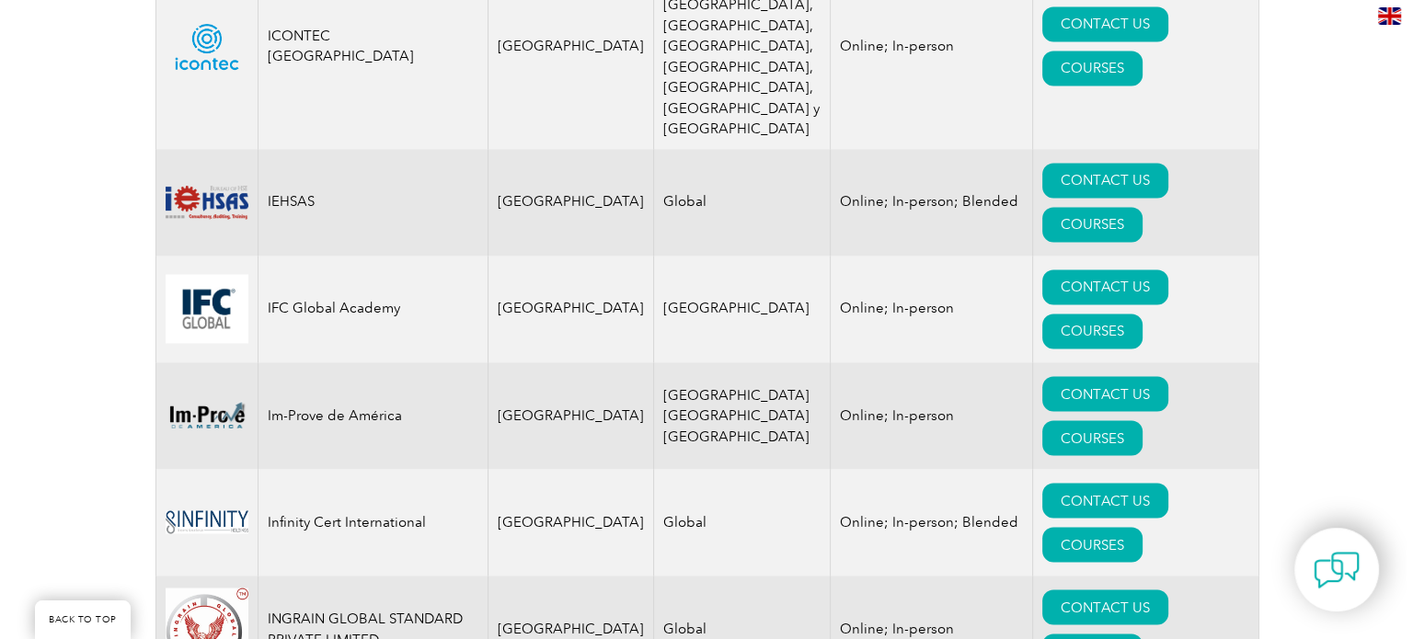
scroll to position [10212, 0]
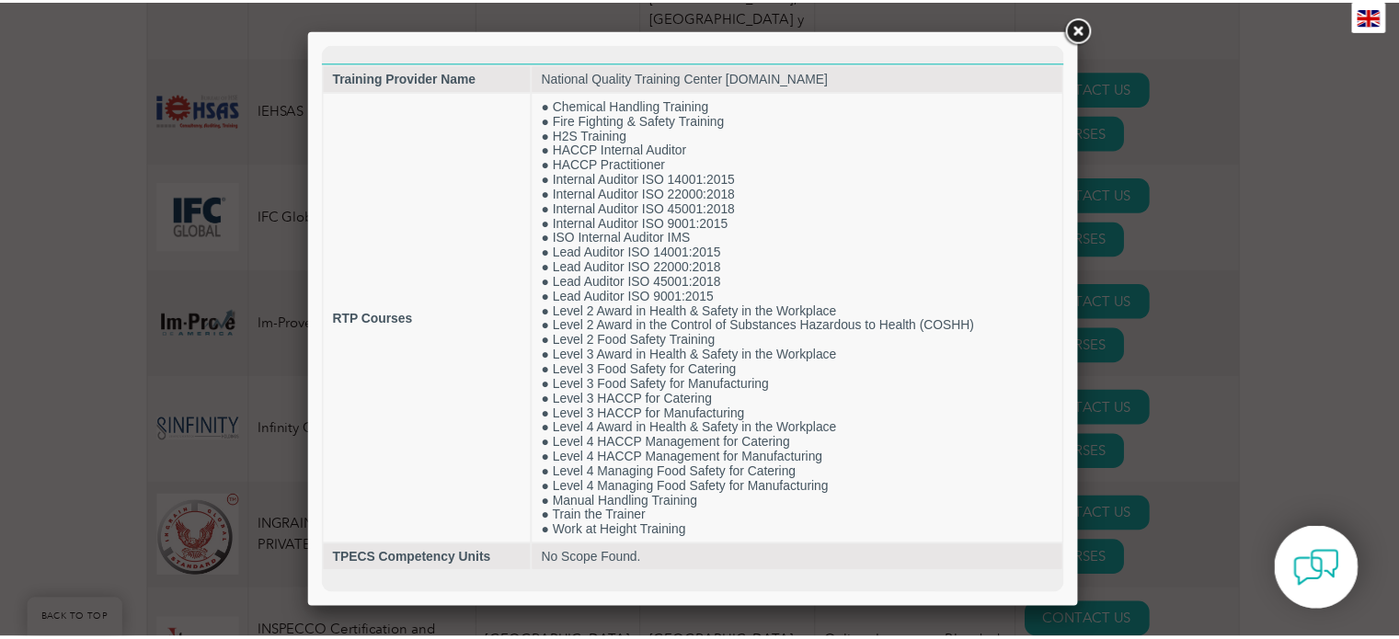
scroll to position [0, 0]
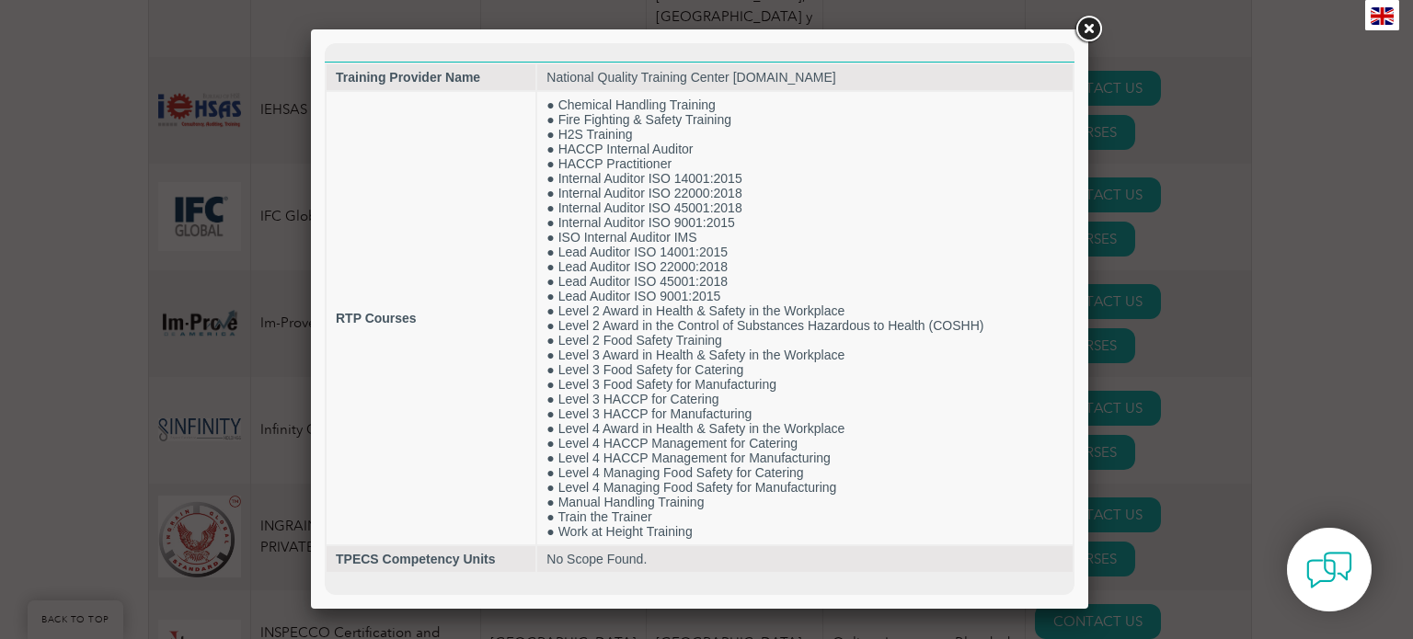
click at [1157, 267] on div at bounding box center [706, 319] width 1413 height 639
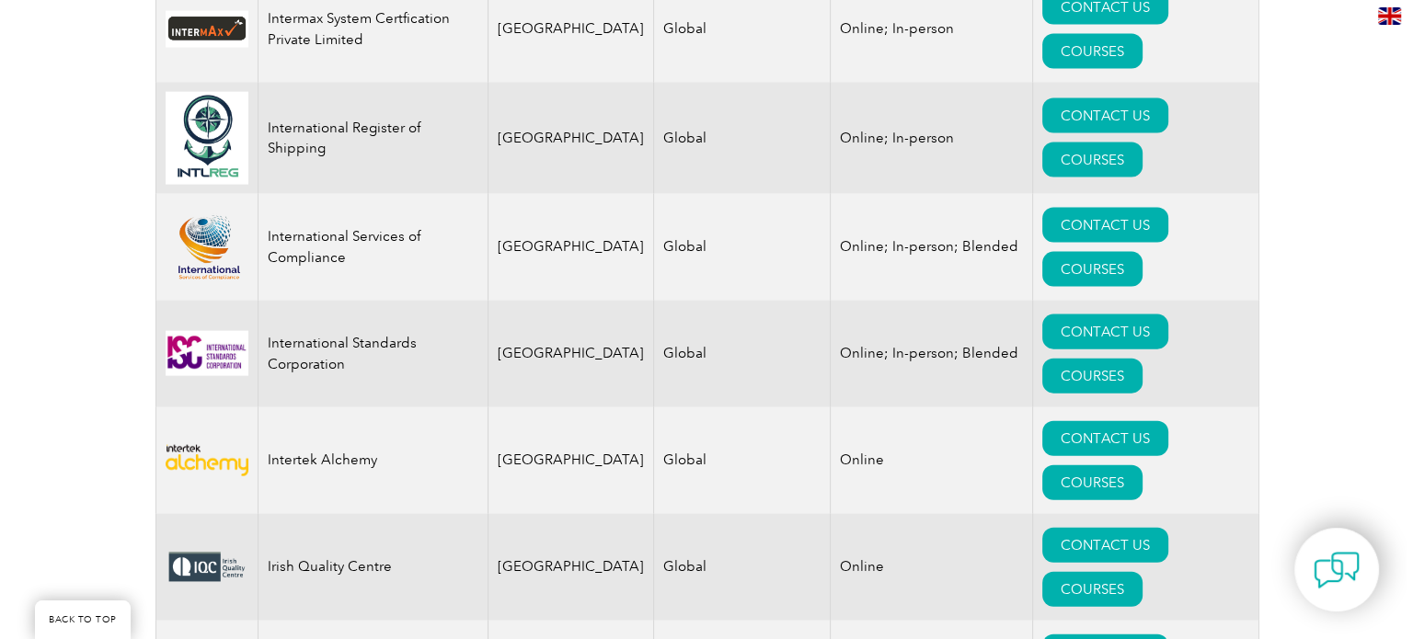
scroll to position [11131, 0]
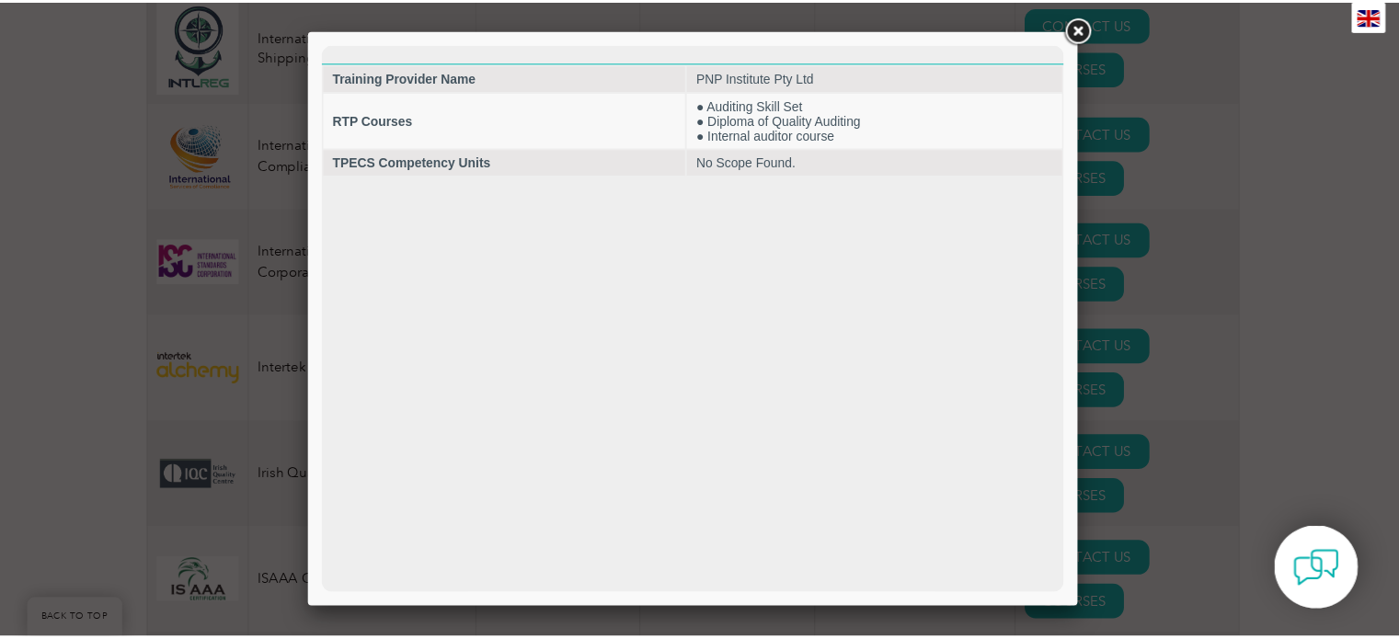
scroll to position [0, 0]
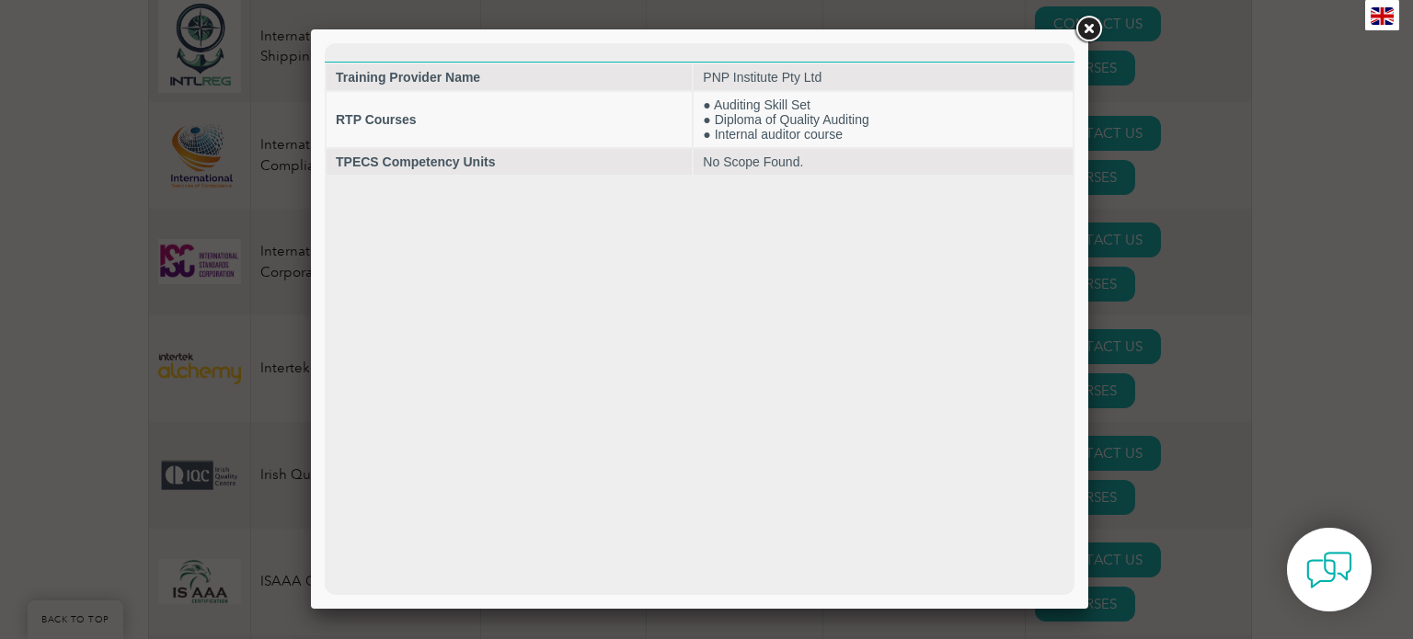
click at [1205, 269] on div at bounding box center [706, 319] width 1413 height 639
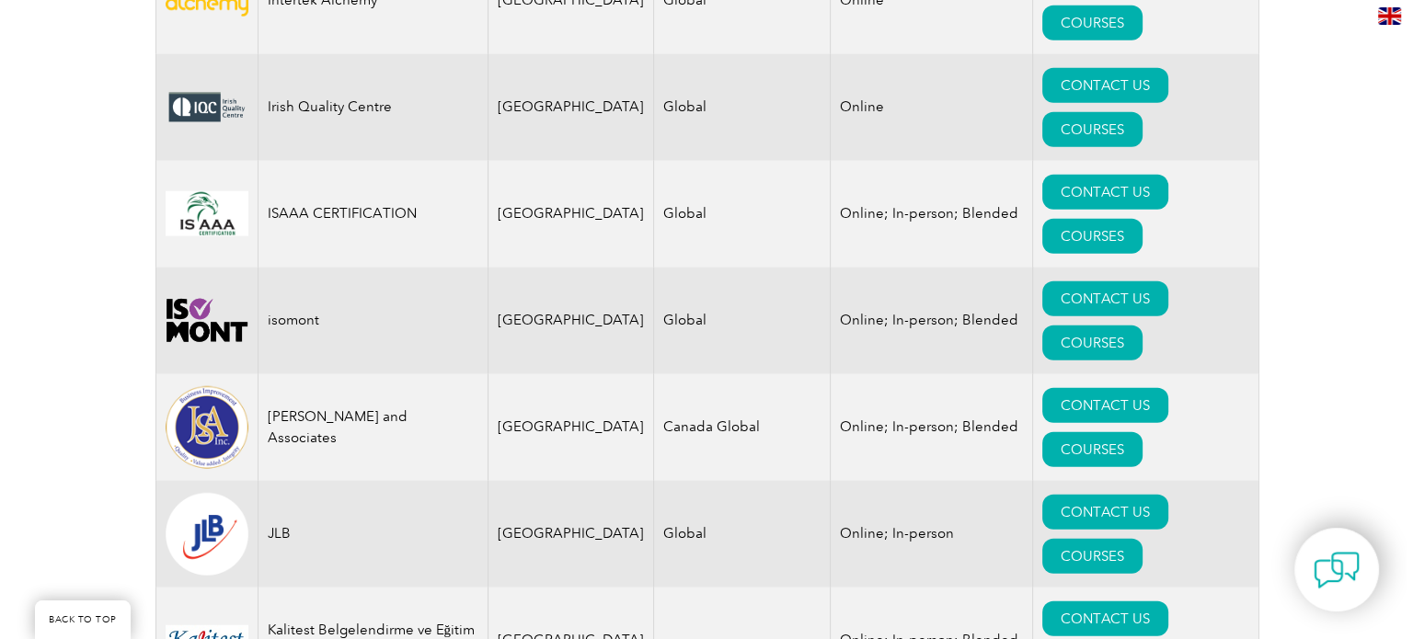
scroll to position [11591, 0]
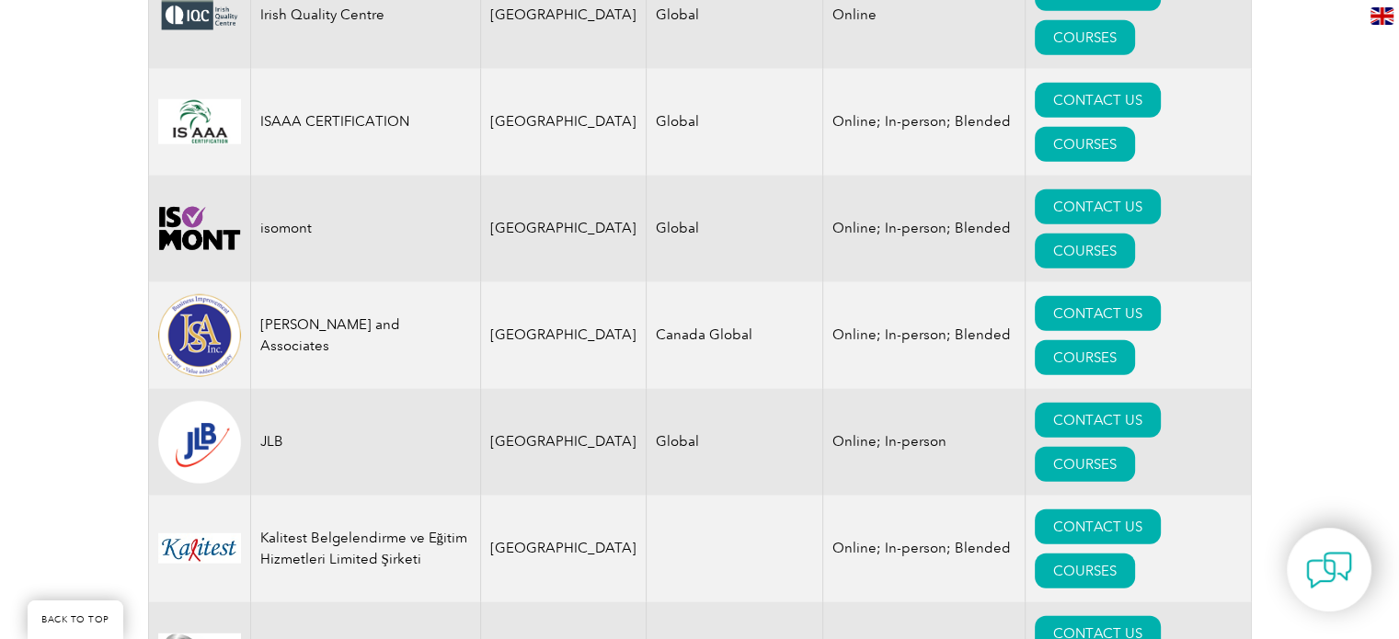
drag, startPoint x: 291, startPoint y: 363, endPoint x: 401, endPoint y: 371, distance: 110.6
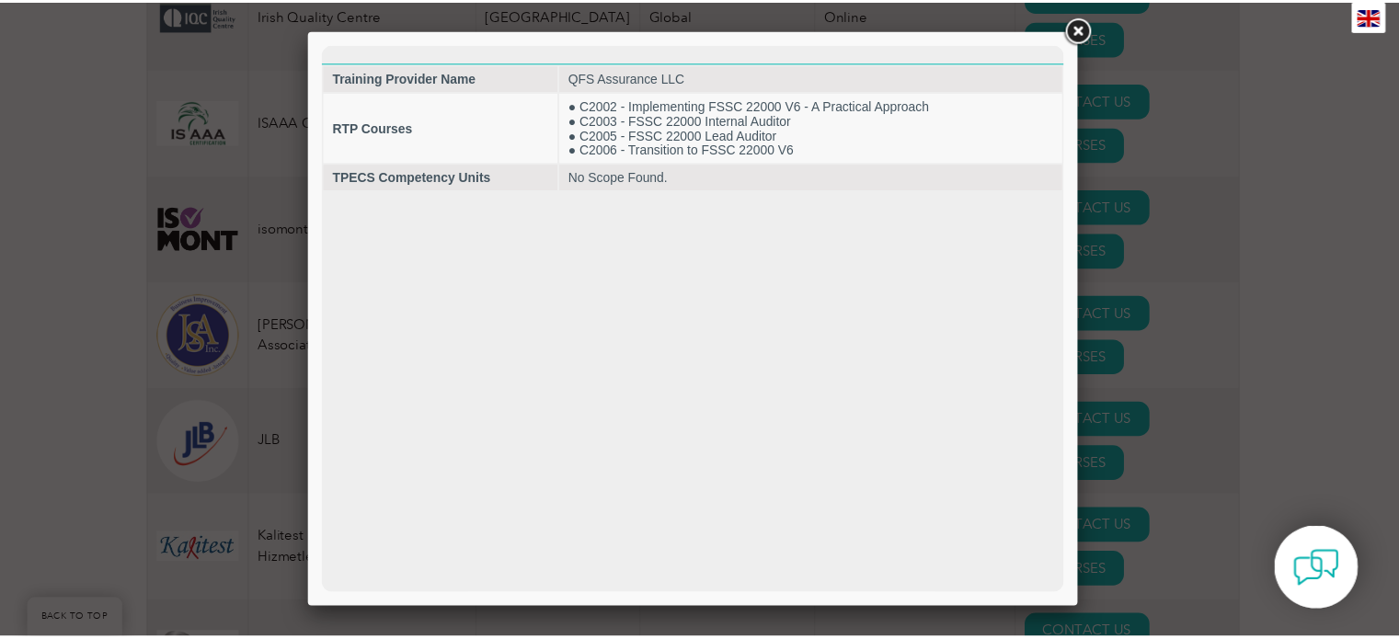
scroll to position [0, 0]
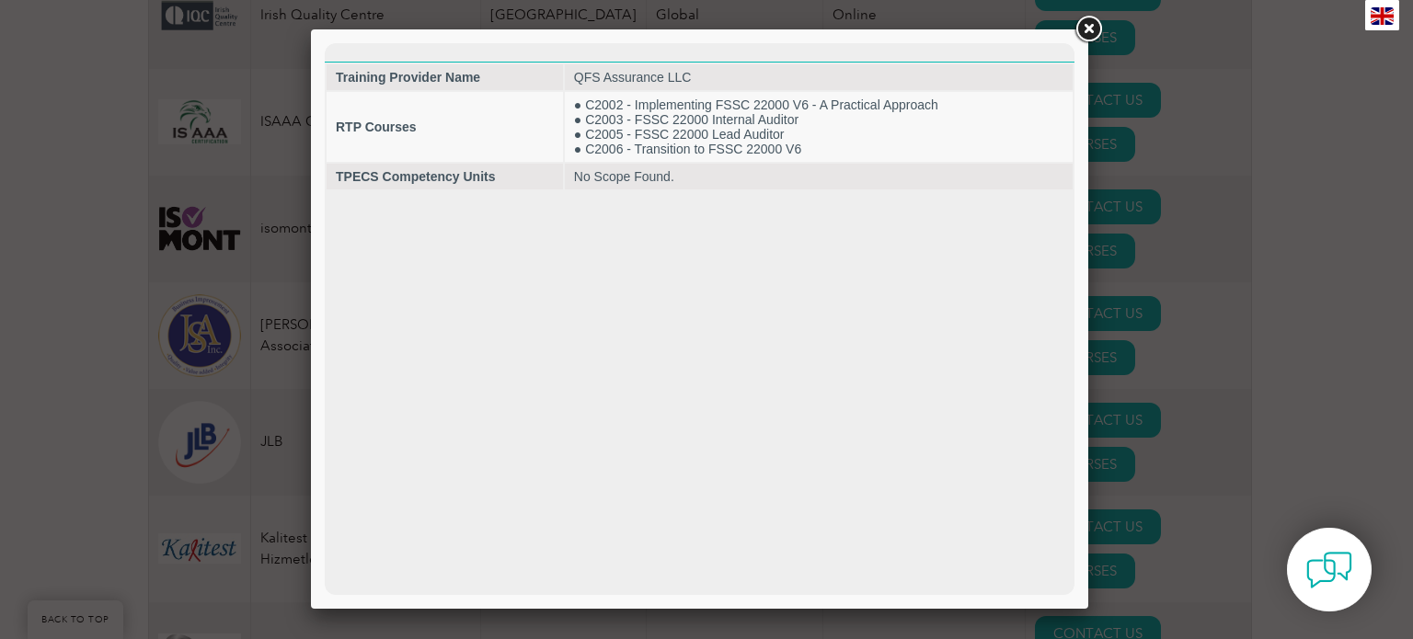
click at [1165, 370] on div at bounding box center [706, 319] width 1413 height 639
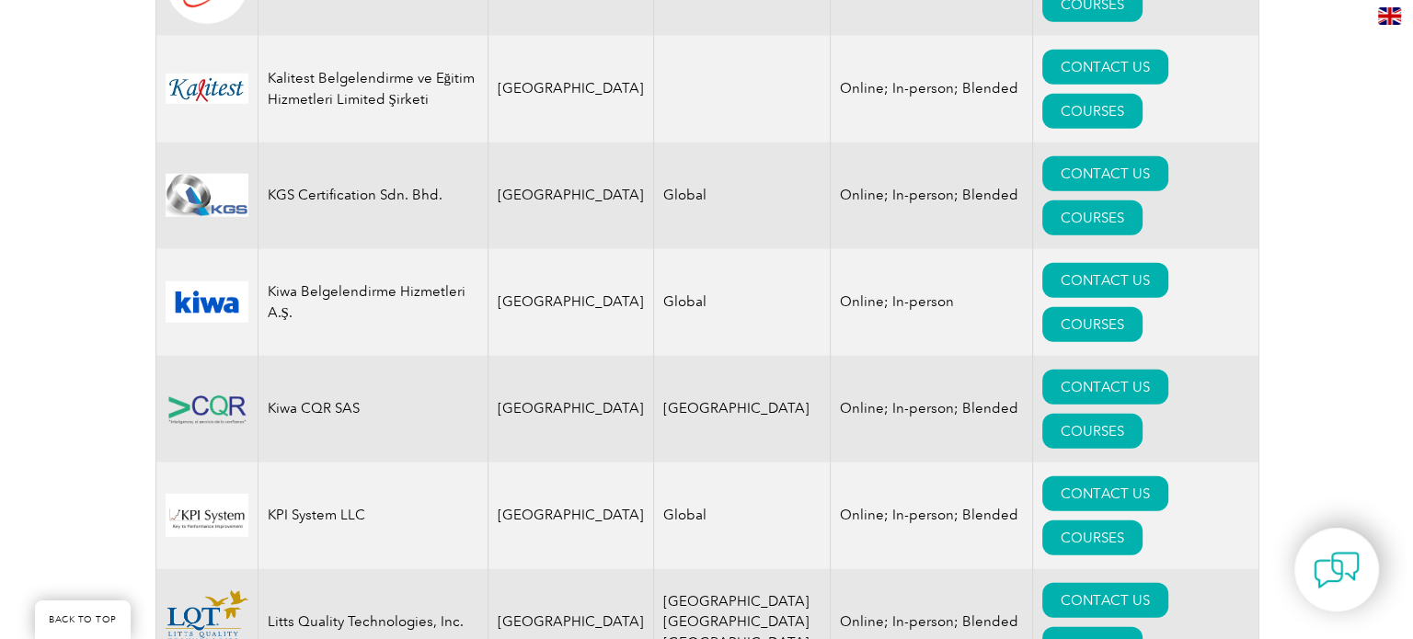
scroll to position [12235, 0]
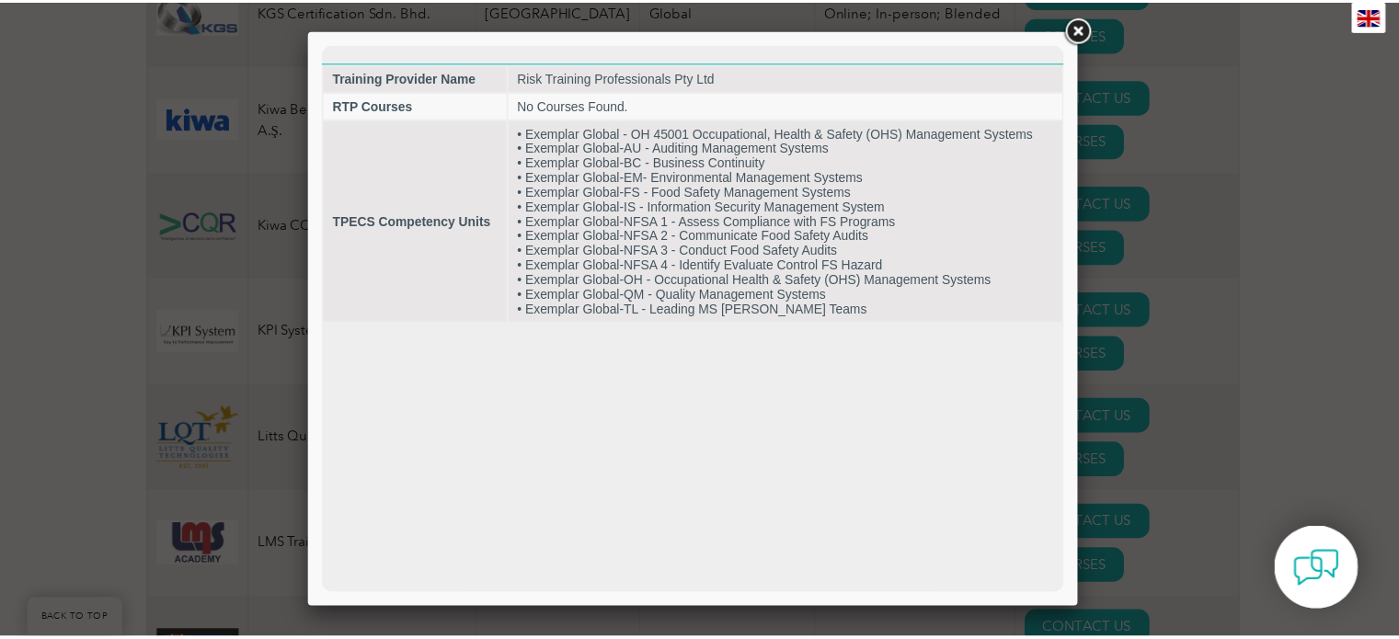
scroll to position [0, 0]
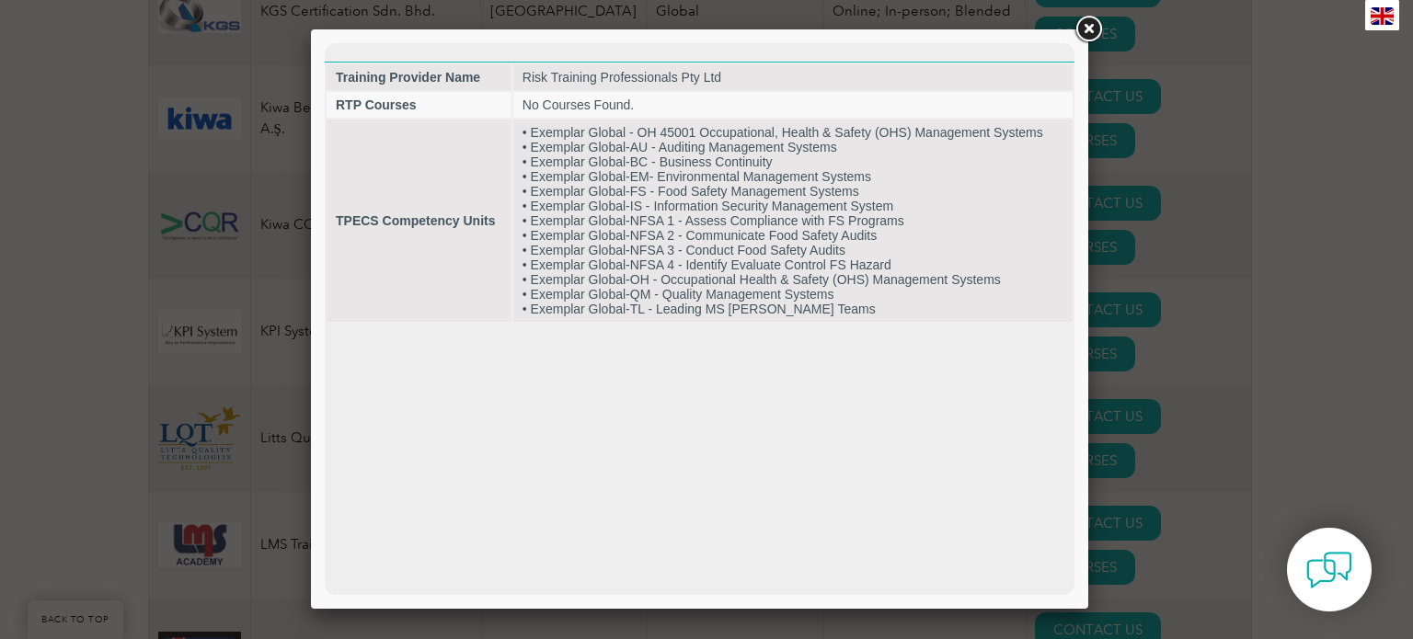
click at [1151, 359] on div at bounding box center [706, 319] width 1413 height 639
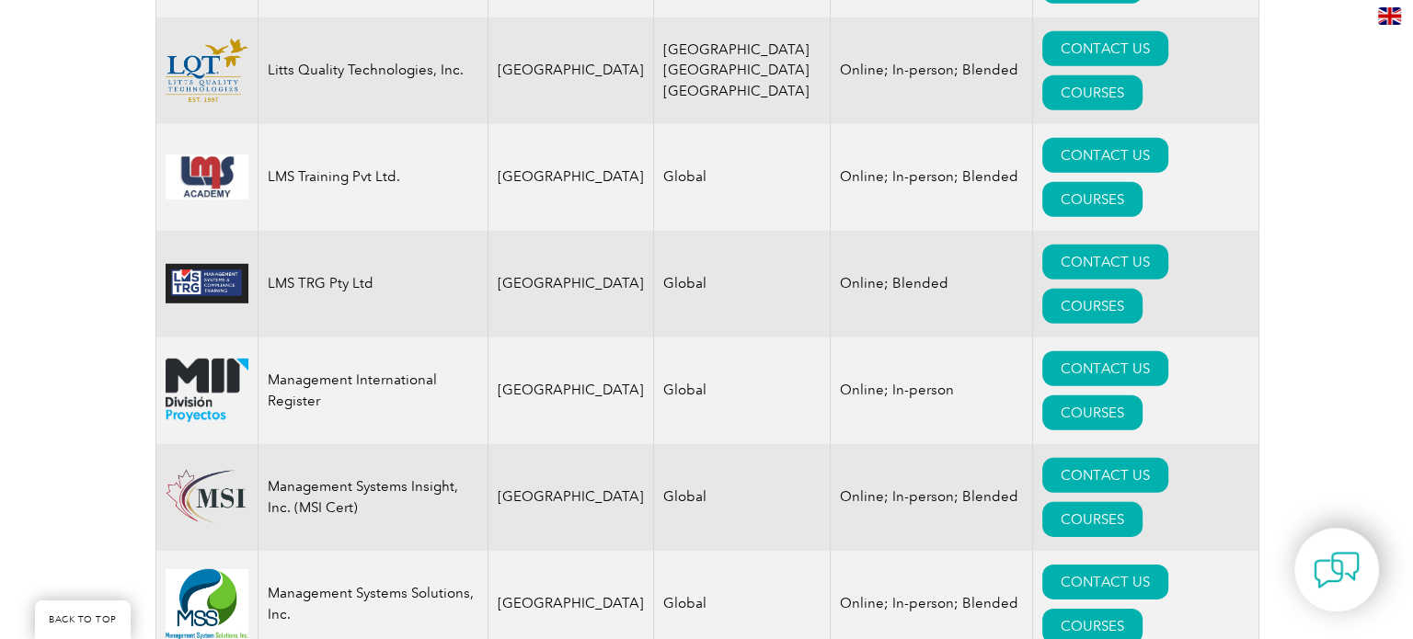
scroll to position [12787, 0]
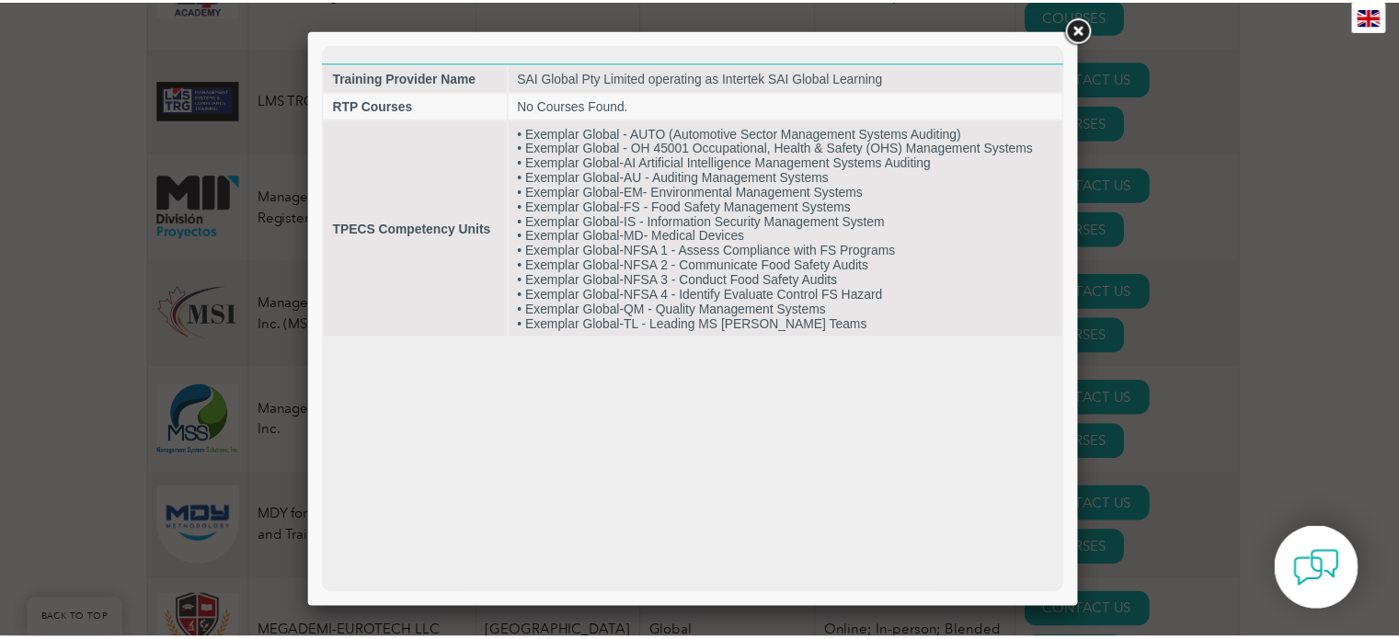
scroll to position [0, 0]
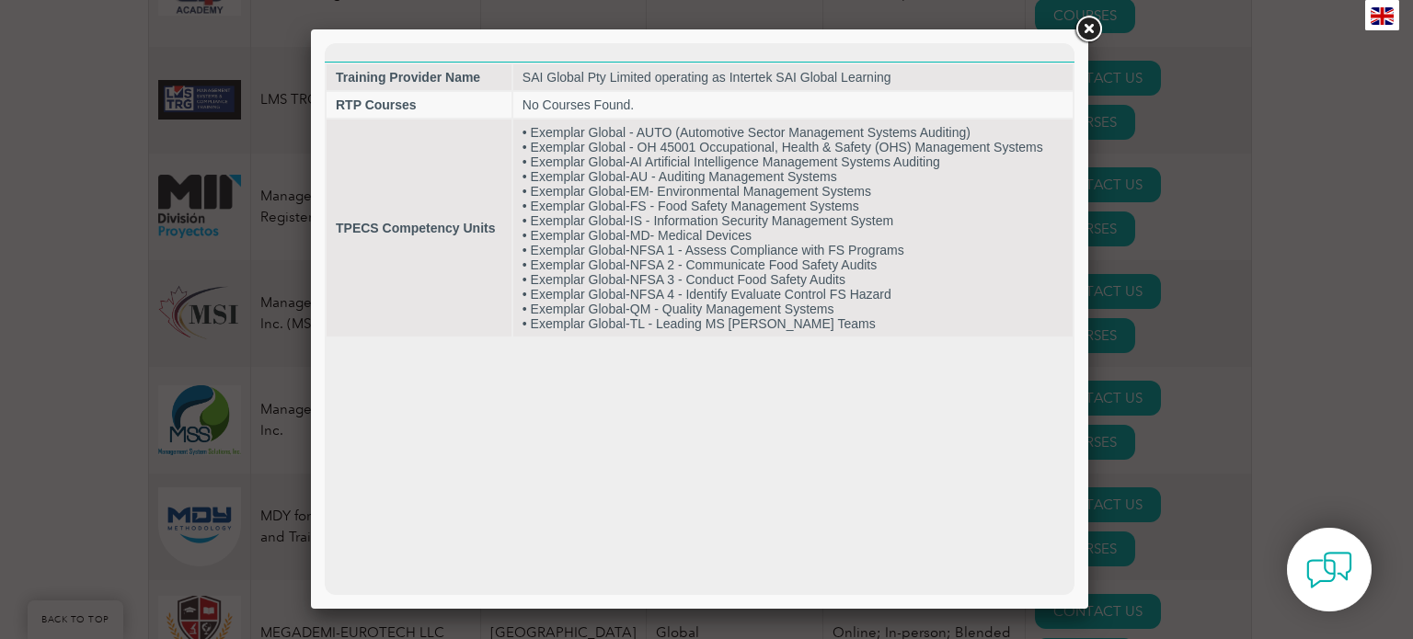
click at [1201, 266] on div at bounding box center [706, 319] width 1413 height 639
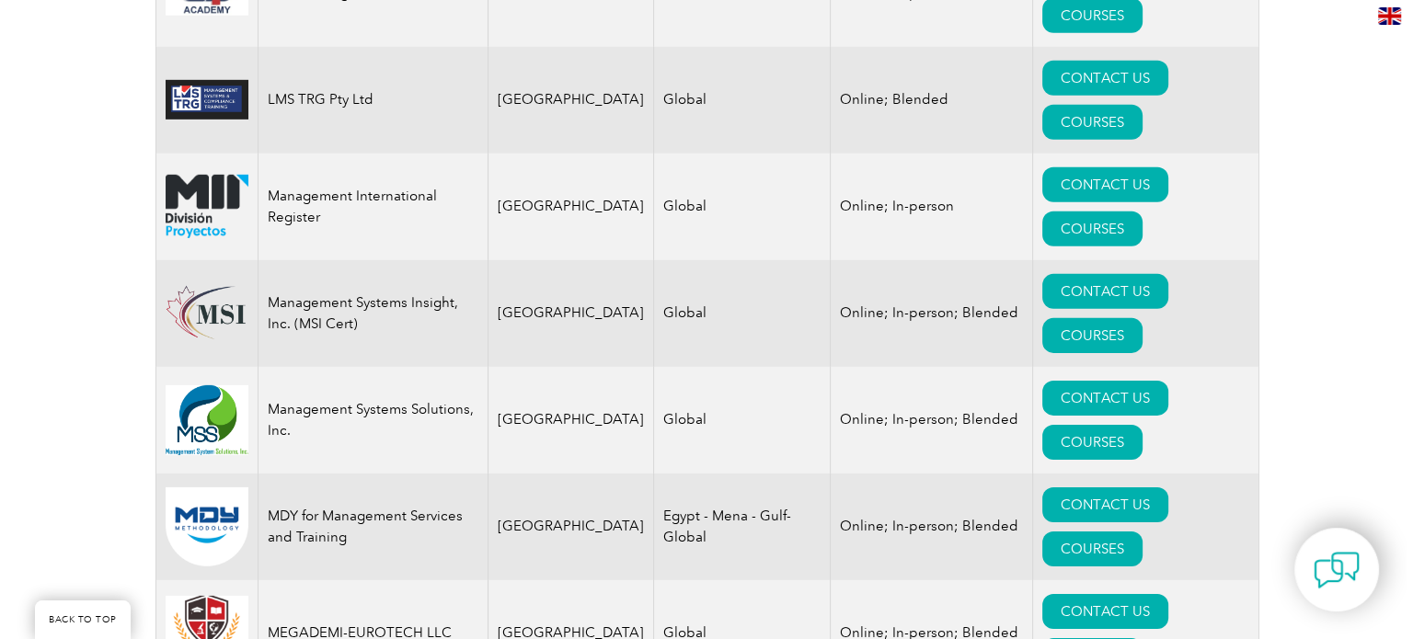
scroll to position [12879, 0]
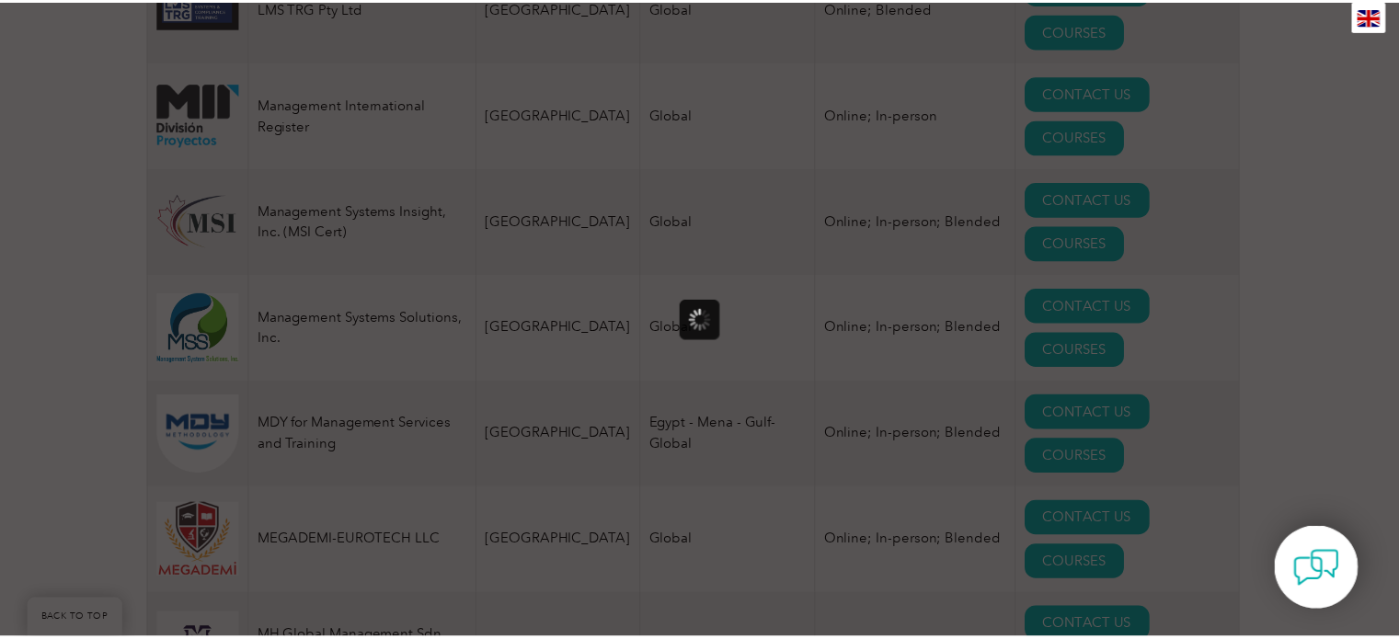
scroll to position [0, 0]
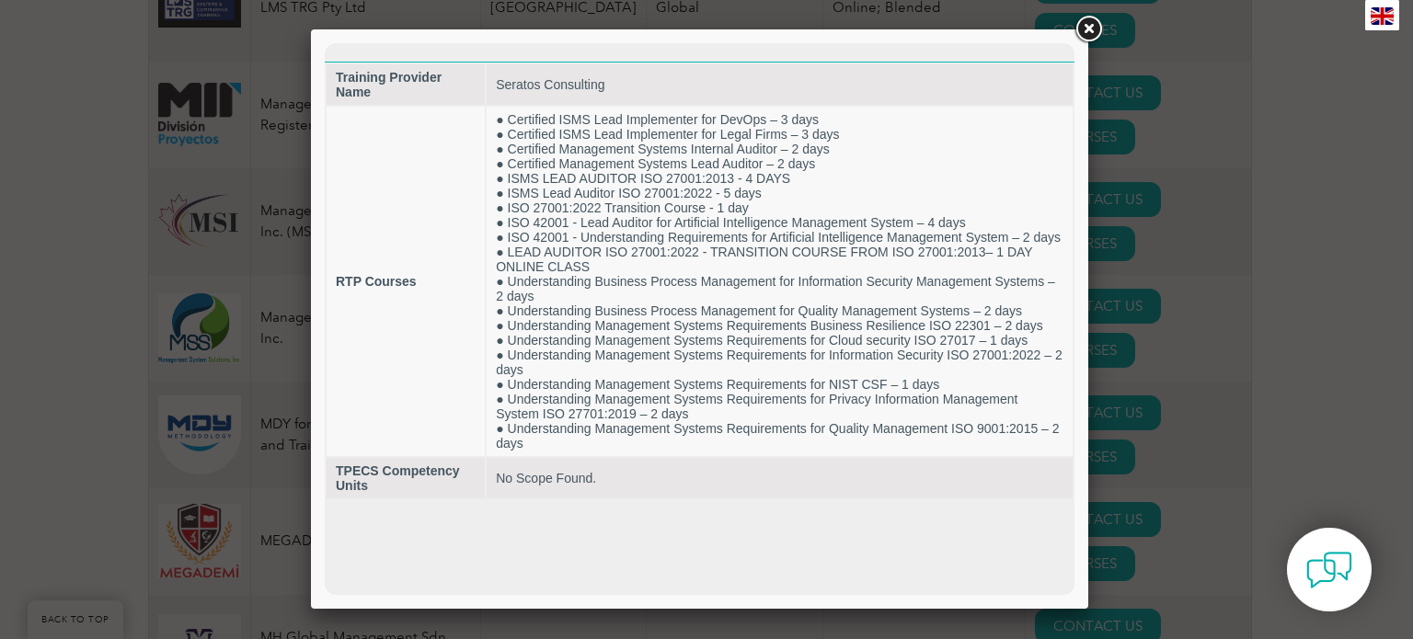
click at [1206, 387] on div at bounding box center [706, 319] width 1413 height 639
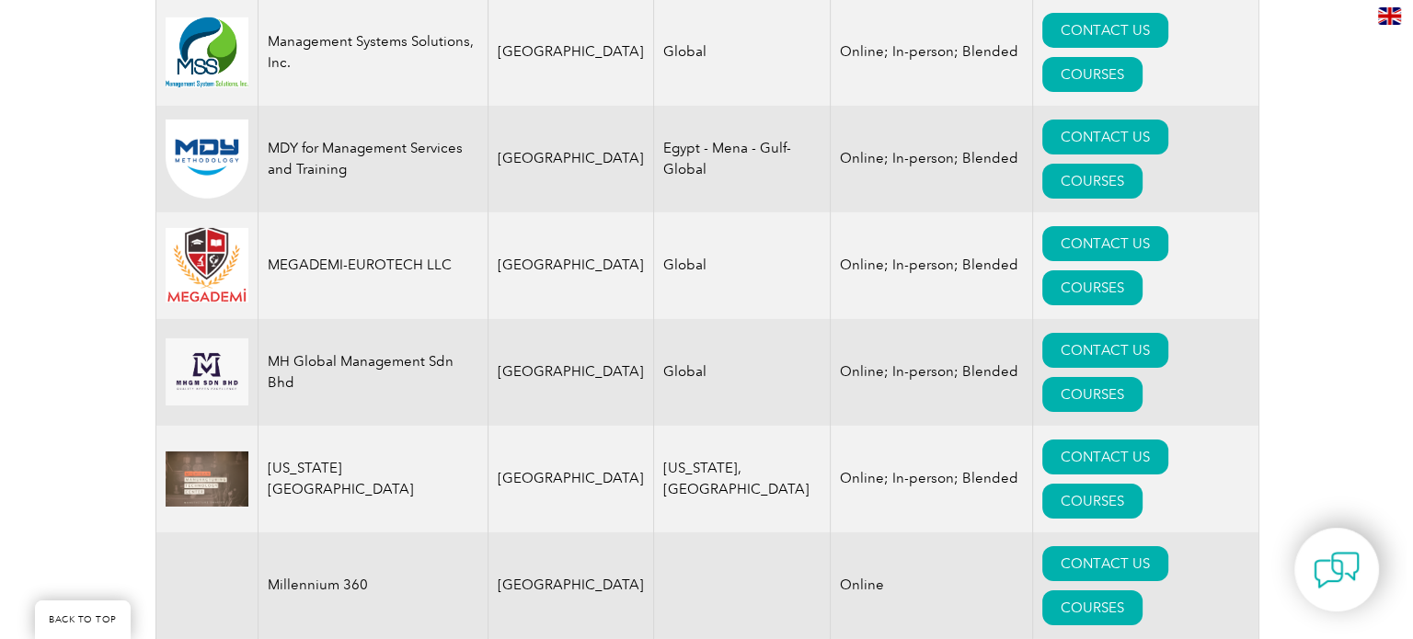
scroll to position [13339, 0]
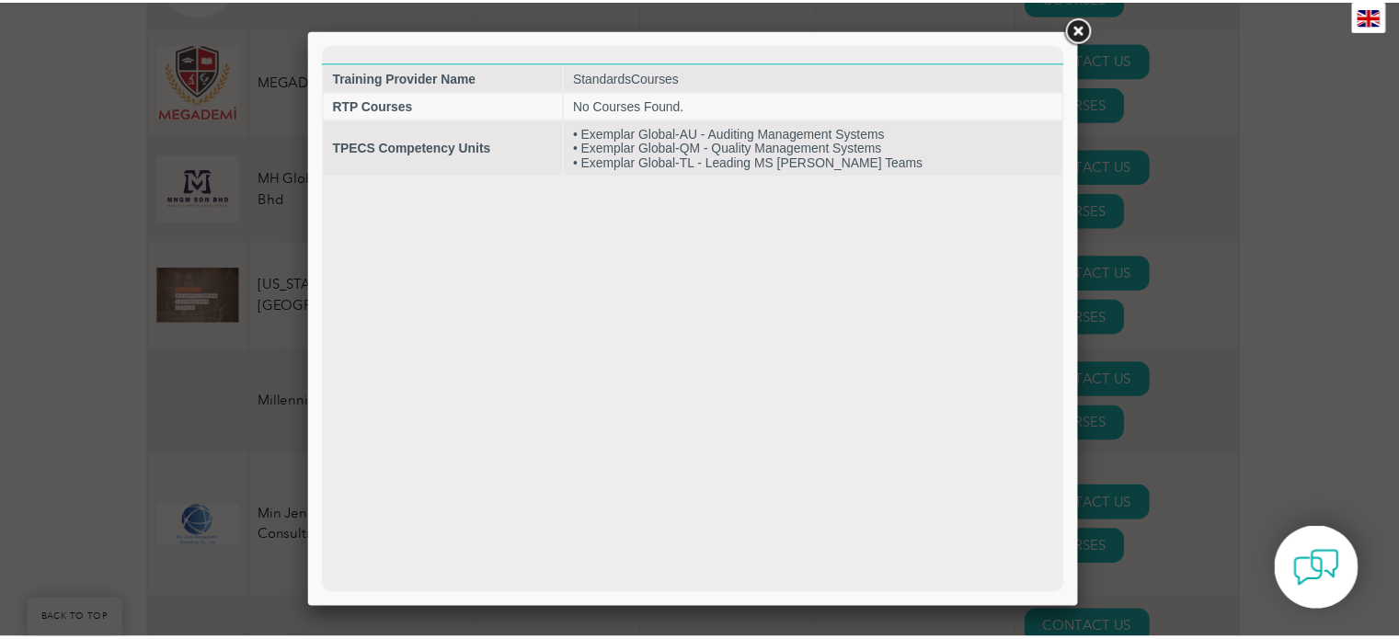
scroll to position [0, 0]
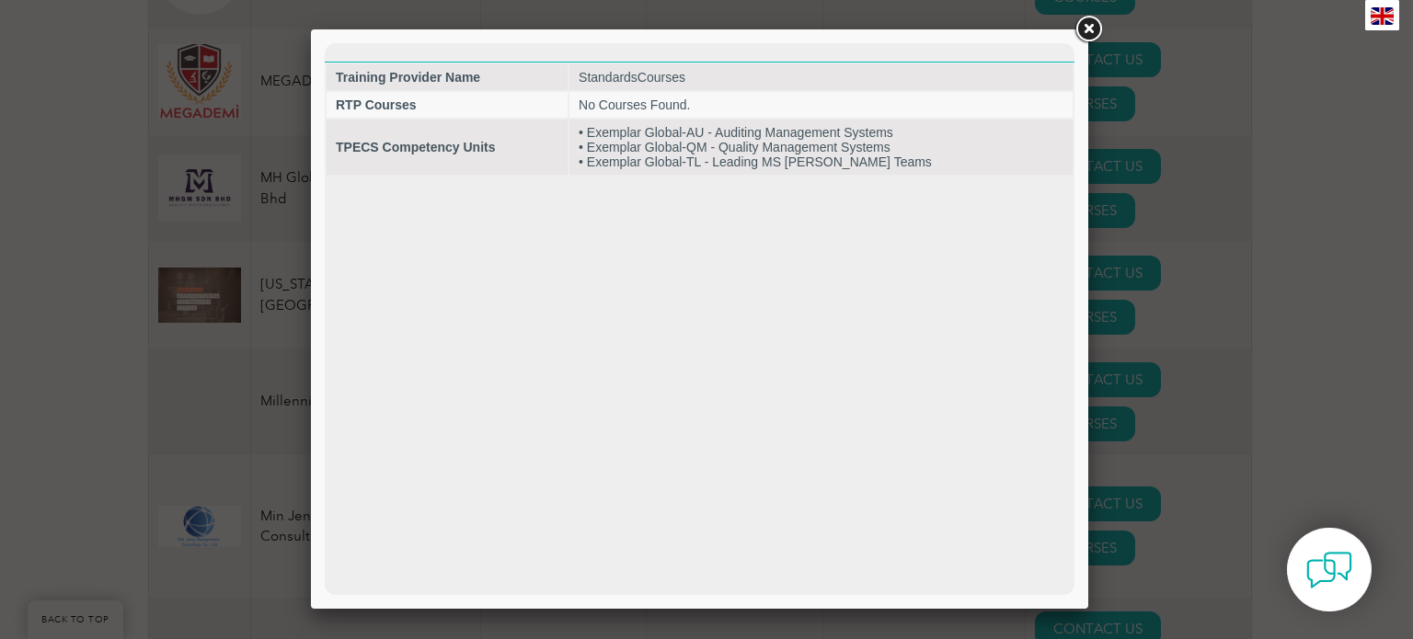
click at [1175, 385] on div at bounding box center [706, 319] width 1413 height 639
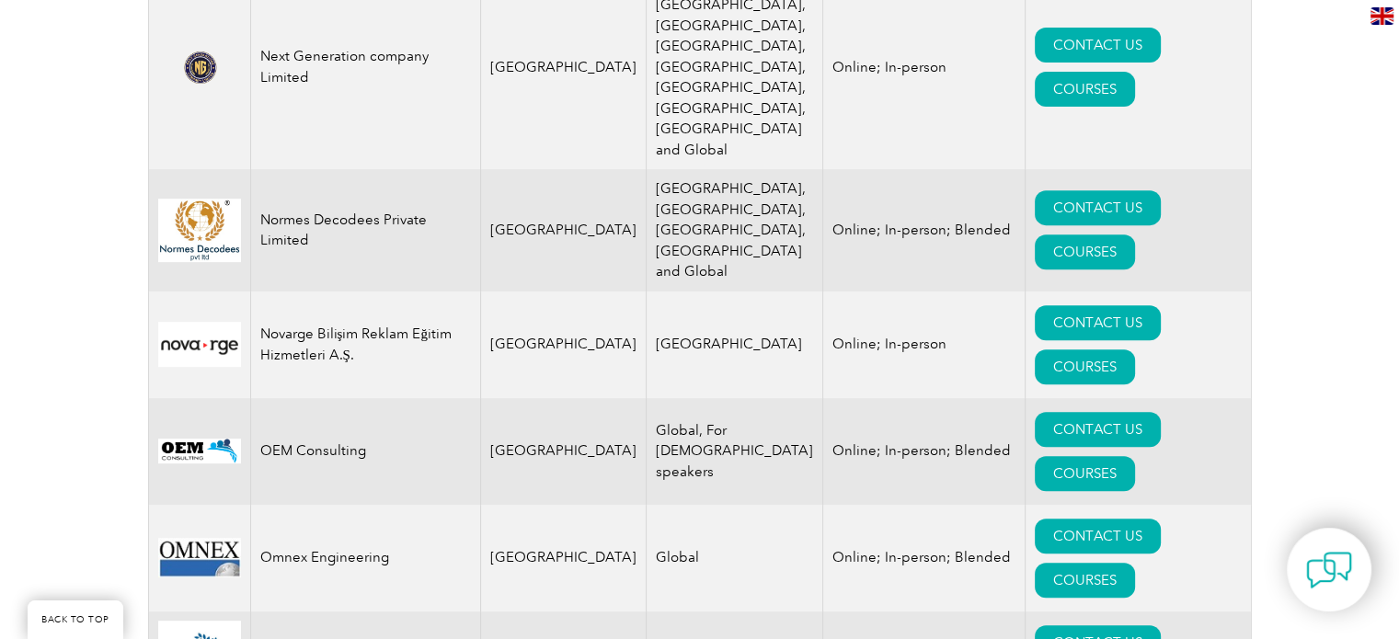
scroll to position [15087, 0]
